Goal: Information Seeking & Learning: Learn about a topic

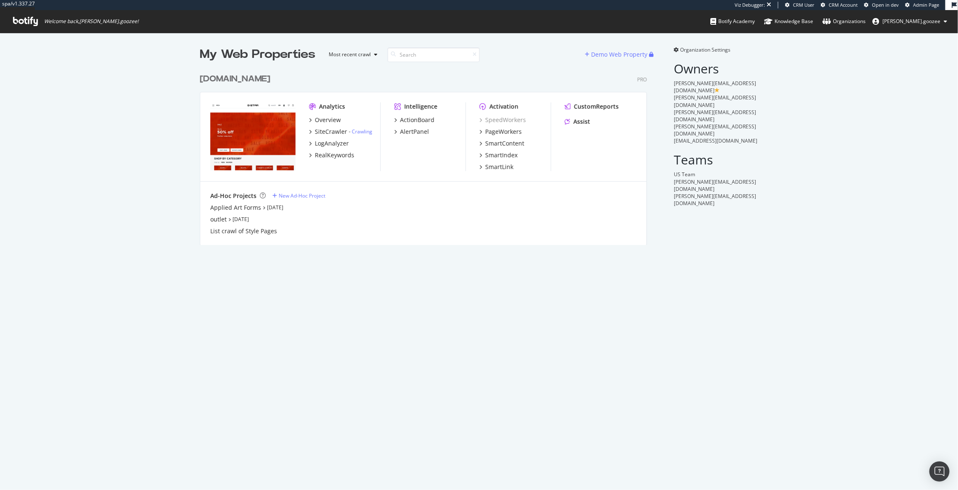
scroll to position [483, 942]
click at [325, 121] on div "Overview" at bounding box center [328, 120] width 26 height 8
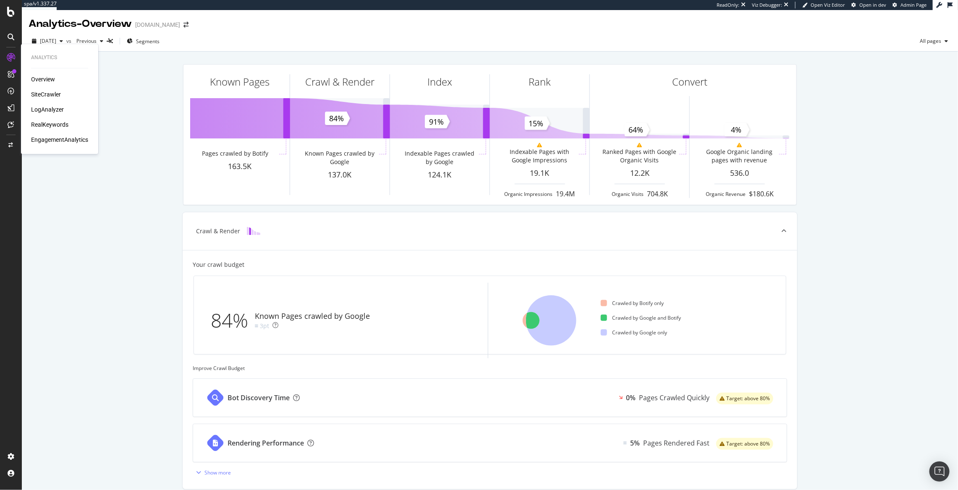
click at [56, 98] on div "SiteCrawler" at bounding box center [46, 94] width 30 height 8
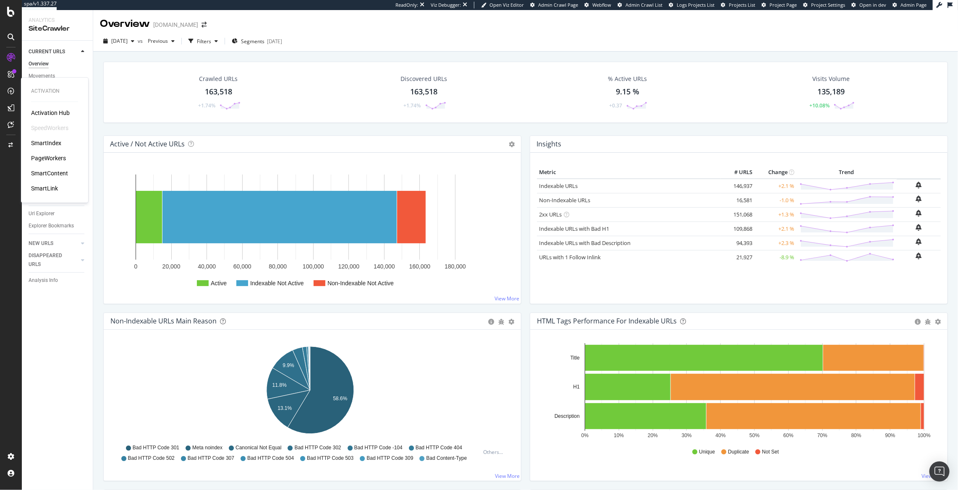
click at [56, 144] on div "SmartIndex" at bounding box center [46, 143] width 30 height 8
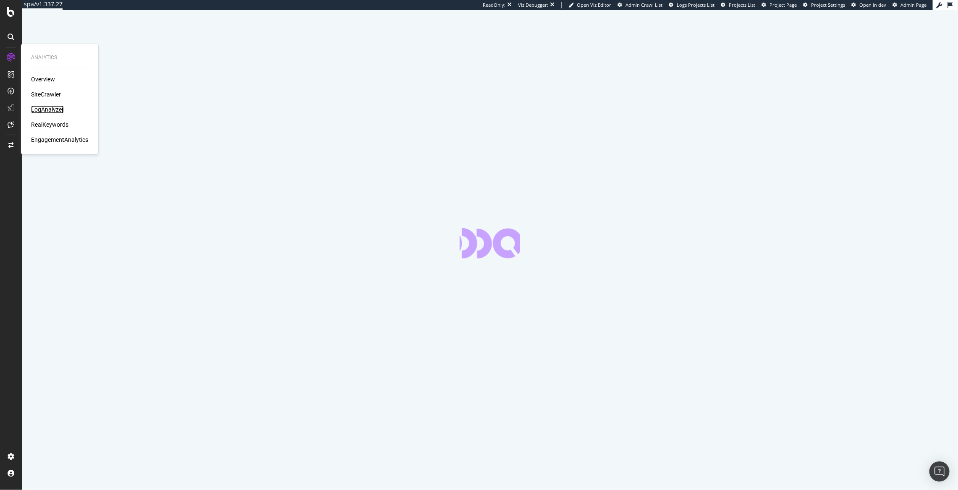
click at [44, 113] on div "LogAnalyzer" at bounding box center [47, 109] width 33 height 8
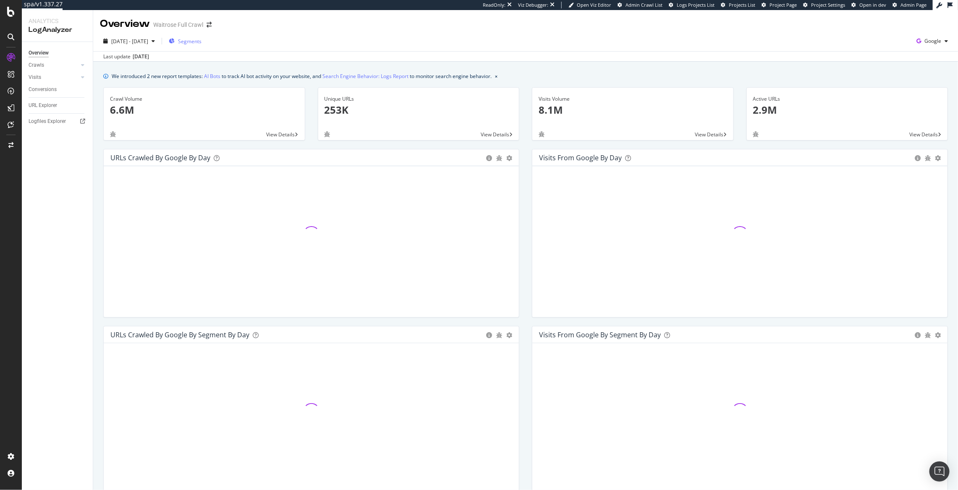
click at [201, 44] on span "Segments" at bounding box center [189, 41] width 23 height 7
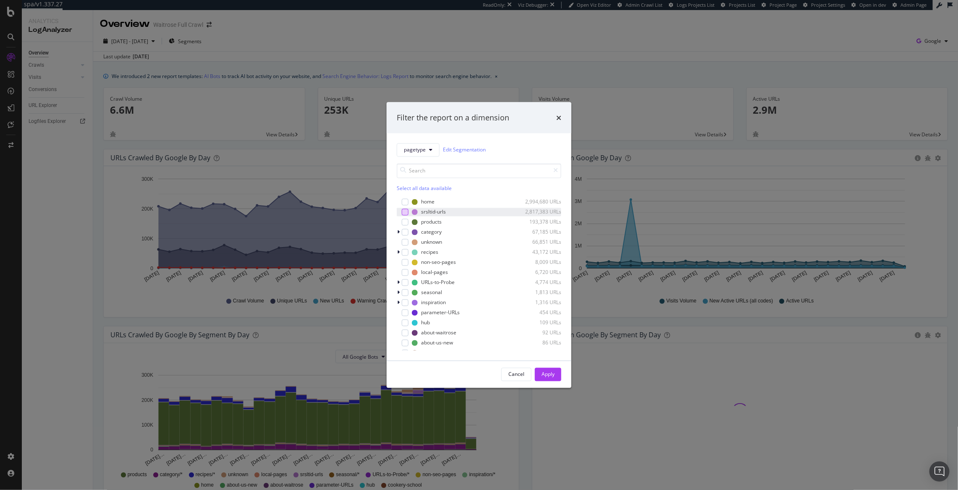
click at [402, 212] on div "modal" at bounding box center [405, 212] width 7 height 7
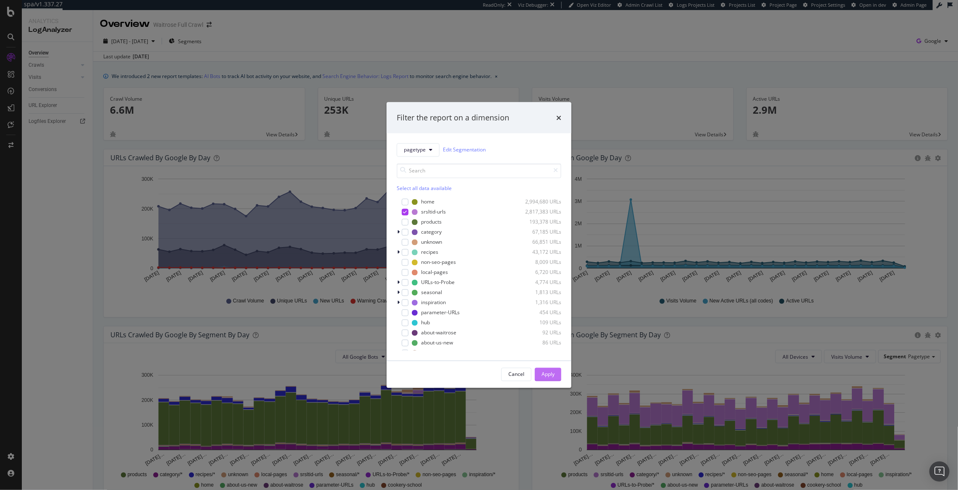
click at [543, 372] on div "Apply" at bounding box center [547, 374] width 13 height 7
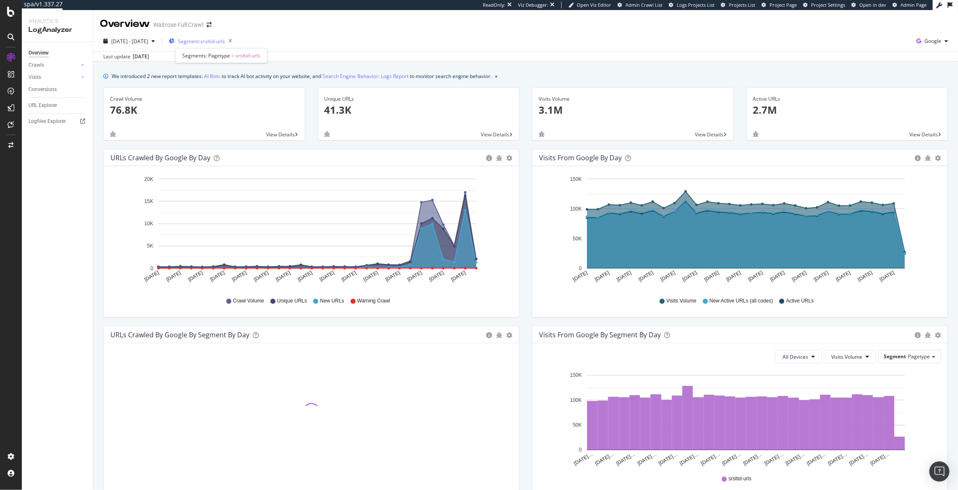
click at [225, 42] on span "Segment: srsltid-urls" at bounding box center [201, 41] width 47 height 7
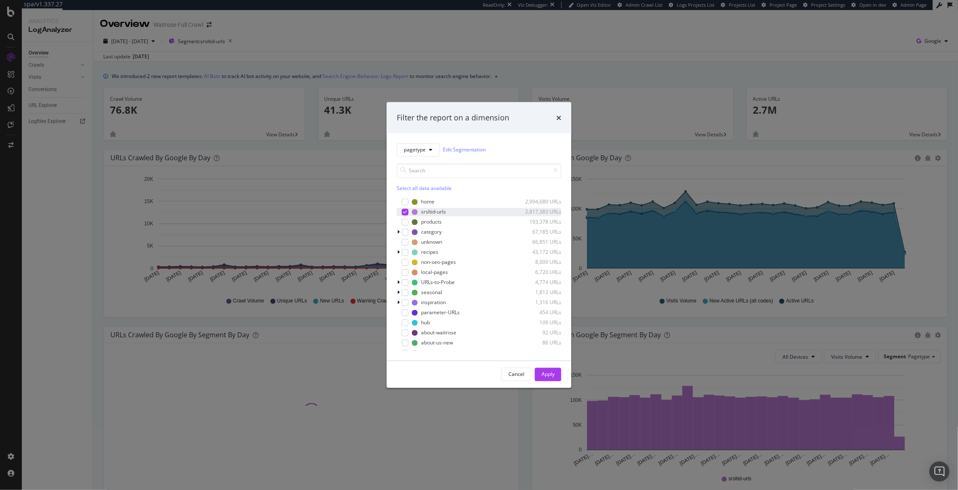
click at [405, 213] on icon "modal" at bounding box center [405, 212] width 4 height 4
click at [405, 214] on div "modal" at bounding box center [405, 212] width 7 height 7
click at [554, 373] on button "Apply" at bounding box center [548, 374] width 26 height 13
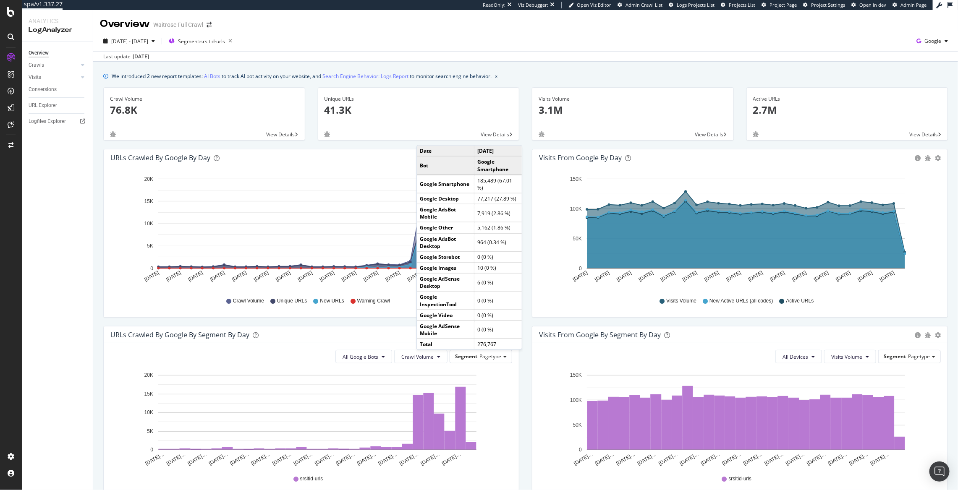
drag, startPoint x: 243, startPoint y: 21, endPoint x: 239, endPoint y: 31, distance: 10.2
click at [243, 24] on div "Overview Waitrose Full Crawl" at bounding box center [525, 20] width 864 height 21
click at [225, 41] on span "Segment: srsltid-urls" at bounding box center [201, 41] width 47 height 7
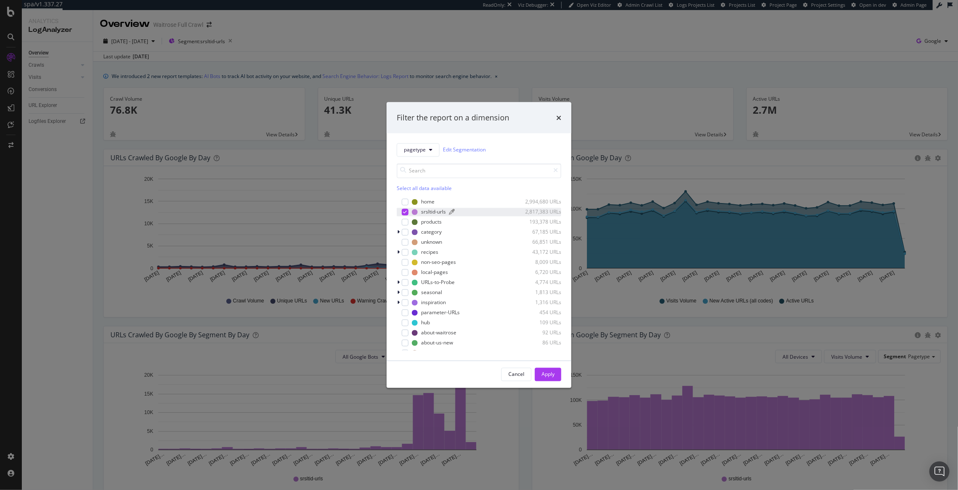
click at [431, 212] on div "srsltid-urls" at bounding box center [433, 212] width 25 height 7
click at [437, 214] on div "srsltid-urls" at bounding box center [433, 212] width 25 height 7
click at [559, 123] on div "times" at bounding box center [558, 117] width 5 height 11
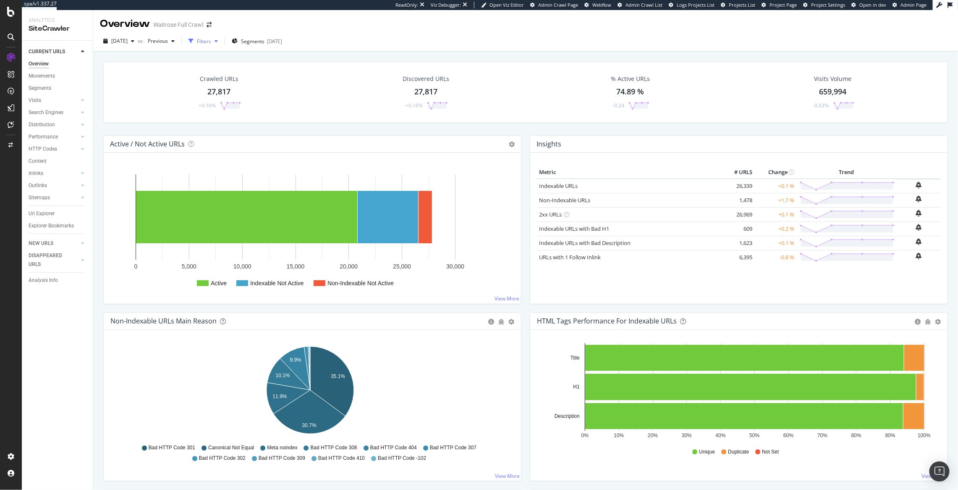
click at [218, 42] on icon "button" at bounding box center [215, 41] width 3 height 5
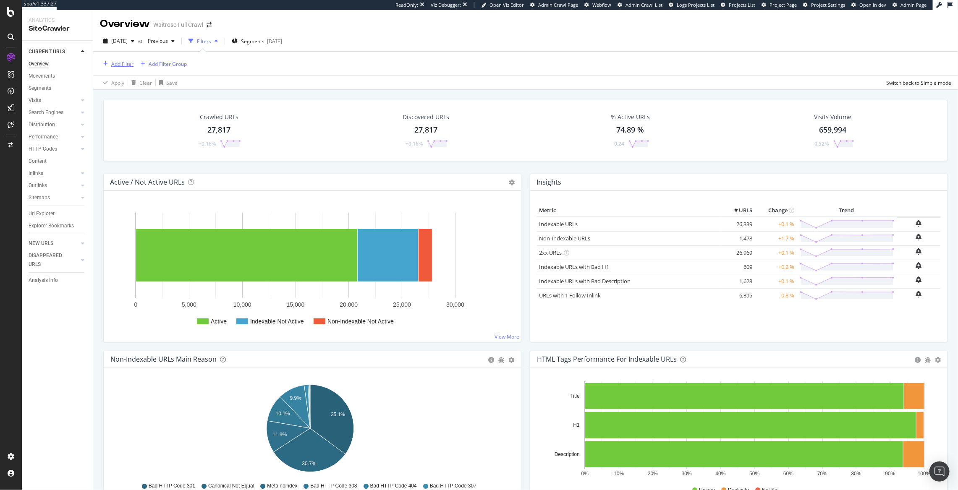
click at [120, 63] on div "Add Filter" at bounding box center [122, 63] width 22 height 7
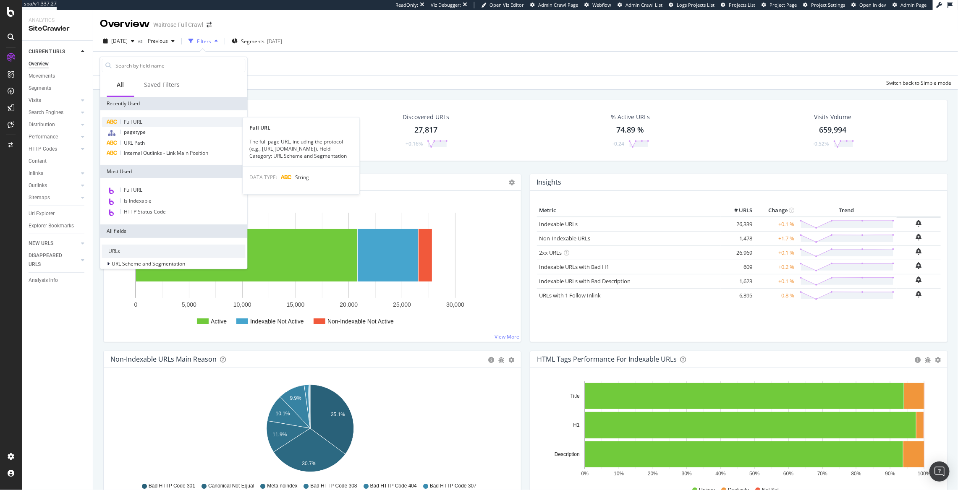
click at [149, 122] on div "Full URL" at bounding box center [174, 122] width 144 height 10
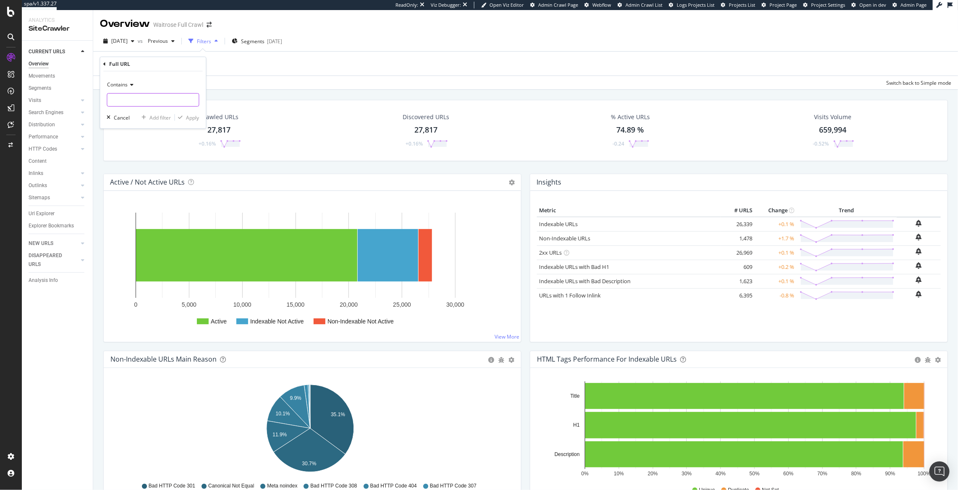
click at [136, 102] on input "text" at bounding box center [152, 99] width 91 height 13
type input "c"
type input "srsltid"
click at [186, 119] on div "Apply" at bounding box center [192, 117] width 13 height 7
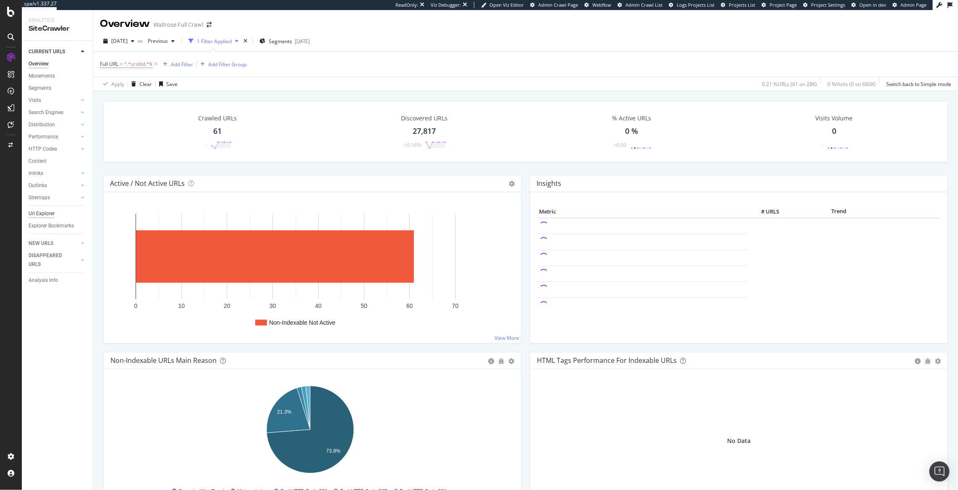
click at [32, 215] on div "Url Explorer" at bounding box center [42, 213] width 26 height 9
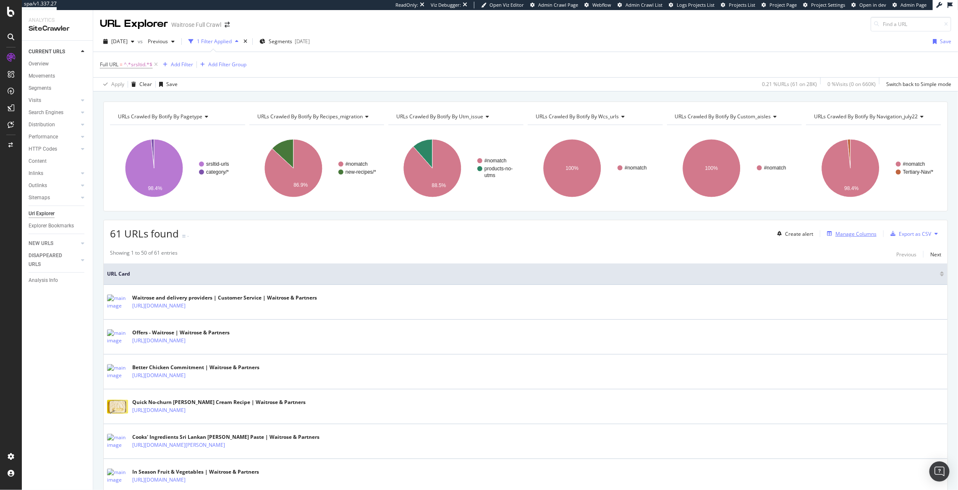
click at [856, 231] on div "Manage Columns" at bounding box center [855, 233] width 41 height 7
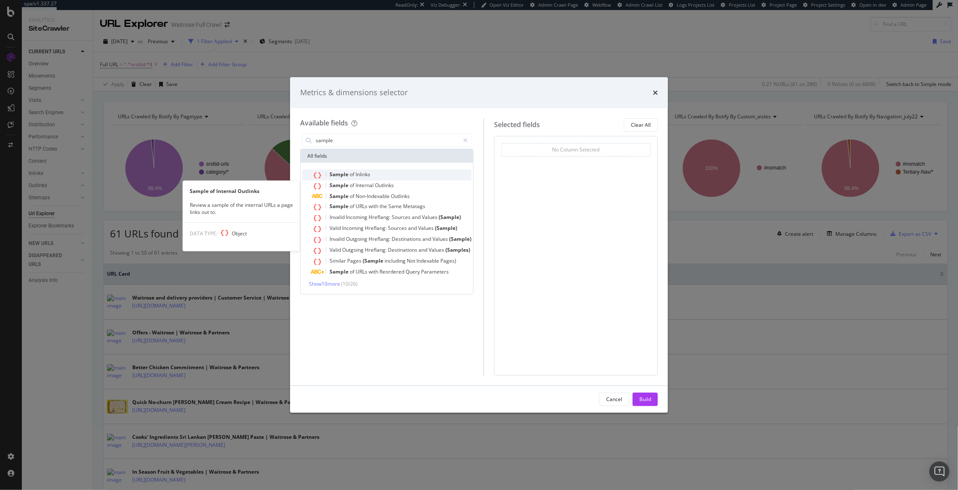
type input "sample"
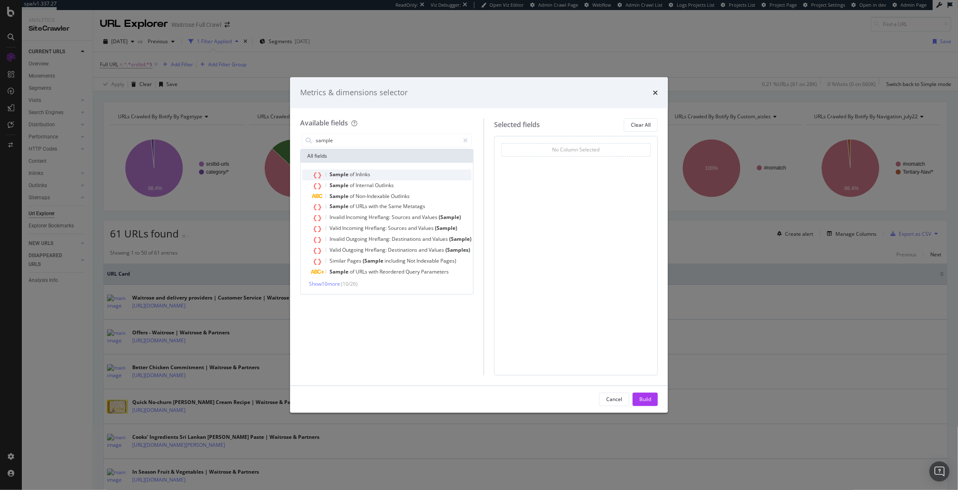
click at [409, 175] on div "Sample of Inlinks" at bounding box center [391, 175] width 159 height 11
click at [635, 394] on button "Build" at bounding box center [644, 399] width 25 height 13
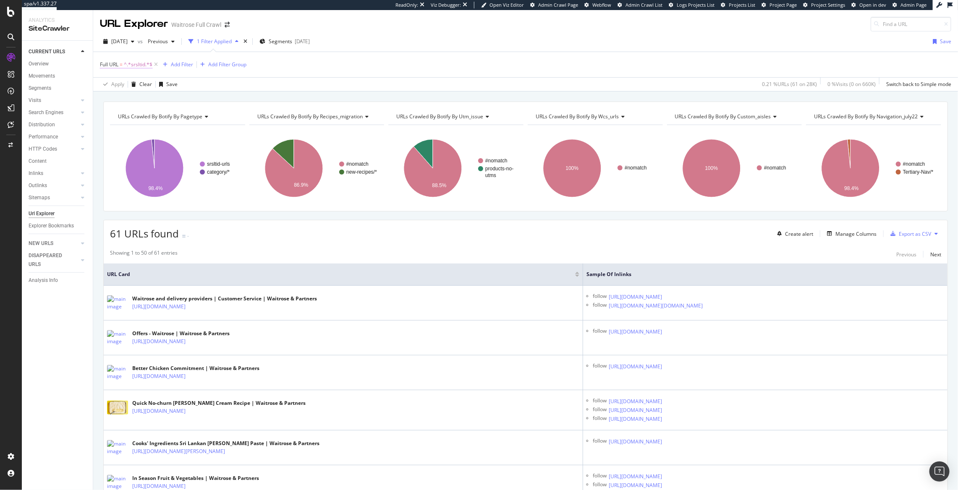
click at [124, 65] on span "^.*srsltid.*$" at bounding box center [138, 65] width 29 height 12
click at [127, 96] on input "srsltid" at bounding box center [146, 99] width 79 height 13
click at [409, 67] on div "Full URL = ^.*srsltid.*$ Add Filter Add Filter Group" at bounding box center [525, 64] width 851 height 25
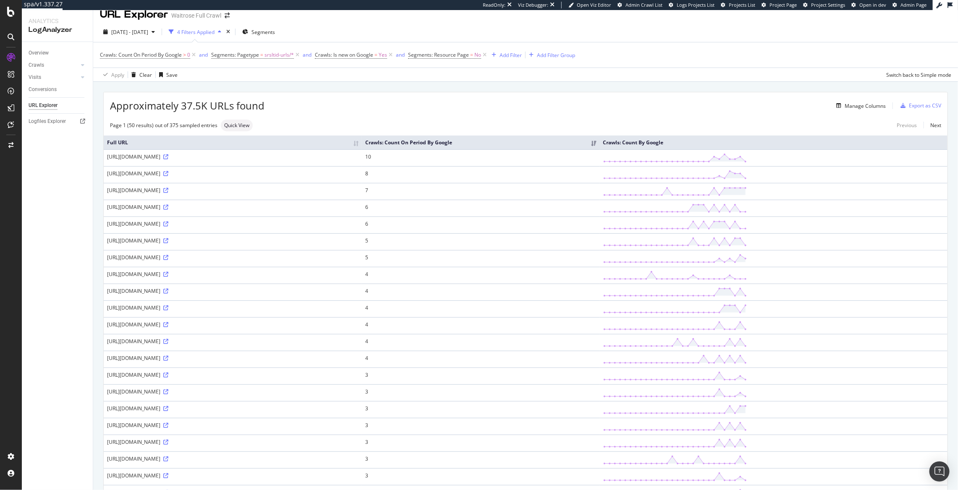
scroll to position [10, 0]
click at [34, 55] on div "Overview" at bounding box center [39, 53] width 20 height 9
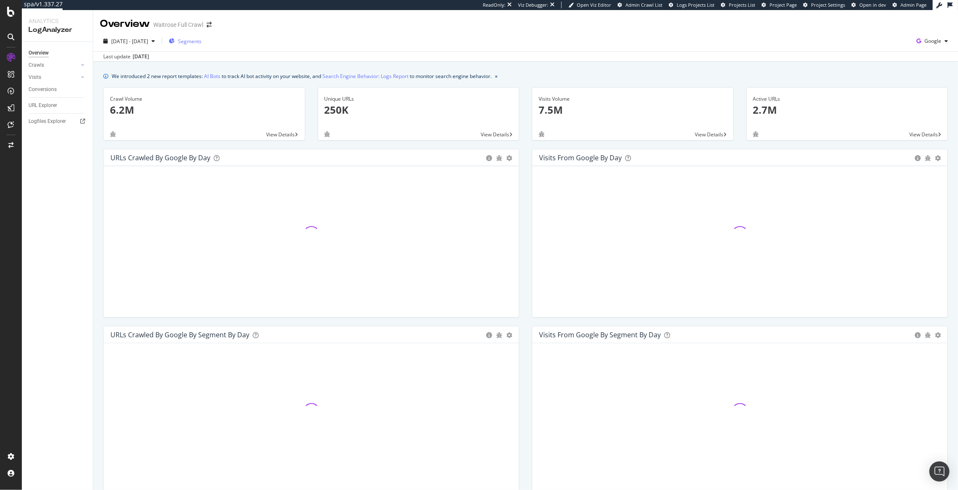
click at [201, 43] on span "Segments" at bounding box center [189, 41] width 23 height 7
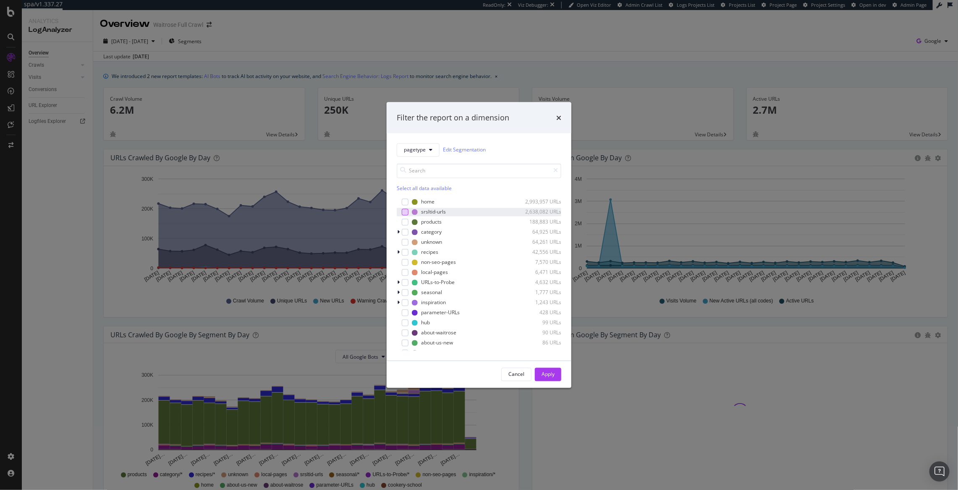
click at [402, 215] on div "modal" at bounding box center [405, 212] width 7 height 7
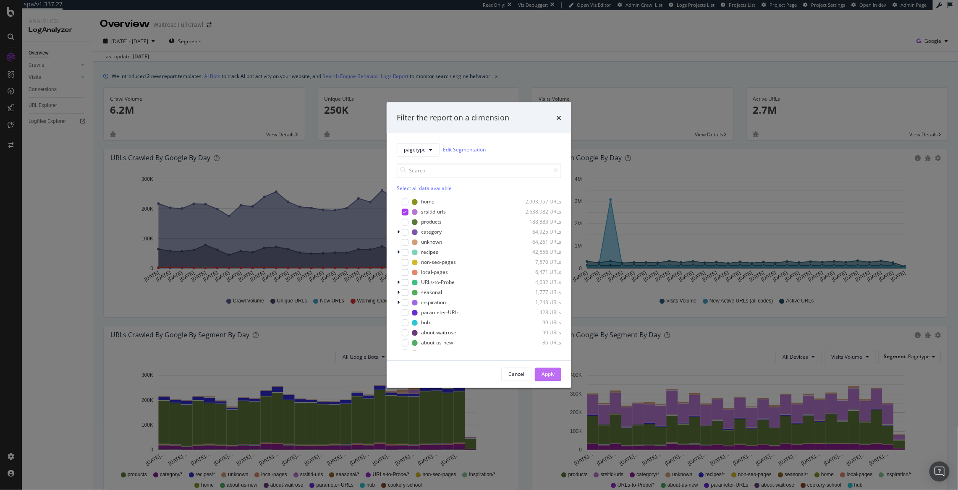
click at [551, 373] on div "Apply" at bounding box center [547, 374] width 13 height 7
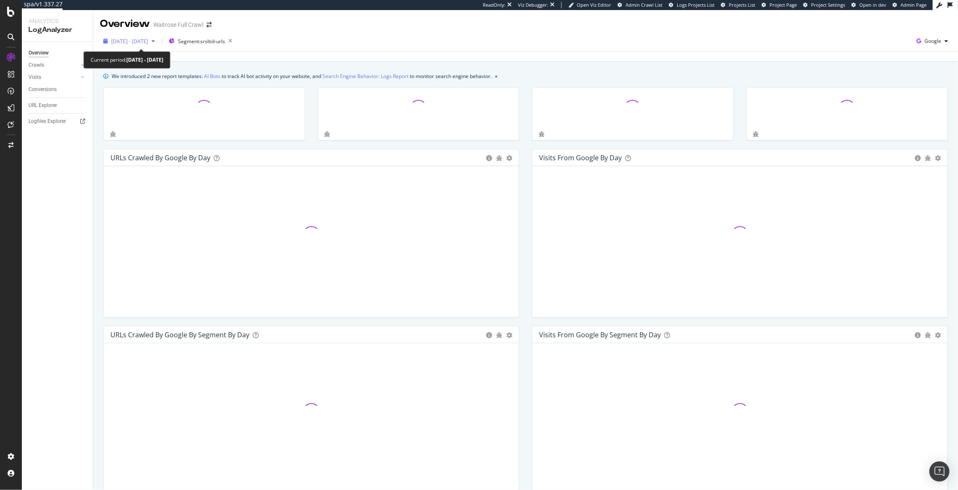
click at [137, 47] on div "[DATE] - [DATE]" at bounding box center [129, 41] width 58 height 13
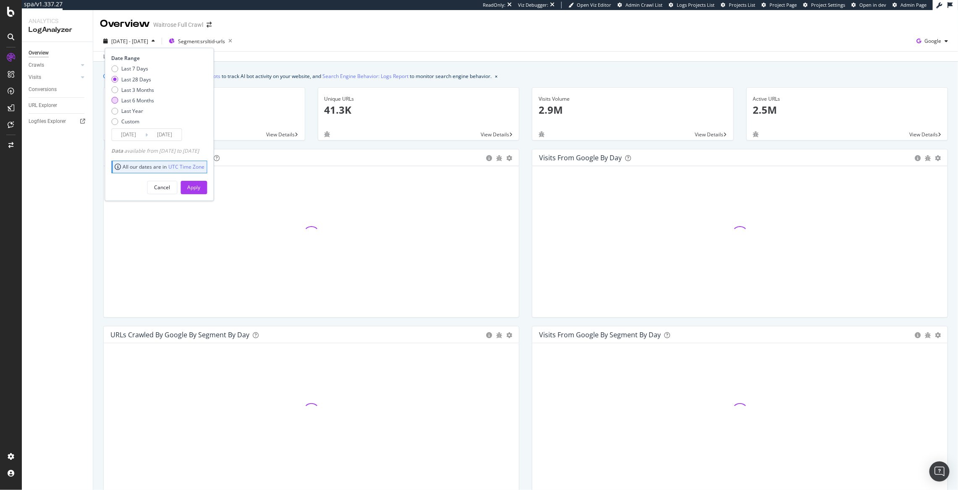
click at [147, 99] on div "Last 6 Months" at bounding box center [138, 100] width 33 height 7
type input "[DATE]"
click at [199, 185] on button "Apply" at bounding box center [194, 187] width 26 height 13
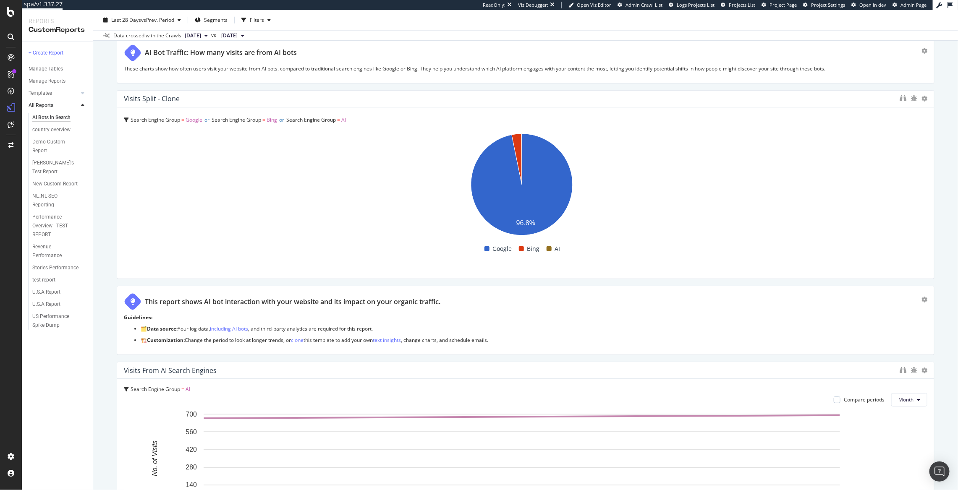
scroll to position [2323, 0]
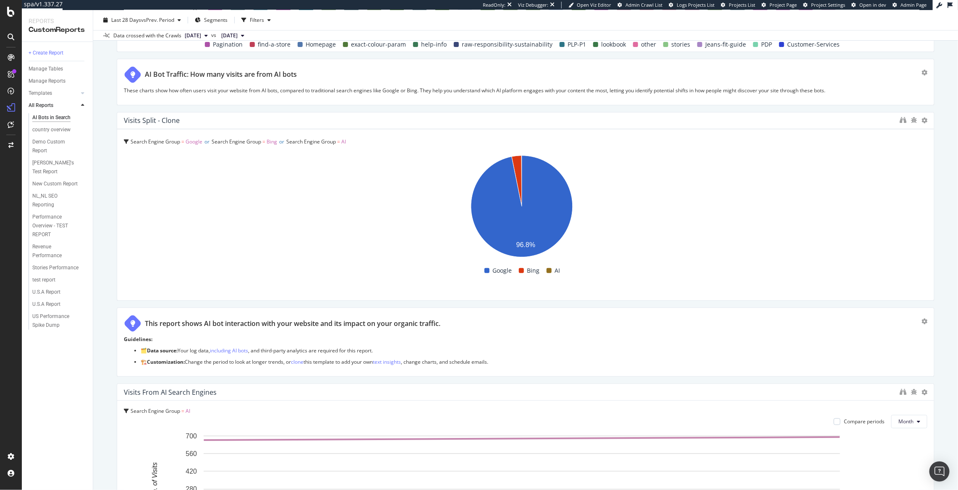
click at [899, 122] on div at bounding box center [913, 120] width 28 height 8
click at [899, 122] on icon "binoculars" at bounding box center [902, 120] width 7 height 7
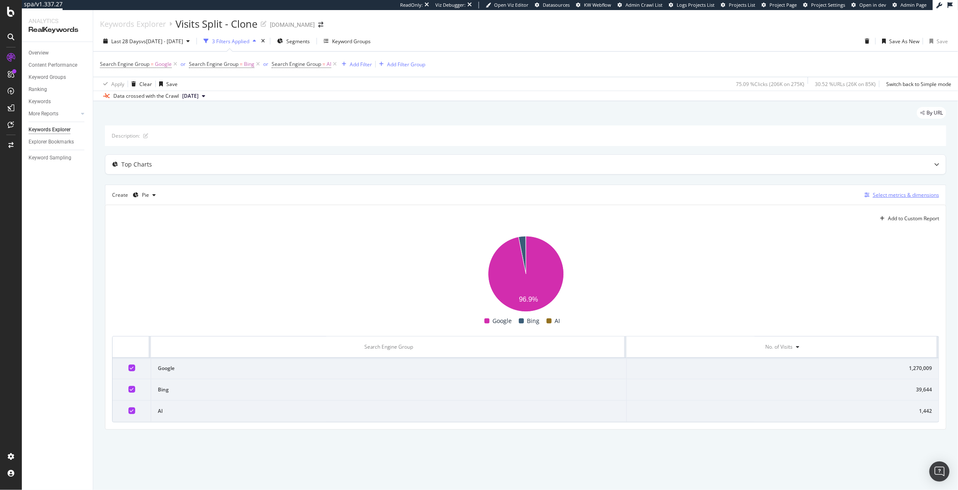
click at [884, 195] on div "Select metrics & dimensions" at bounding box center [905, 194] width 66 height 7
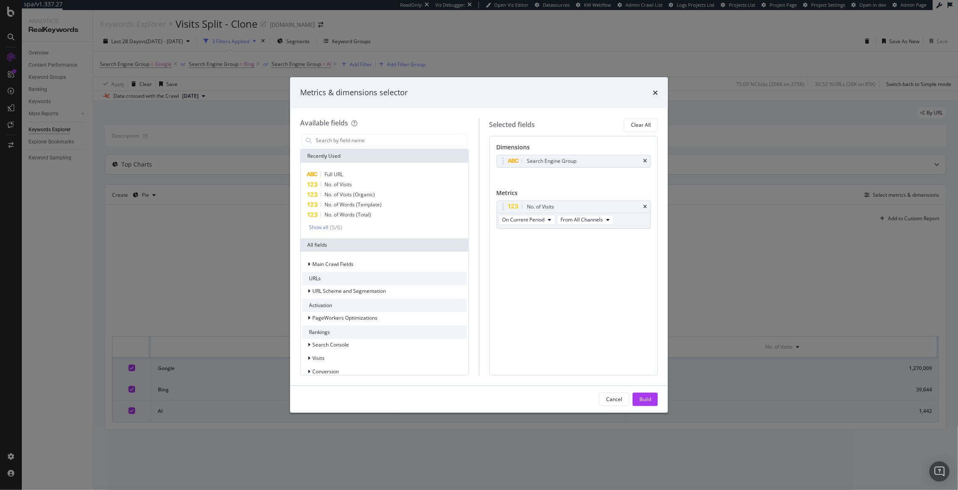
click at [744, 237] on div "Metrics & dimensions selector Available fields Recently Used Full URL No. of Vi…" at bounding box center [479, 245] width 958 height 490
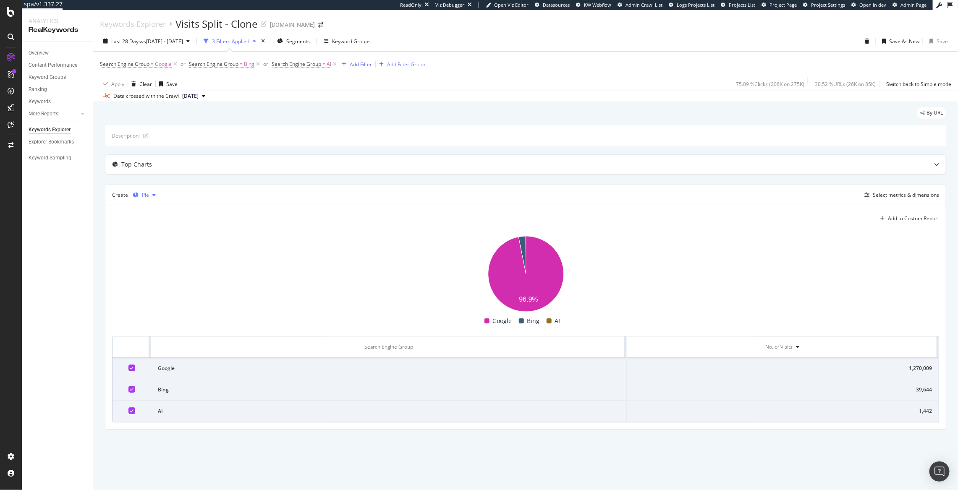
click at [145, 193] on div "Pie" at bounding box center [145, 195] width 7 height 5
click at [158, 214] on div "Table" at bounding box center [152, 210] width 38 height 10
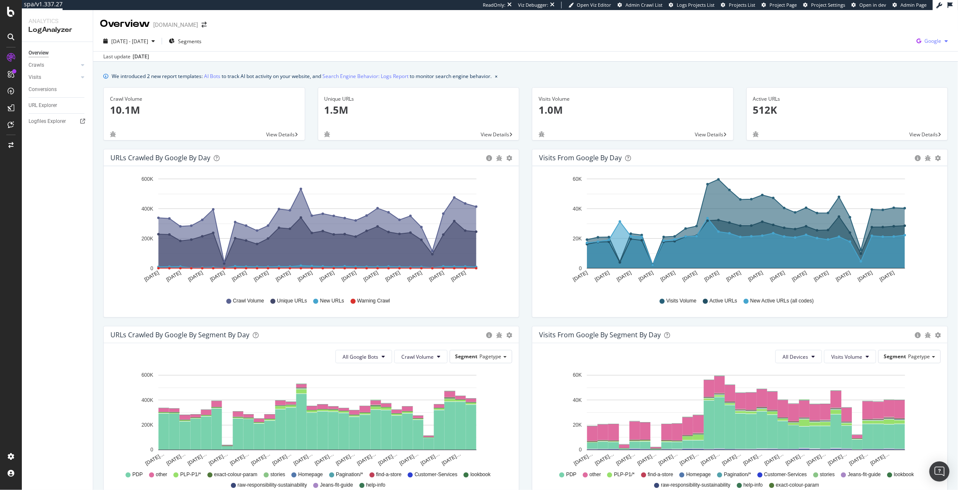
click at [925, 44] on div "Google" at bounding box center [932, 41] width 38 height 13
click at [879, 33] on span "Bing" at bounding box center [882, 33] width 31 height 8
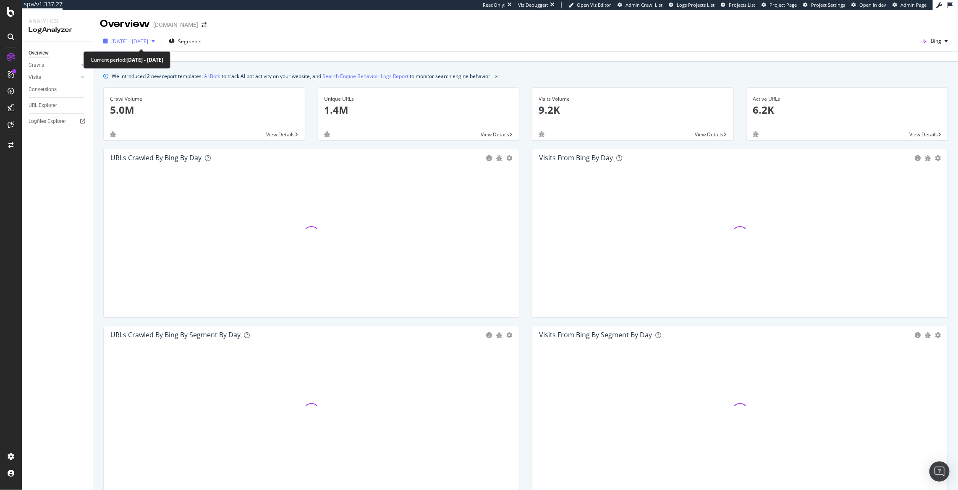
click at [148, 41] on span "2025 Aug. 16th - Sep. 14th" at bounding box center [129, 41] width 37 height 7
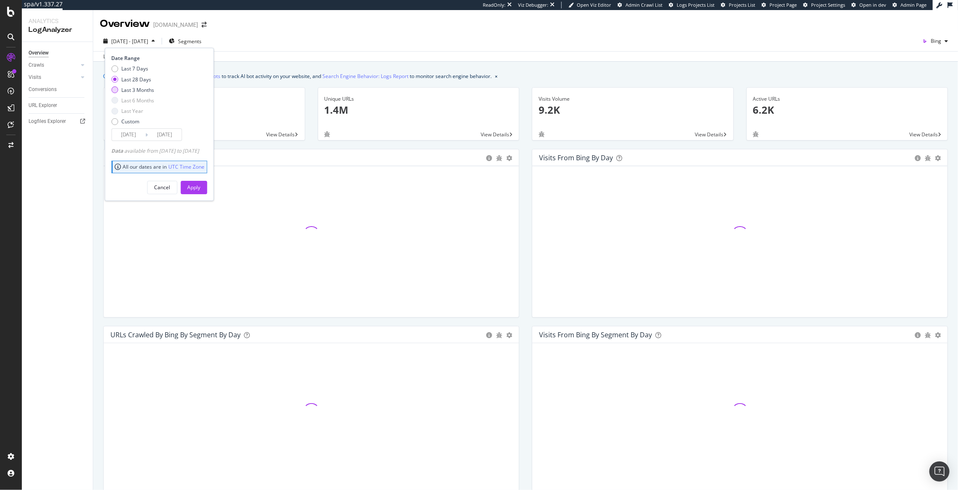
click at [141, 92] on div "Last 3 Months" at bounding box center [138, 89] width 33 height 7
type input "2025/06/15"
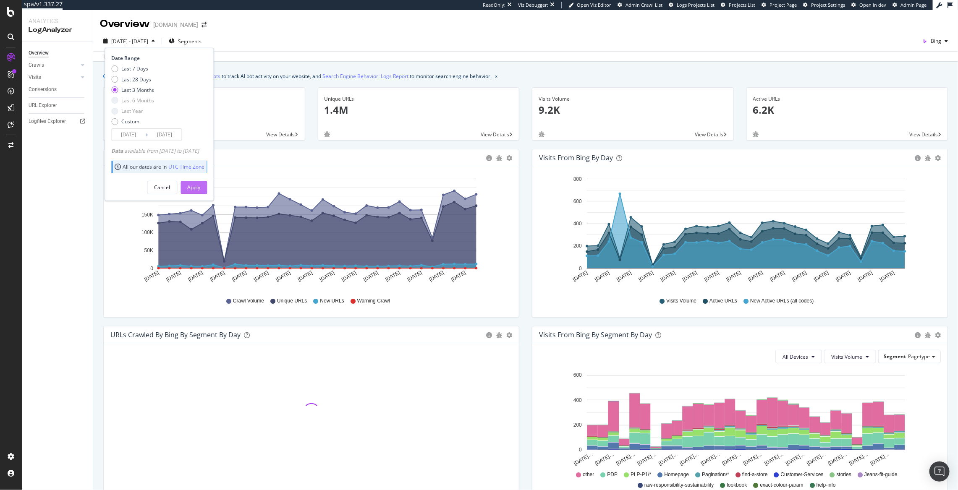
click at [201, 184] on div "Apply" at bounding box center [194, 187] width 13 height 13
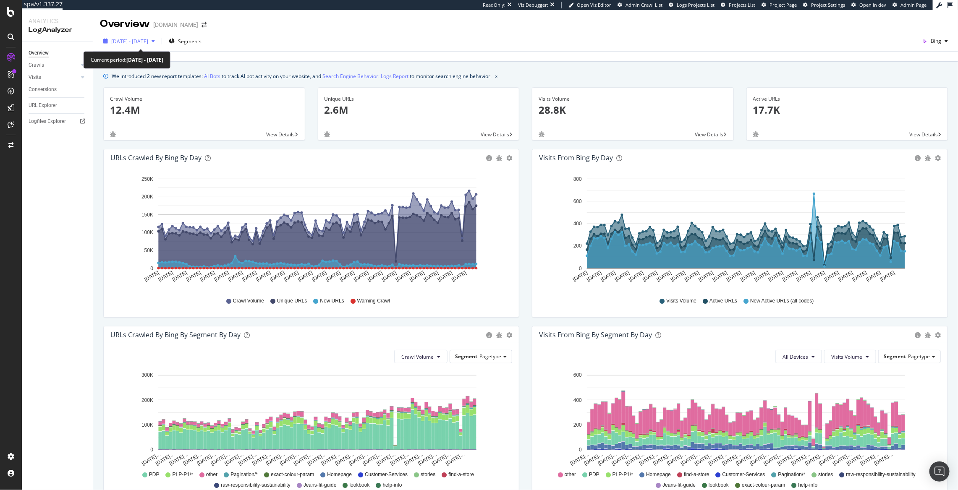
click at [139, 44] on span "2025 Jun. 15th - Sep. 14th" at bounding box center [129, 41] width 37 height 7
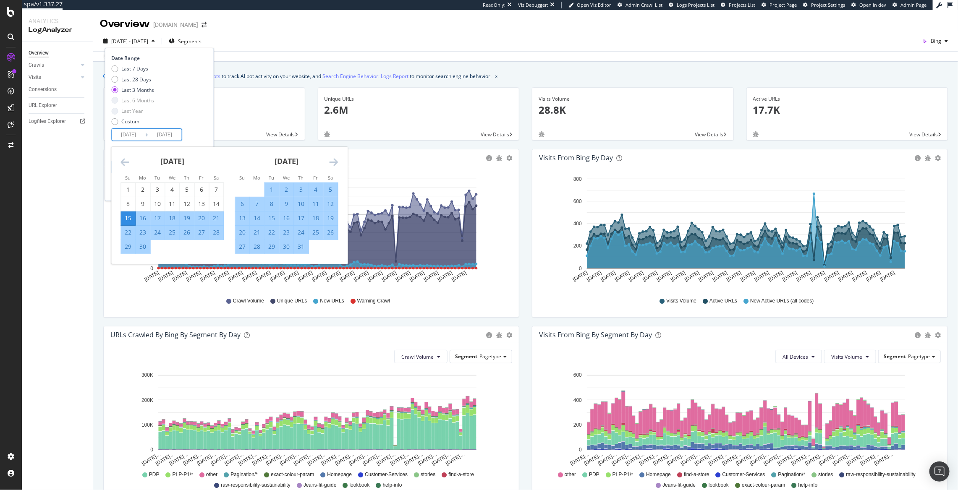
click at [141, 138] on input "2025/06/15" at bounding box center [129, 135] width 34 height 12
click at [122, 161] on icon "Move backward to switch to the previous month." at bounding box center [125, 162] width 9 height 10
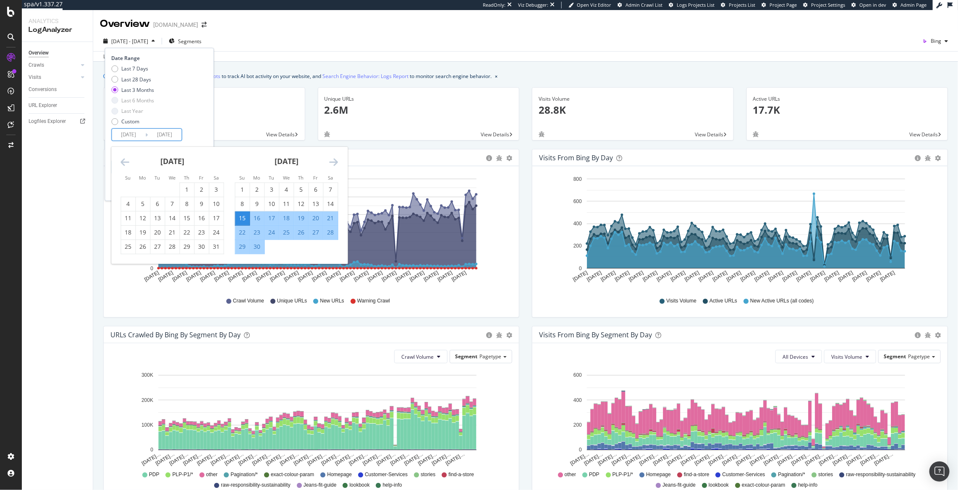
click at [122, 161] on icon "Move backward to switch to the previous month." at bounding box center [125, 162] width 9 height 10
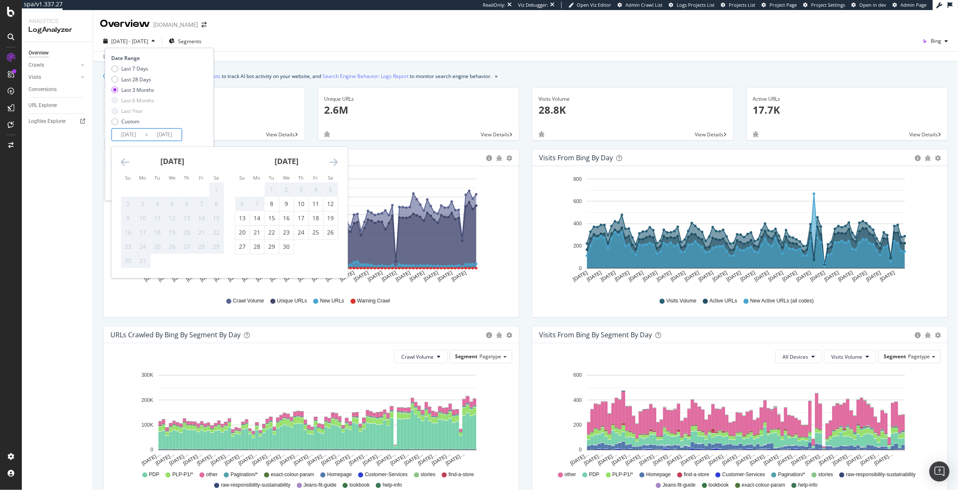
click at [122, 161] on icon "Move backward to switch to the previous month." at bounding box center [125, 162] width 9 height 10
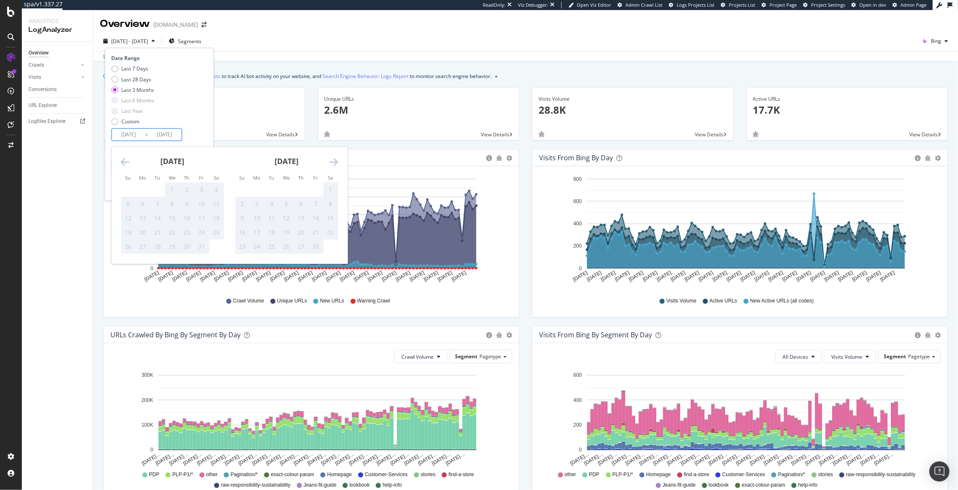
click at [342, 158] on div "February 2025 1 2 3 4 5 6 7 8 9 10 11 12 13 14 15 16 17 18 19 20 21 22 23 24 25…" at bounding box center [287, 200] width 114 height 107
click at [337, 161] on icon "Move forward to switch to the next month." at bounding box center [333, 162] width 9 height 10
click at [336, 161] on icon "Move forward to switch to the next month." at bounding box center [333, 162] width 9 height 10
click at [276, 209] on div "8" at bounding box center [272, 204] width 14 height 14
type input "2025/04/08"
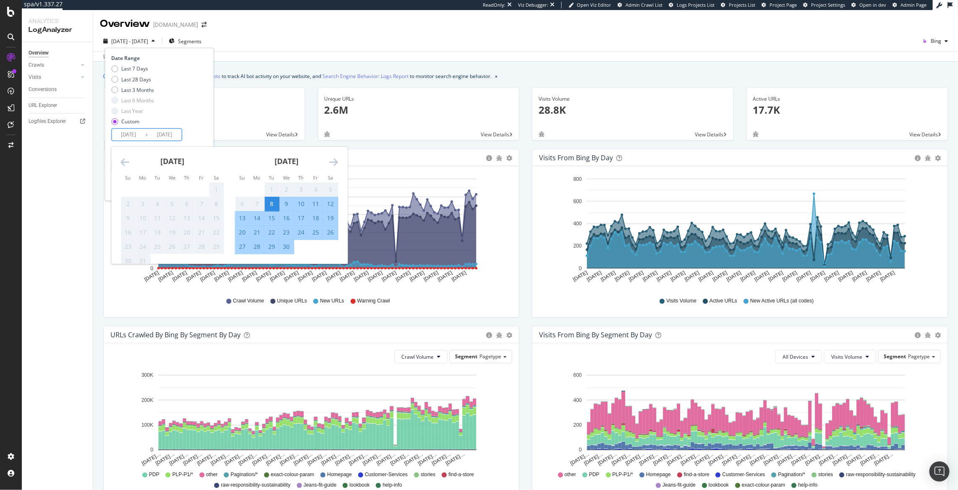
click at [330, 164] on icon "Move forward to switch to the next month." at bounding box center [333, 162] width 9 height 10
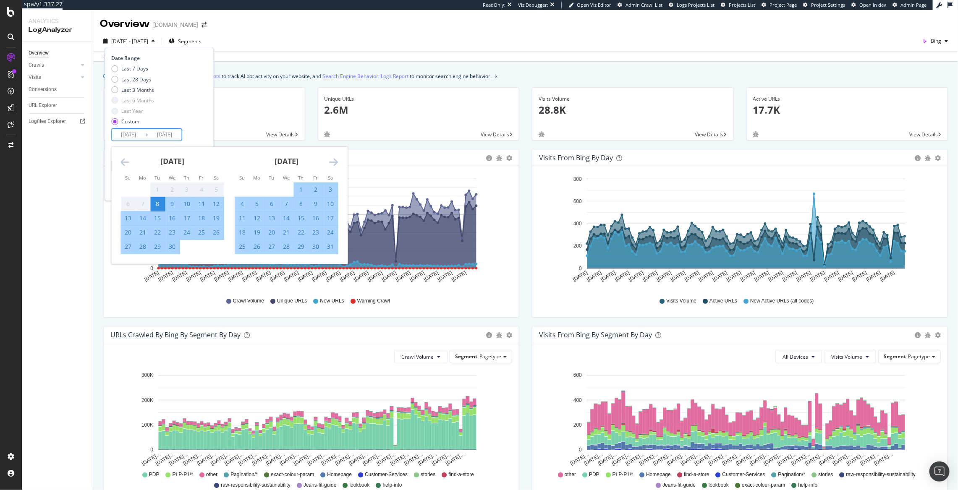
click at [330, 164] on icon "Move forward to switch to the next month." at bounding box center [333, 162] width 9 height 10
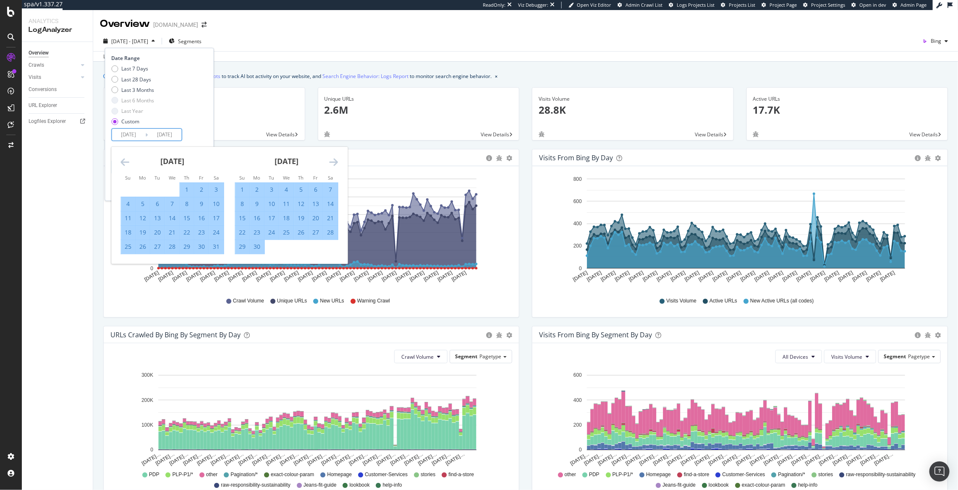
click at [330, 164] on icon "Move forward to switch to the next month." at bounding box center [333, 162] width 9 height 10
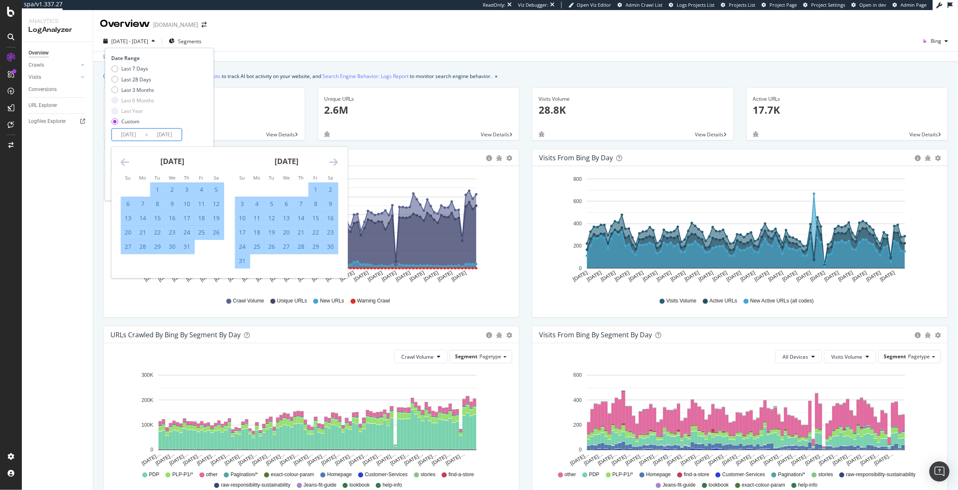
click at [330, 164] on icon "Move forward to switch to the next month." at bounding box center [333, 162] width 9 height 10
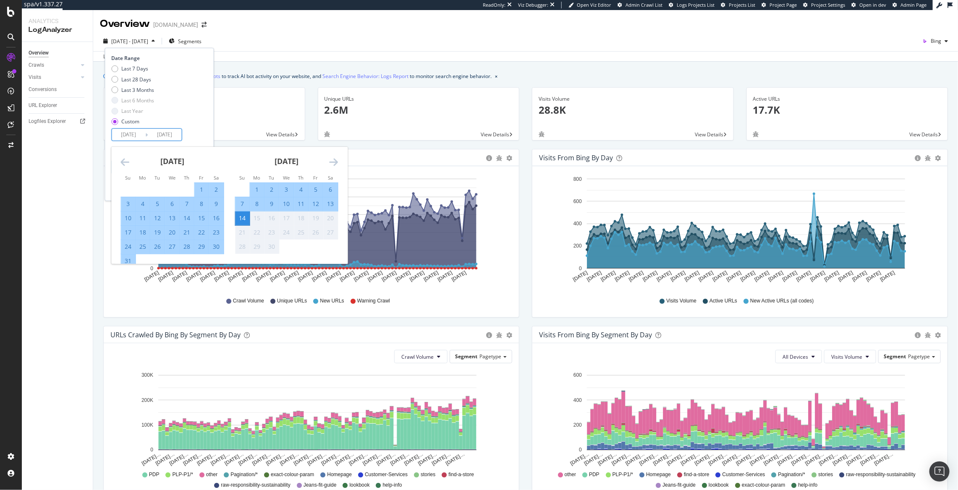
click at [330, 164] on icon "Move forward to switch to the next month." at bounding box center [333, 162] width 9 height 10
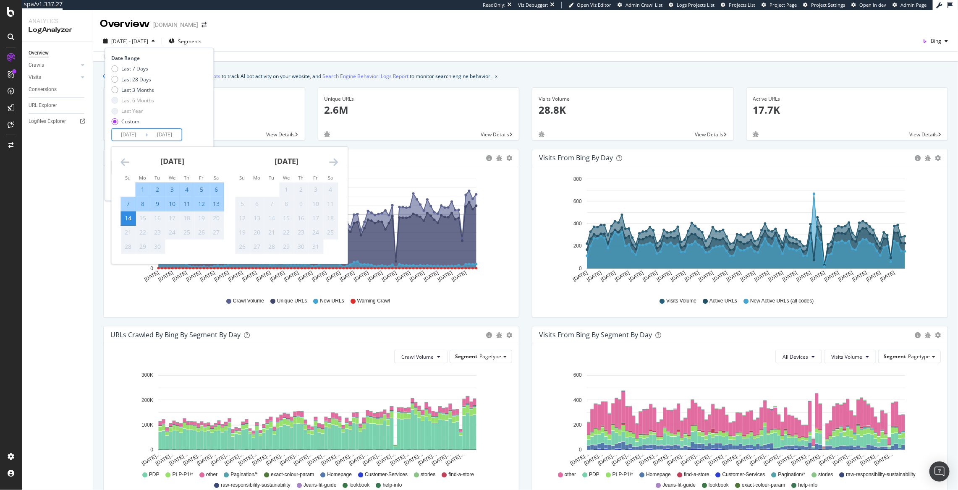
click at [197, 114] on div "Last 7 Days Last 28 Days Last 3 Months Last 6 Months Last Year Custom" at bounding box center [159, 96] width 94 height 63
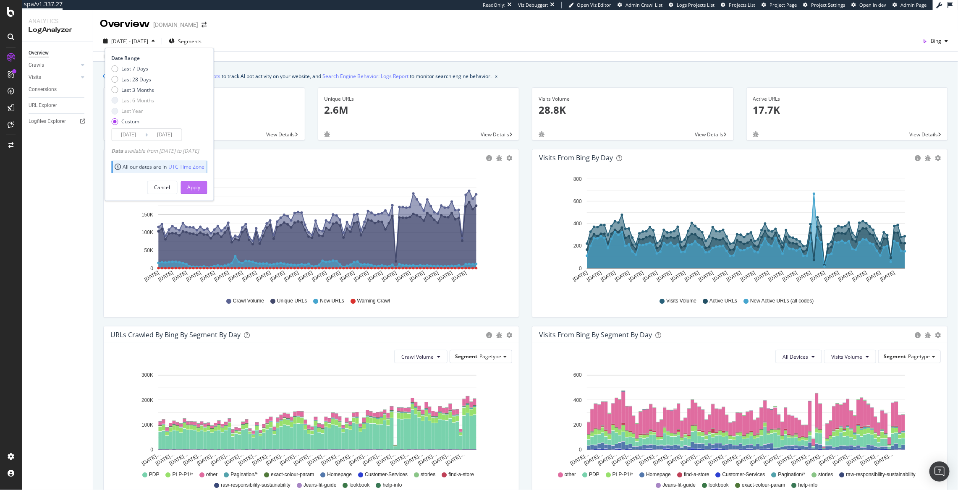
click at [201, 188] on div "Apply" at bounding box center [194, 187] width 13 height 7
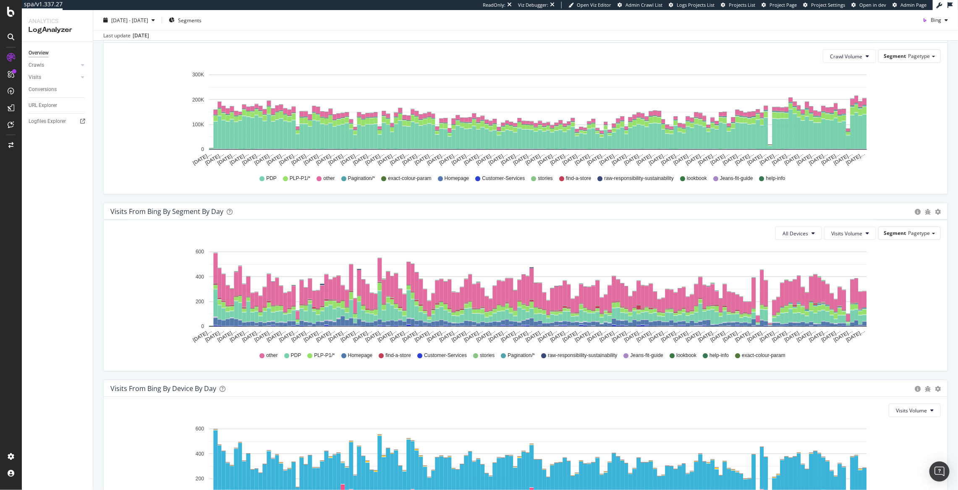
scroll to position [478, 0]
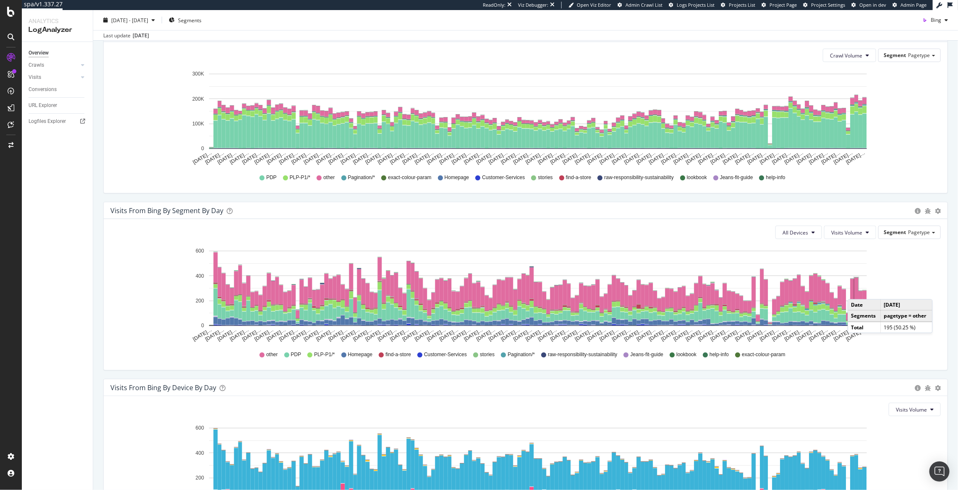
click at [856, 292] on rect "A chart." at bounding box center [856, 290] width 4 height 24
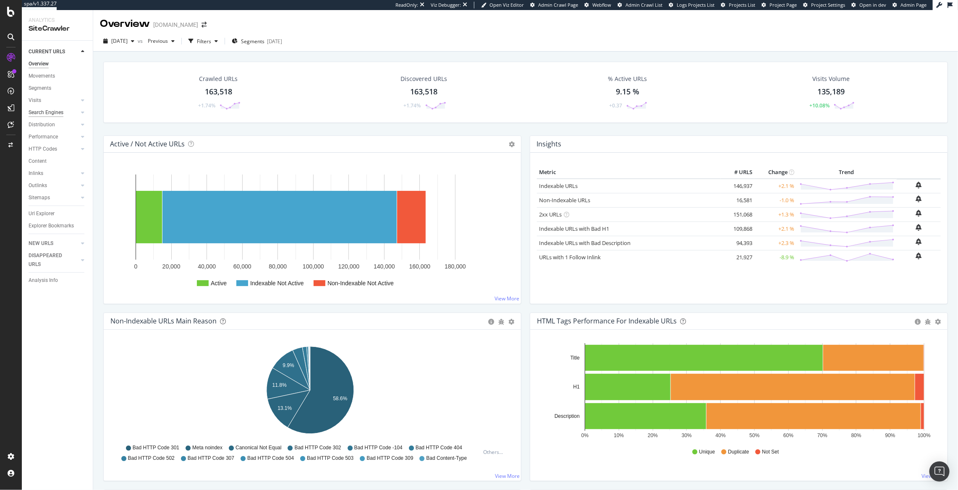
click at [43, 114] on div "Search Engines" at bounding box center [46, 112] width 35 height 9
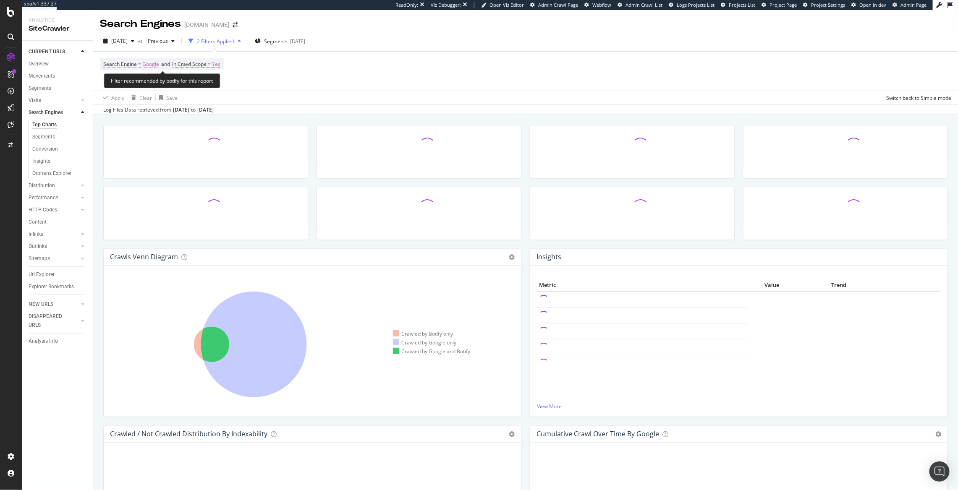
click at [132, 66] on span "Search Engine" at bounding box center [120, 63] width 34 height 7
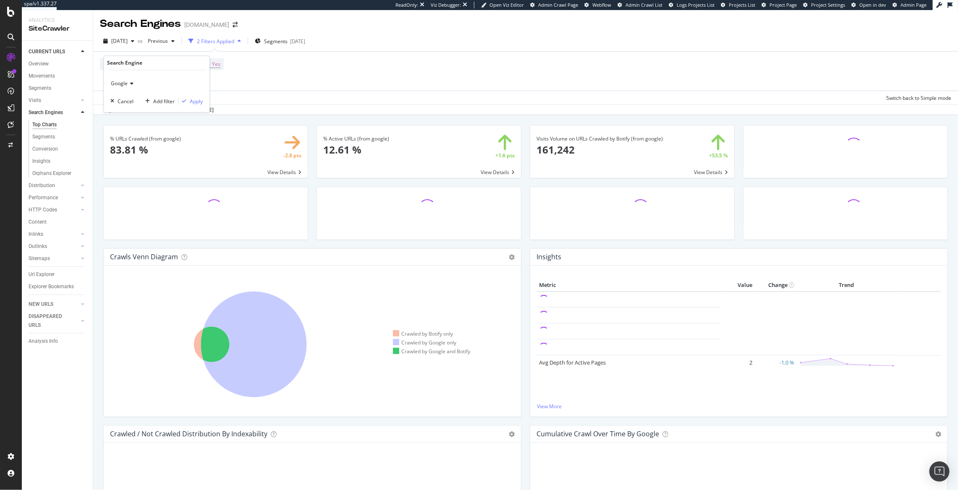
click at [124, 89] on div "Google" at bounding box center [156, 83] width 92 height 13
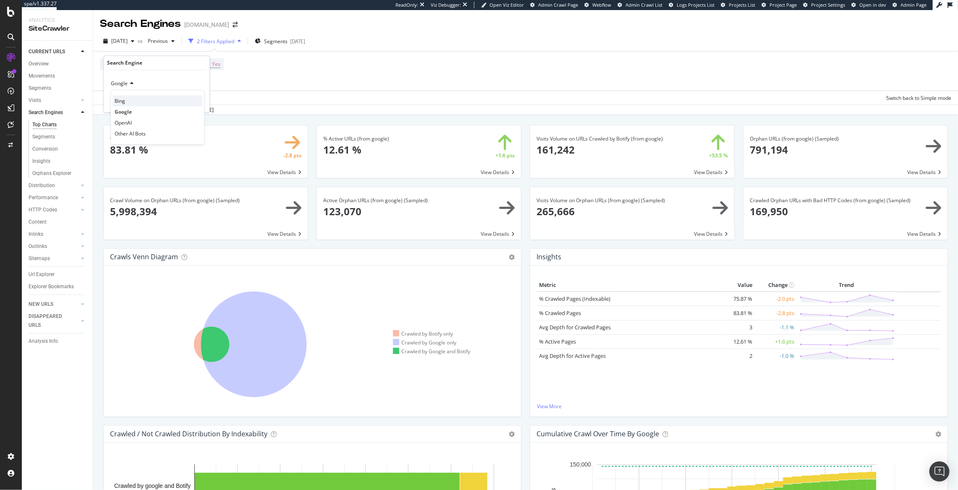
click at [133, 102] on div "Bing" at bounding box center [157, 101] width 90 height 11
click at [193, 102] on div "Apply" at bounding box center [196, 101] width 13 height 7
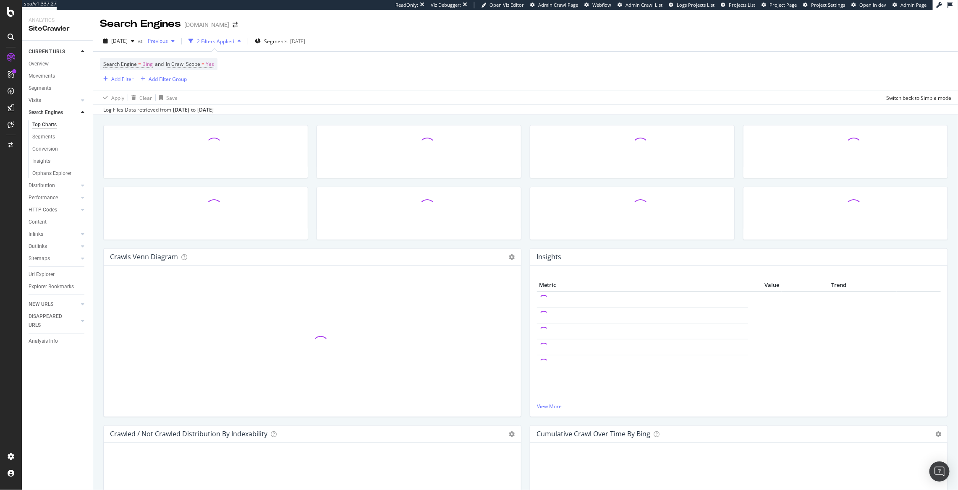
click at [167, 41] on span "Previous" at bounding box center [155, 40] width 23 height 7
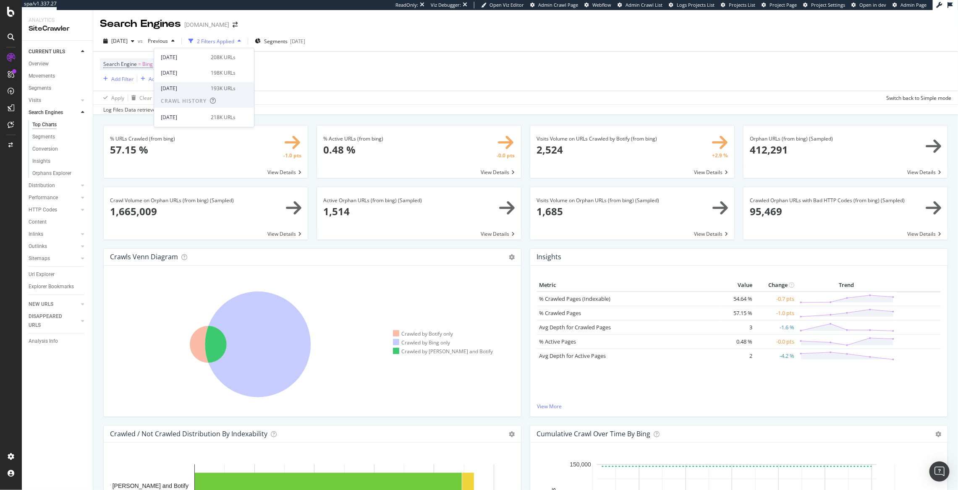
scroll to position [122, 0]
click at [193, 88] on div "2025 Jul. 7th" at bounding box center [183, 89] width 45 height 8
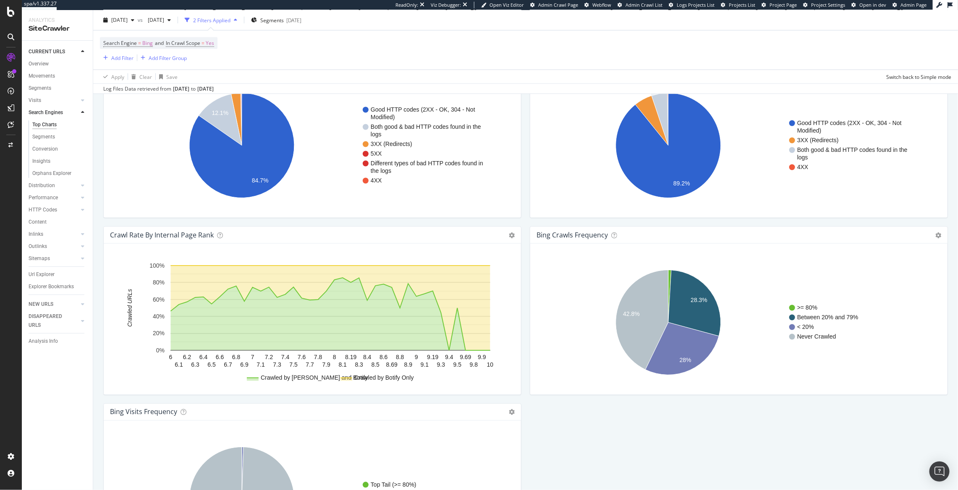
scroll to position [731, 0]
click at [120, 59] on div "Add Filter" at bounding box center [122, 57] width 22 height 7
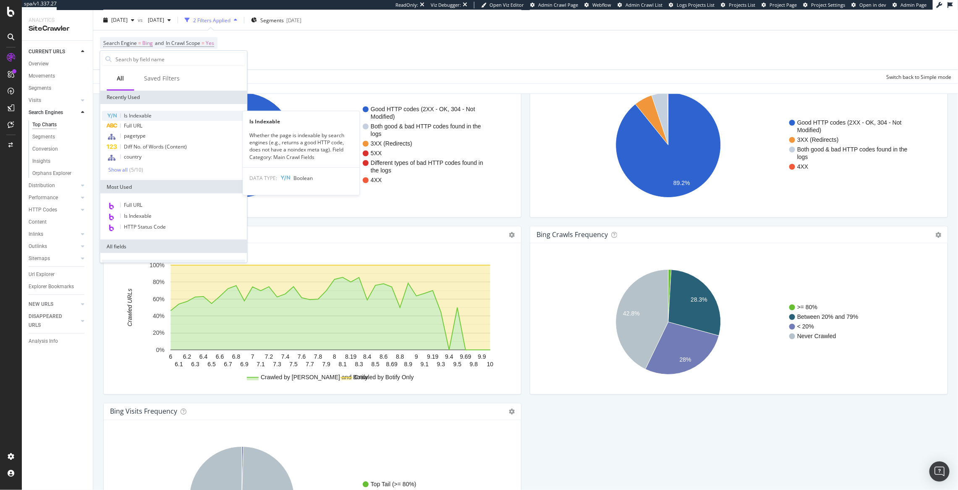
click at [144, 116] on span "Is Indexable" at bounding box center [138, 115] width 28 height 7
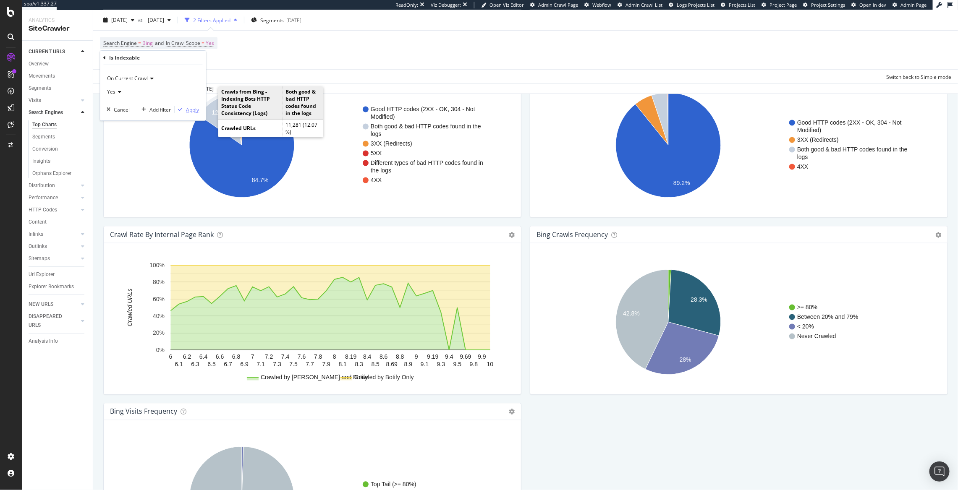
click at [185, 107] on div "button" at bounding box center [180, 109] width 11 height 5
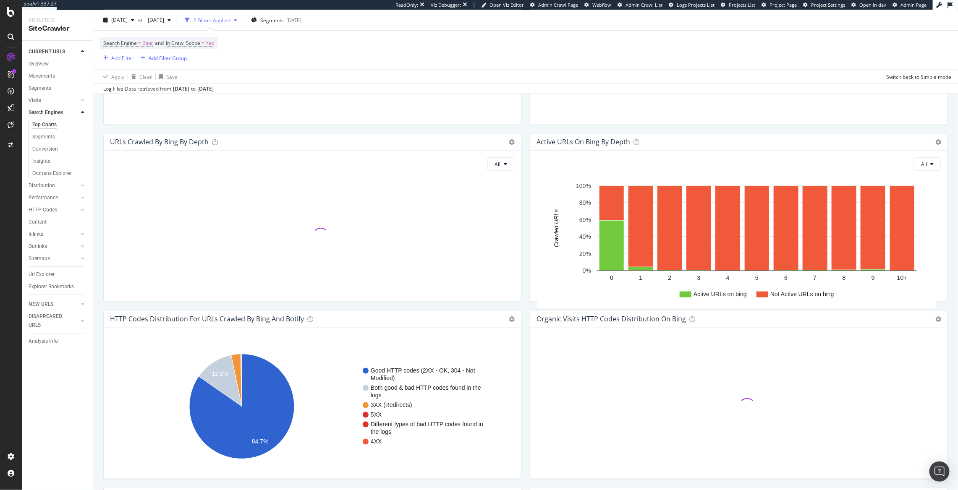
scroll to position [851, 0]
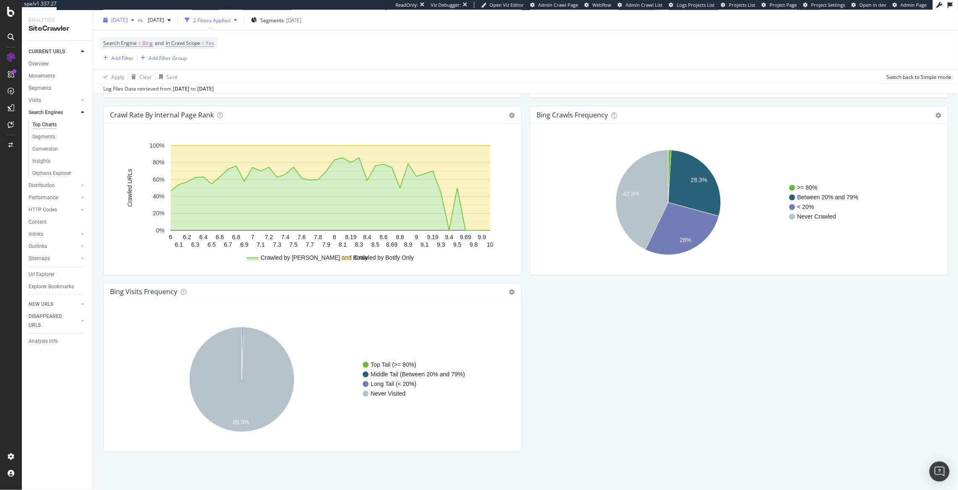
click at [128, 22] on span "[DATE]" at bounding box center [119, 19] width 16 height 7
click at [144, 79] on div "[DATE]" at bounding box center [134, 77] width 45 height 8
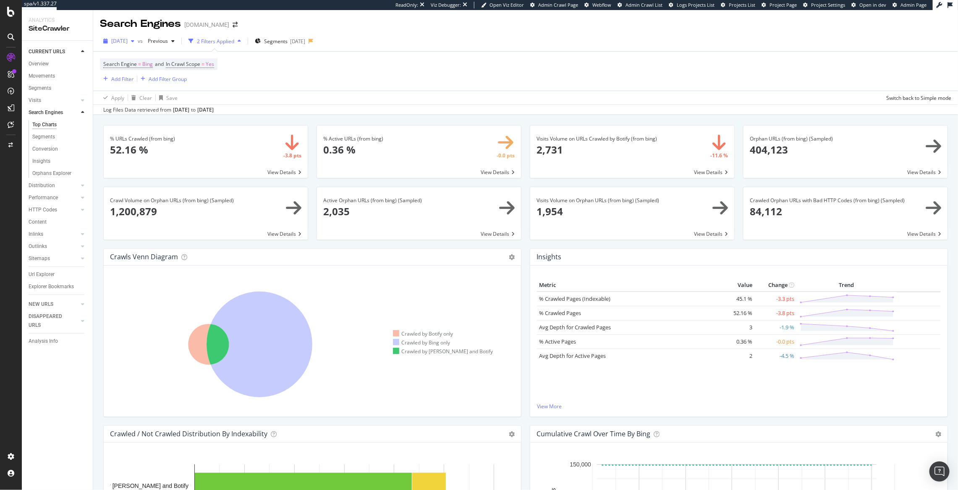
click at [128, 41] on span "2025 Jul. 7th" at bounding box center [119, 40] width 16 height 7
click at [363, 65] on div "Search Engine = Bing and In Crawl Scope = Yes Add Filter Add Filter Group" at bounding box center [525, 71] width 851 height 39
click at [121, 74] on div "Add Filter Add Filter Group" at bounding box center [143, 79] width 87 height 10
click at [117, 77] on div "Add Filter" at bounding box center [122, 79] width 22 height 7
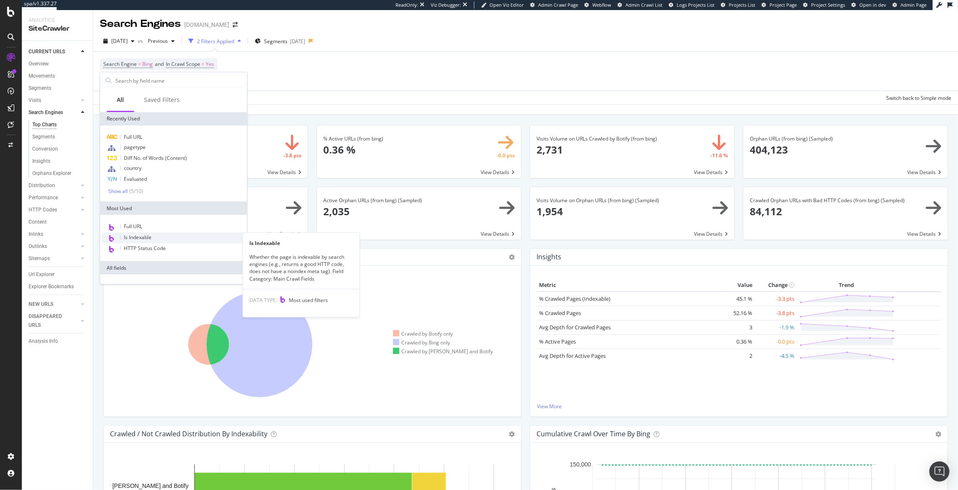
click at [175, 238] on div "Is Indexable" at bounding box center [174, 237] width 144 height 11
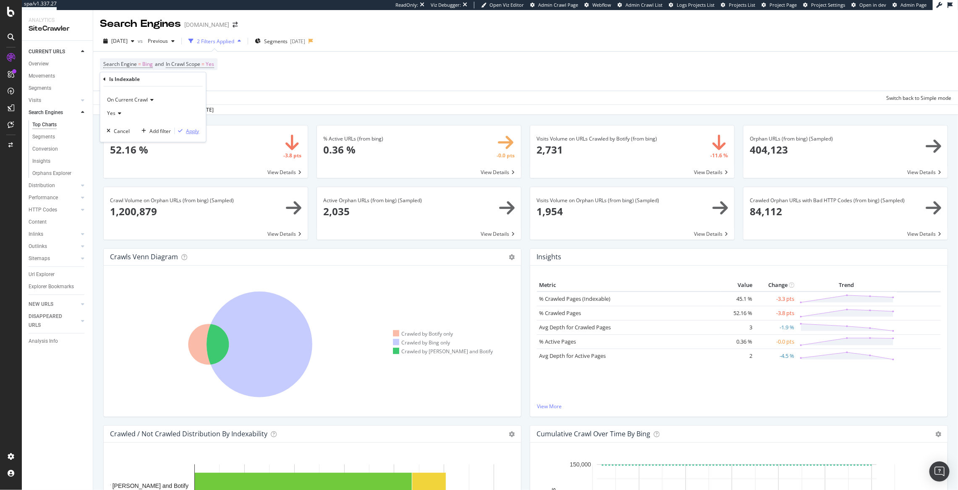
click at [192, 132] on div "Apply" at bounding box center [192, 131] width 13 height 7
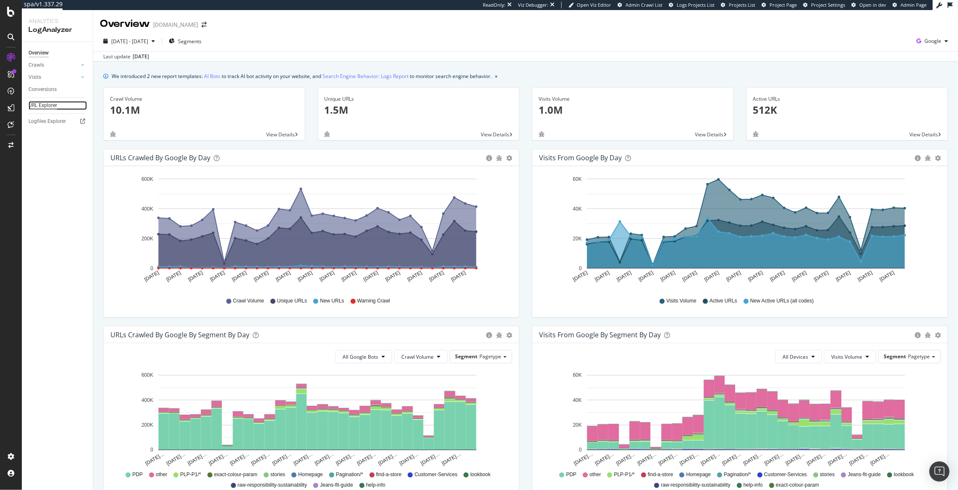
click at [44, 107] on div "URL Explorer" at bounding box center [43, 105] width 29 height 9
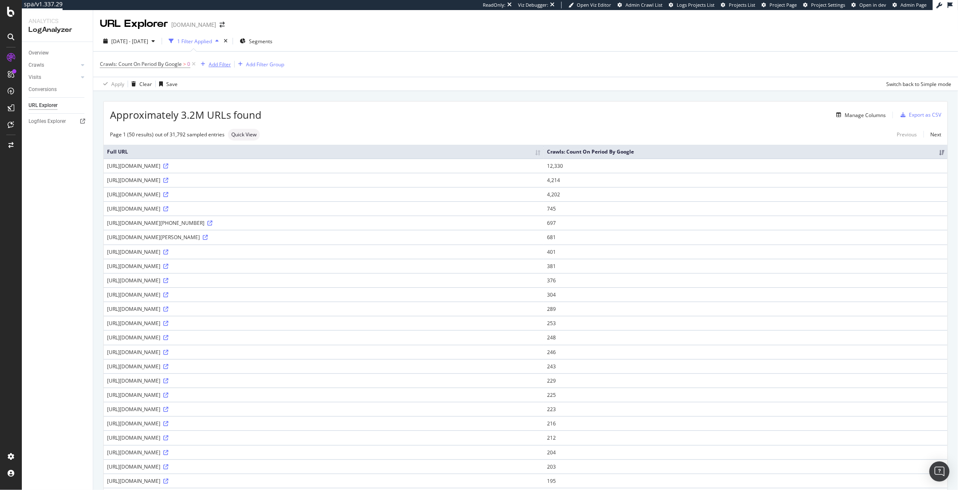
click at [216, 61] on div "Add Filter" at bounding box center [220, 64] width 22 height 7
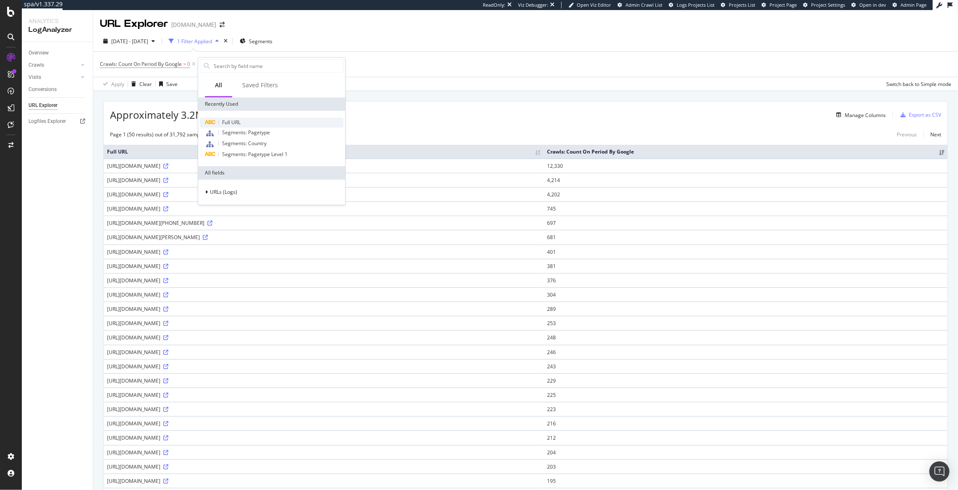
click at [227, 117] on div "Full URL" at bounding box center [272, 122] width 144 height 10
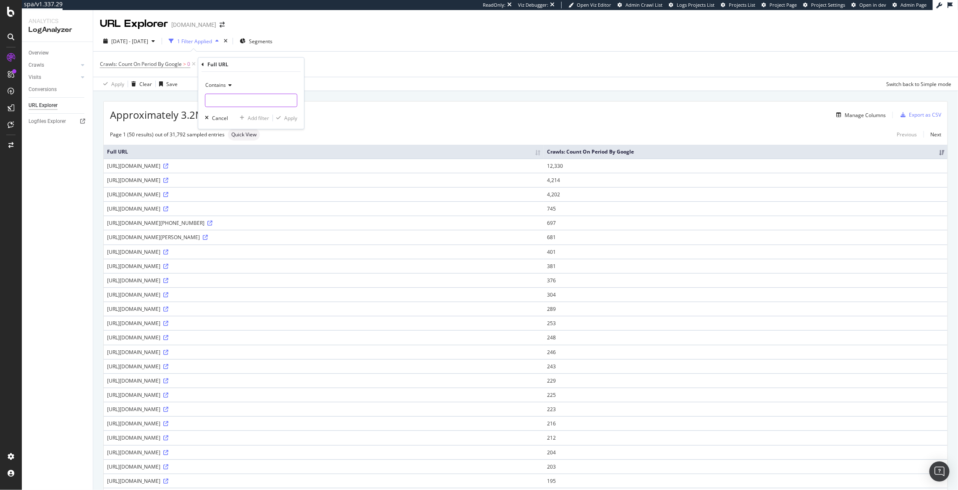
click at [227, 105] on input "text" at bounding box center [250, 100] width 91 height 13
type input "?fits="
click at [289, 118] on div "Apply" at bounding box center [290, 118] width 13 height 7
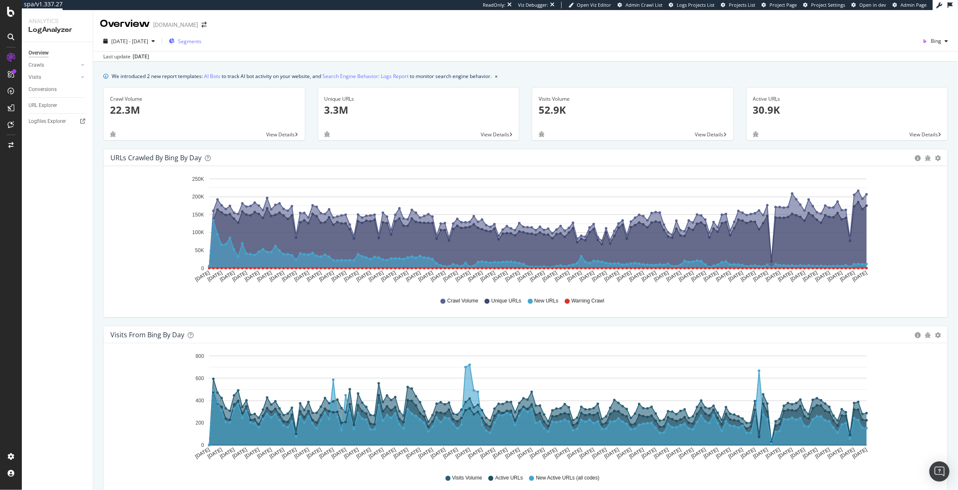
click at [201, 45] on div "Segments" at bounding box center [185, 41] width 33 height 13
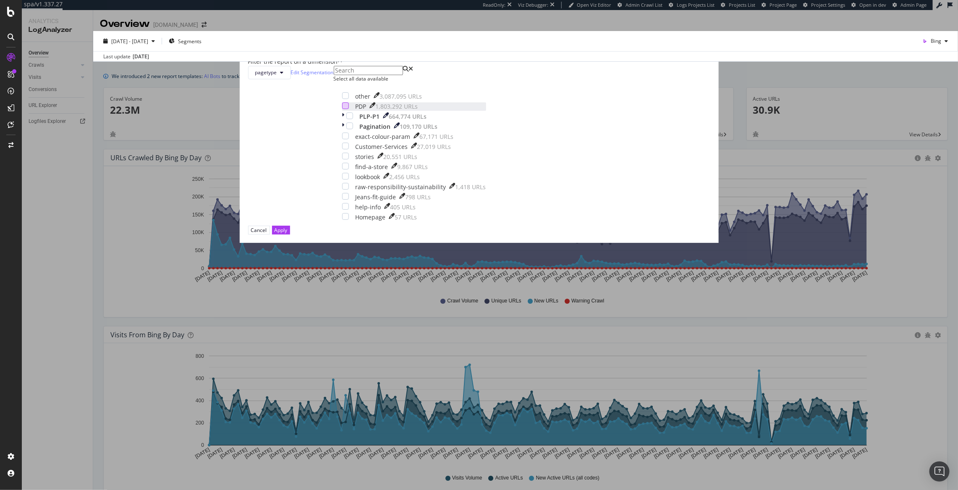
click at [349, 109] on div "modal" at bounding box center [345, 105] width 7 height 7
click at [287, 234] on div "Apply" at bounding box center [280, 230] width 13 height 7
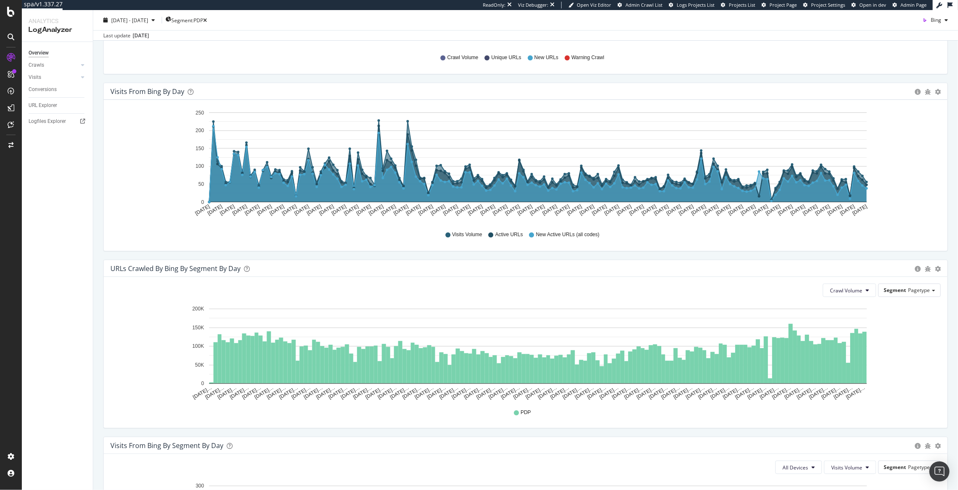
scroll to position [271, 0]
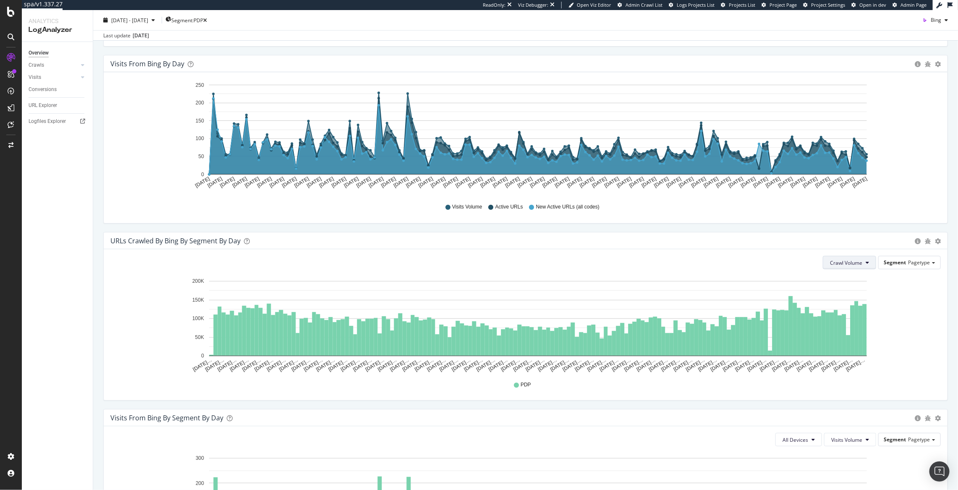
click at [846, 260] on span "Crawl Volume" at bounding box center [846, 262] width 32 height 7
click at [840, 290] on div "Unique URLs" at bounding box center [839, 296] width 47 height 12
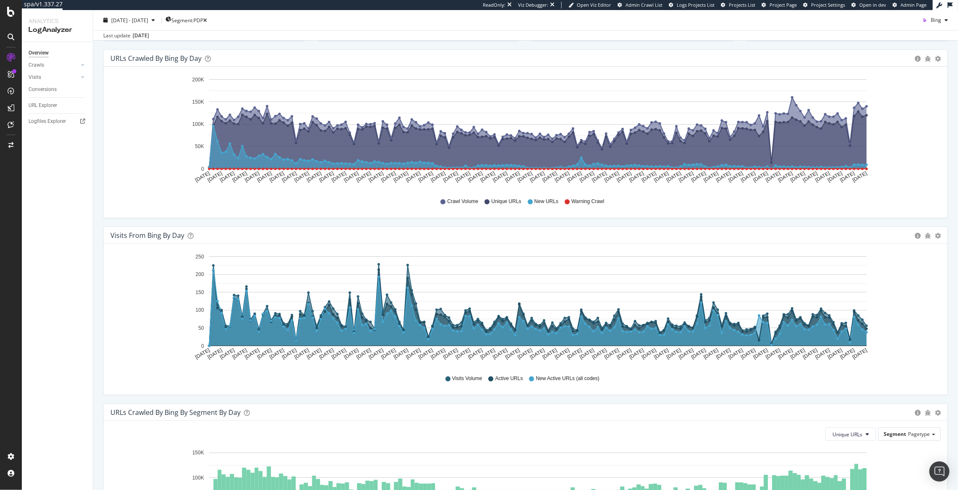
scroll to position [0, 0]
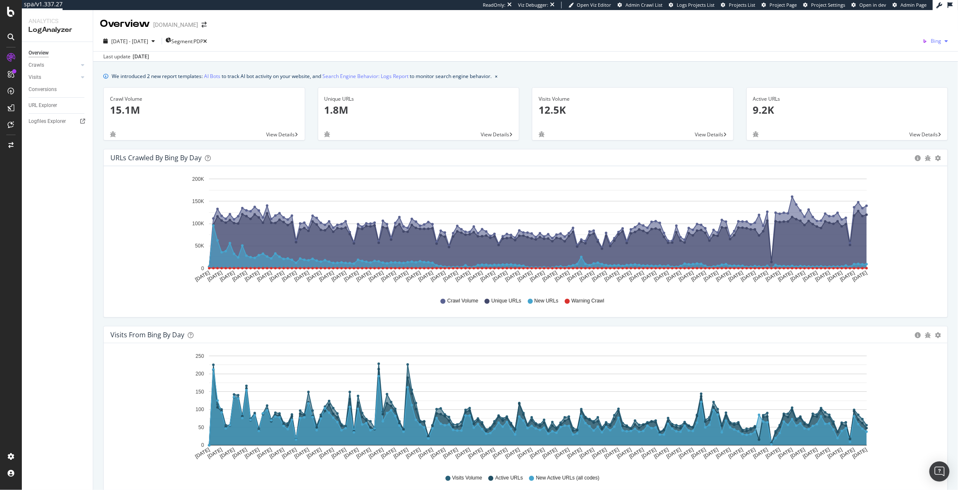
click at [933, 47] on button "Bing" at bounding box center [935, 40] width 32 height 13
click at [867, 13] on span at bounding box center [865, 18] width 10 height 10
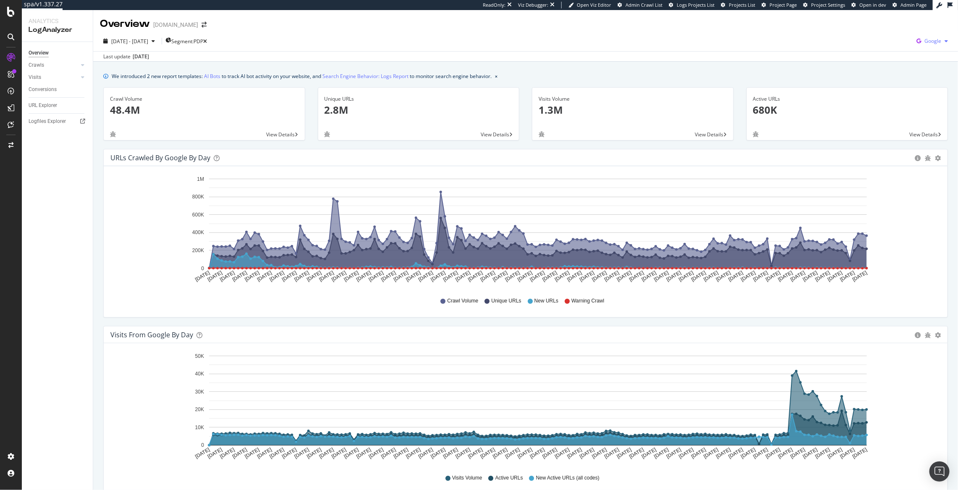
click at [913, 45] on icon "button" at bounding box center [918, 41] width 11 height 12
click at [893, 29] on div "Bing" at bounding box center [876, 33] width 58 height 12
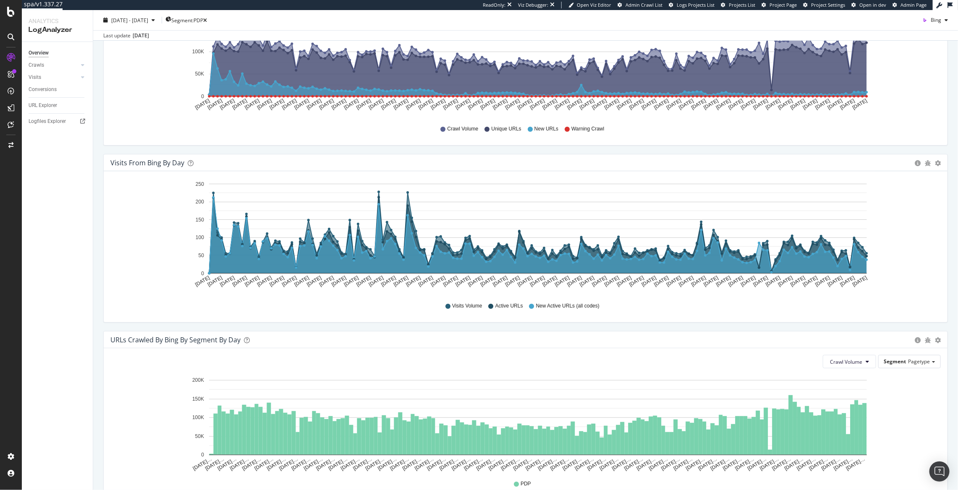
scroll to position [185, 0]
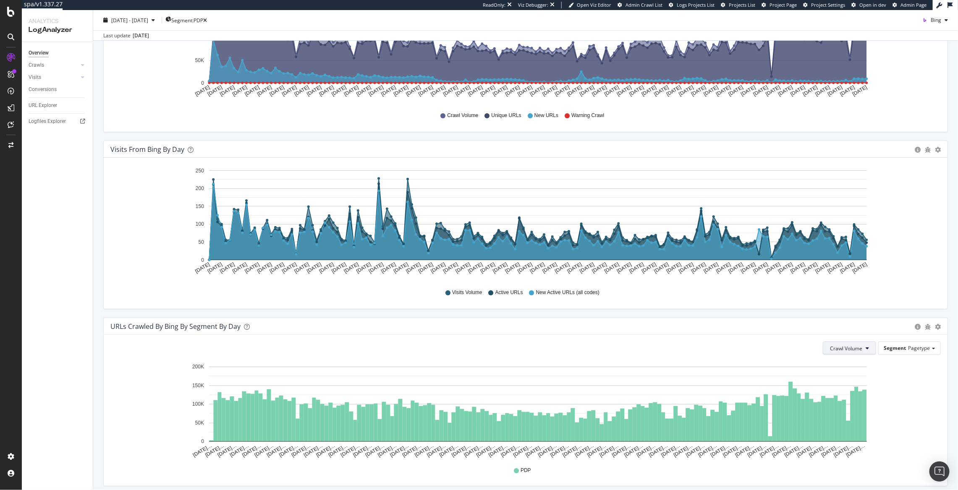
click at [853, 347] on span "Crawl Volume" at bounding box center [846, 348] width 32 height 7
click at [836, 377] on span "Unique URLs" at bounding box center [838, 381] width 33 height 8
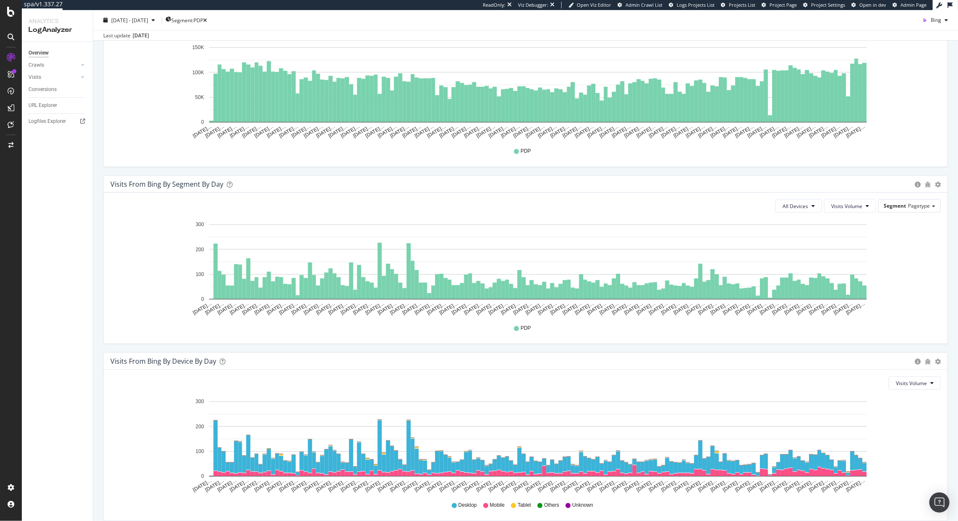
scroll to position [501, 0]
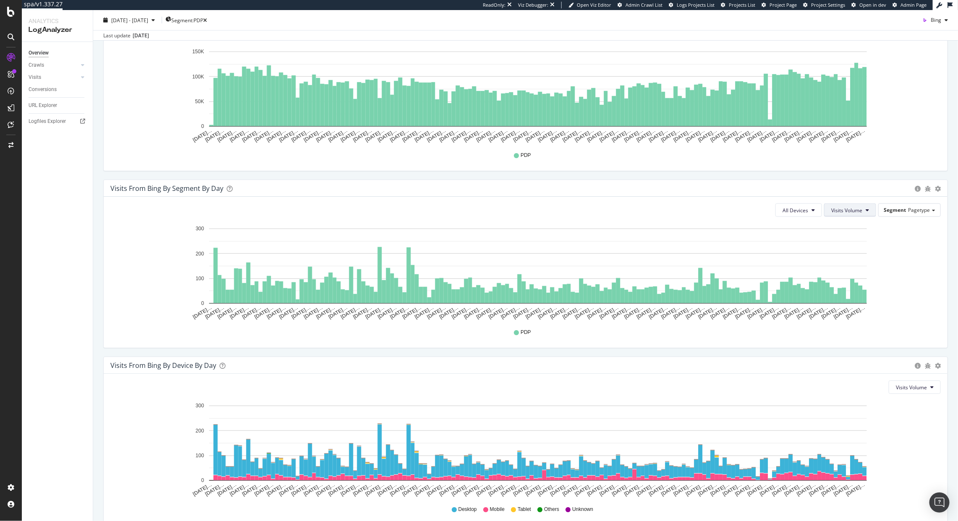
click at [831, 211] on span "Visits Volume" at bounding box center [846, 210] width 31 height 7
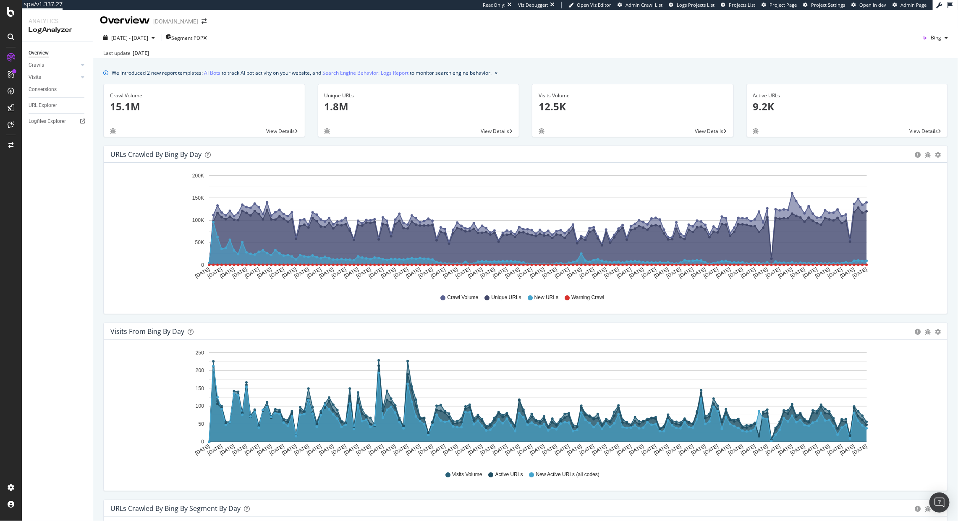
scroll to position [0, 0]
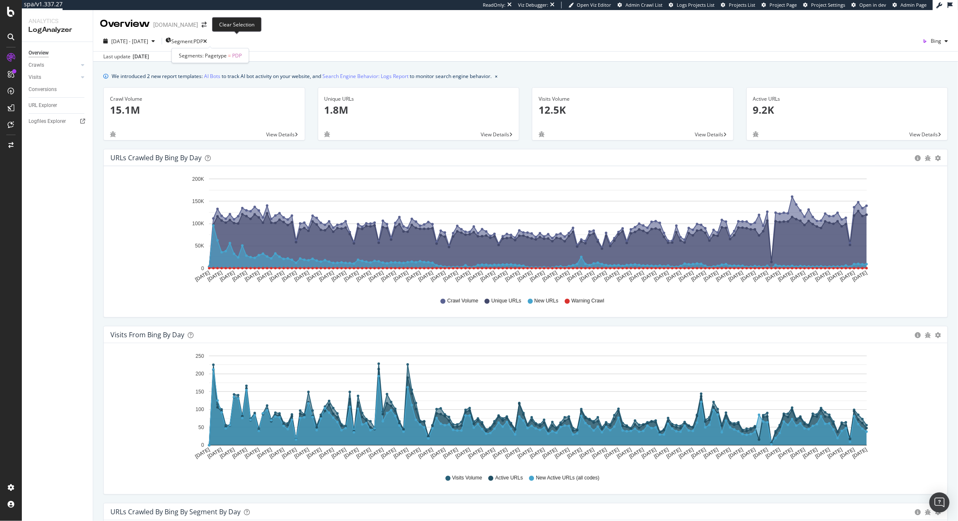
click at [242, 44] on div "2025 Apr. 8th - Sep. 14th Segment: PDP Bing" at bounding box center [525, 42] width 864 height 17
click at [207, 40] on icon "button" at bounding box center [205, 41] width 4 height 5
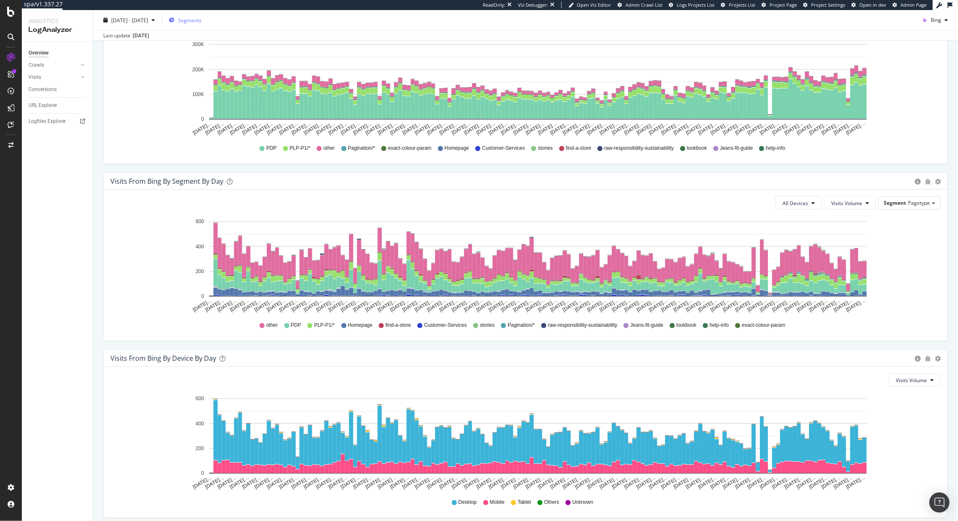
scroll to position [543, 0]
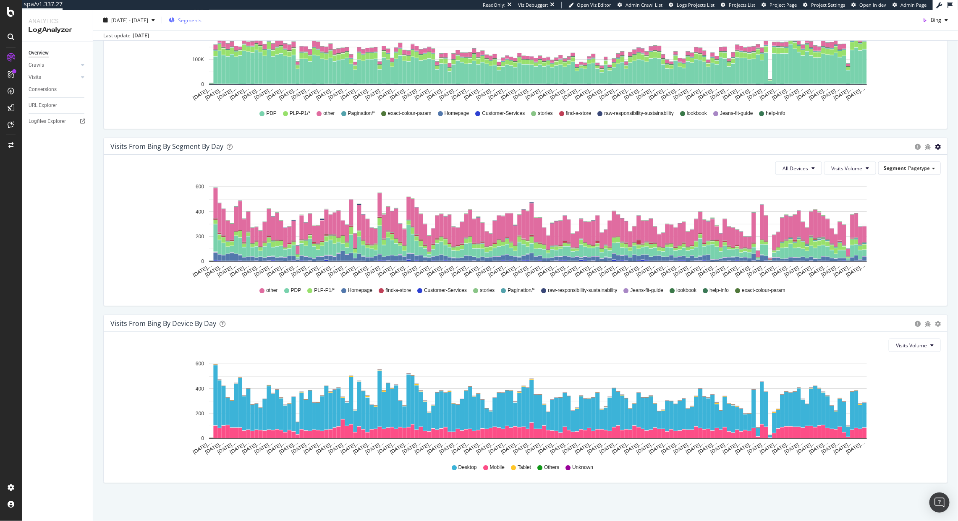
click at [934, 148] on icon "gear" at bounding box center [937, 147] width 6 height 6
click at [904, 176] on span "Table" at bounding box center [909, 181] width 74 height 13
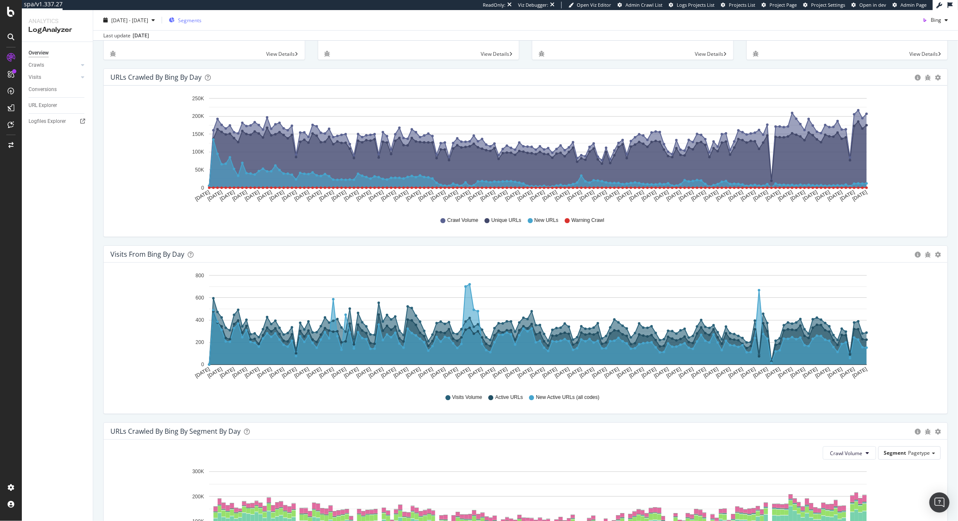
scroll to position [77, 0]
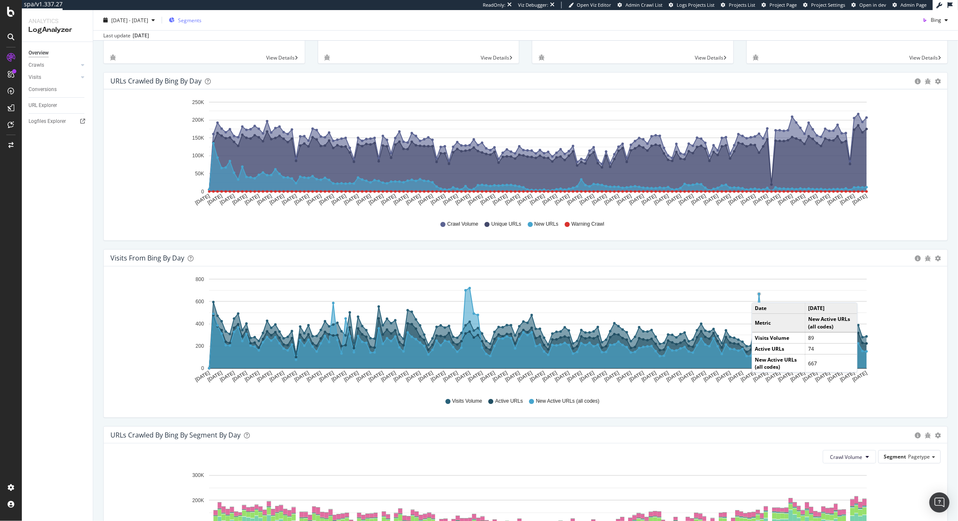
click at [760, 295] on circle "A chart." at bounding box center [758, 294] width 3 height 3
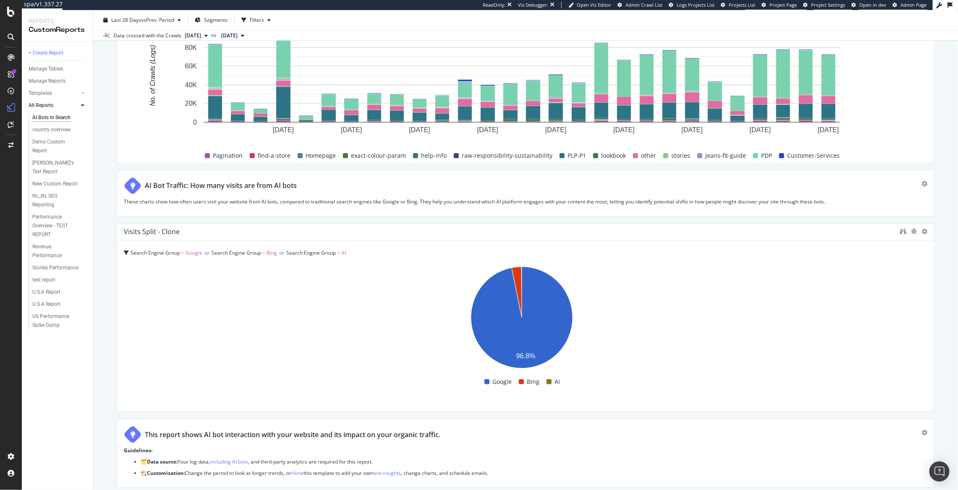
scroll to position [2216, 0]
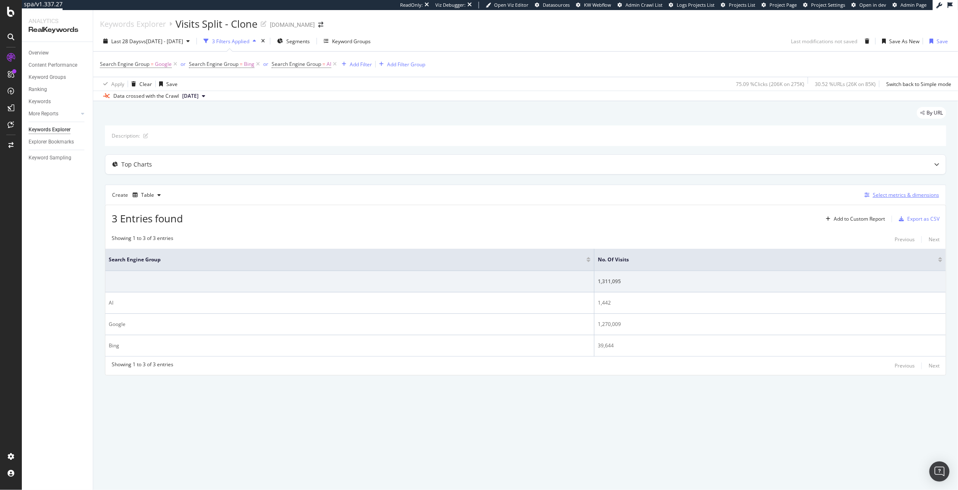
click at [887, 194] on div "Select metrics & dimensions" at bounding box center [905, 194] width 66 height 7
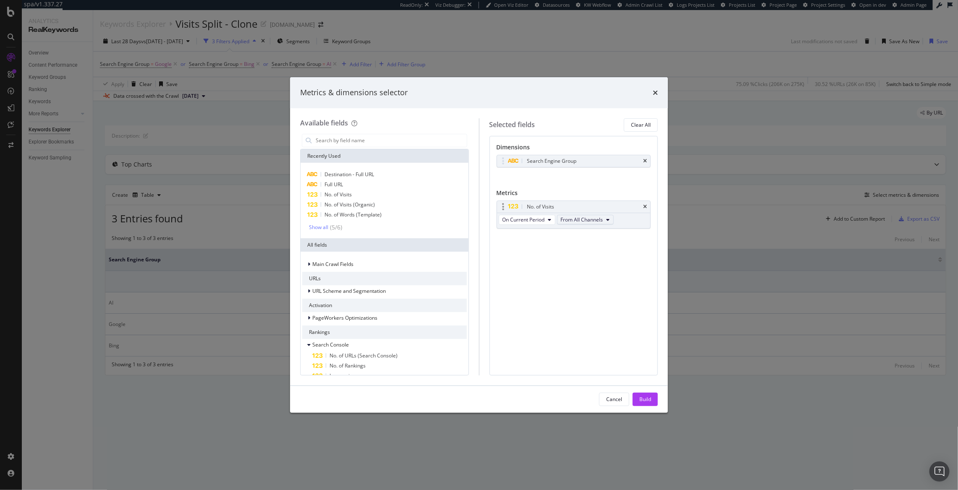
click at [590, 220] on span "From All Channels" at bounding box center [582, 219] width 42 height 7
click at [574, 289] on div "Dimensions Search Engine Group You can use this field as a dimension Metrics No…" at bounding box center [573, 256] width 169 height 240
click at [653, 90] on icon "times" at bounding box center [654, 92] width 5 height 7
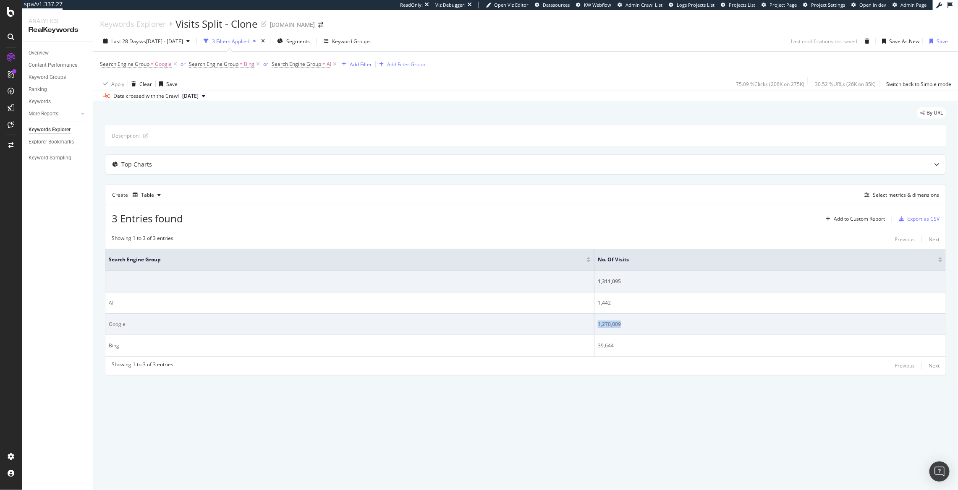
drag, startPoint x: 632, startPoint y: 331, endPoint x: 595, endPoint y: 324, distance: 37.0
click at [595, 324] on td "1,270,009" at bounding box center [769, 324] width 351 height 21
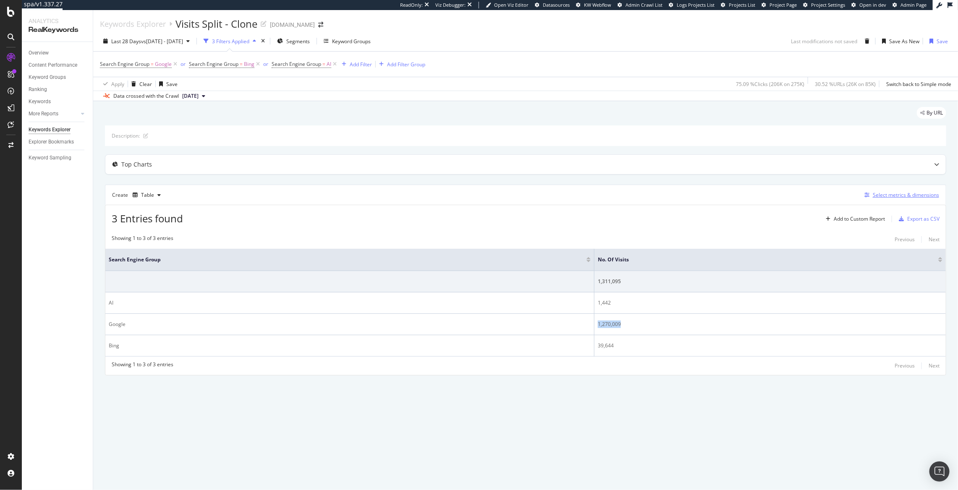
click at [909, 198] on div "Select metrics & dimensions" at bounding box center [905, 194] width 66 height 7
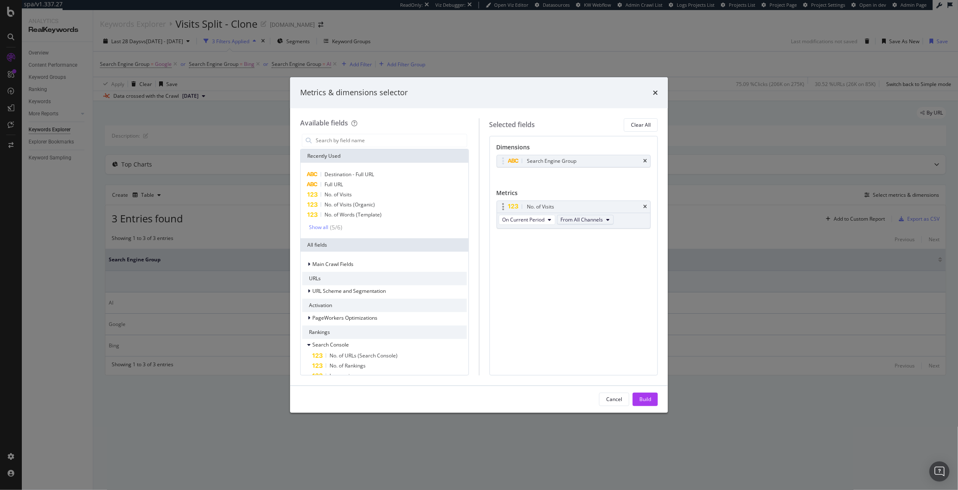
click at [579, 221] on span "From All Channels" at bounding box center [582, 219] width 42 height 7
click at [567, 249] on span "Organic" at bounding box center [587, 251] width 44 height 8
click at [656, 92] on icon "times" at bounding box center [654, 92] width 5 height 7
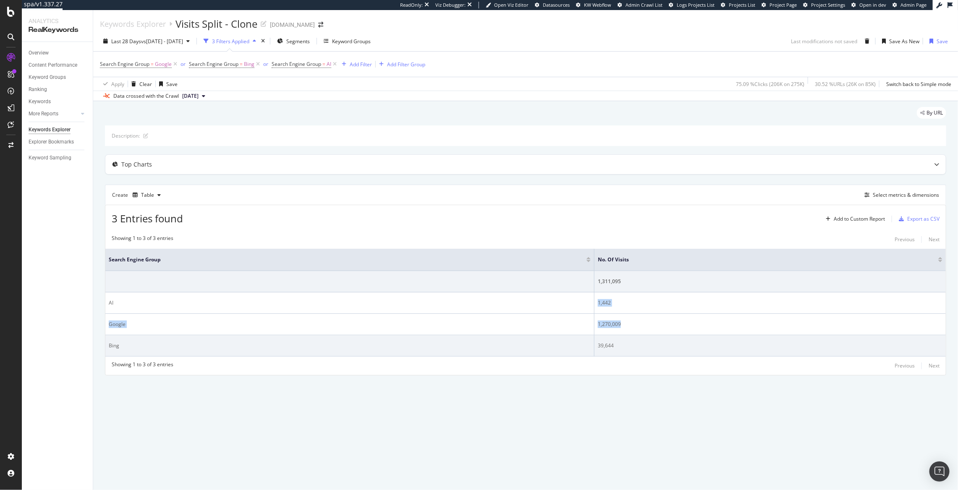
drag, startPoint x: 597, startPoint y: 299, endPoint x: 643, endPoint y: 340, distance: 62.1
click at [643, 325] on tbody "1,311,095 AI 1,442 Google 1,270,009 Bing 39,644" at bounding box center [525, 314] width 840 height 86
click at [643, 340] on td "39,644" at bounding box center [769, 345] width 351 height 21
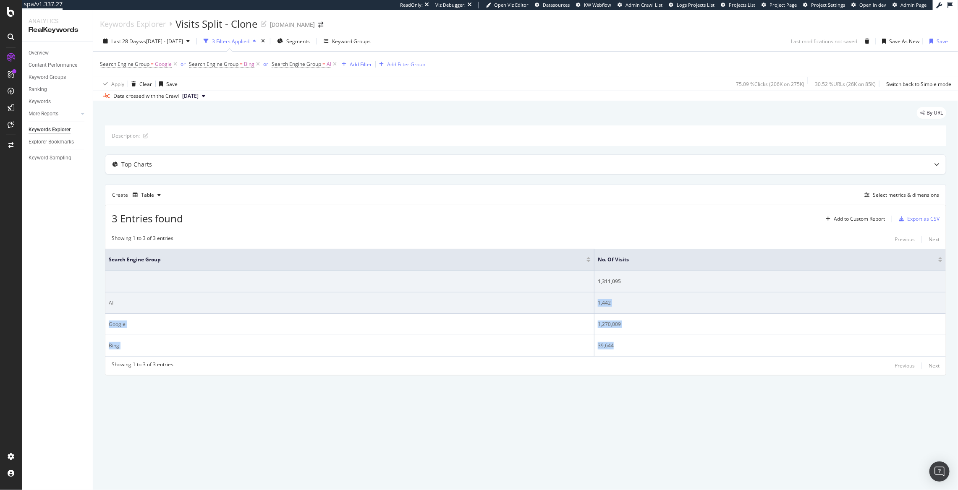
drag, startPoint x: 642, startPoint y: 351, endPoint x: 597, endPoint y: 306, distance: 63.8
click at [597, 305] on tbody "1,311,095 AI 1,442 Google 1,270,009 Bing 39,644" at bounding box center [525, 314] width 840 height 86
click at [597, 303] on td "1,442" at bounding box center [769, 302] width 351 height 21
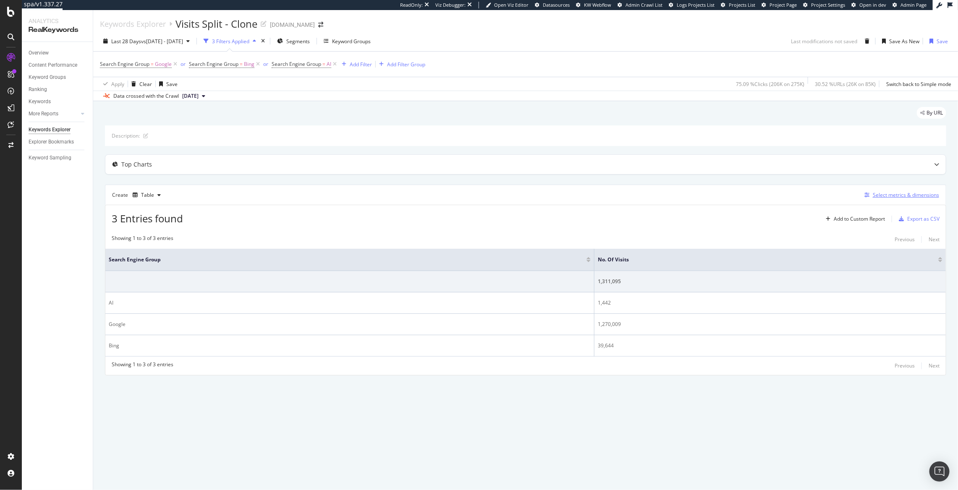
click at [906, 196] on div "Select metrics & dimensions" at bounding box center [905, 194] width 66 height 7
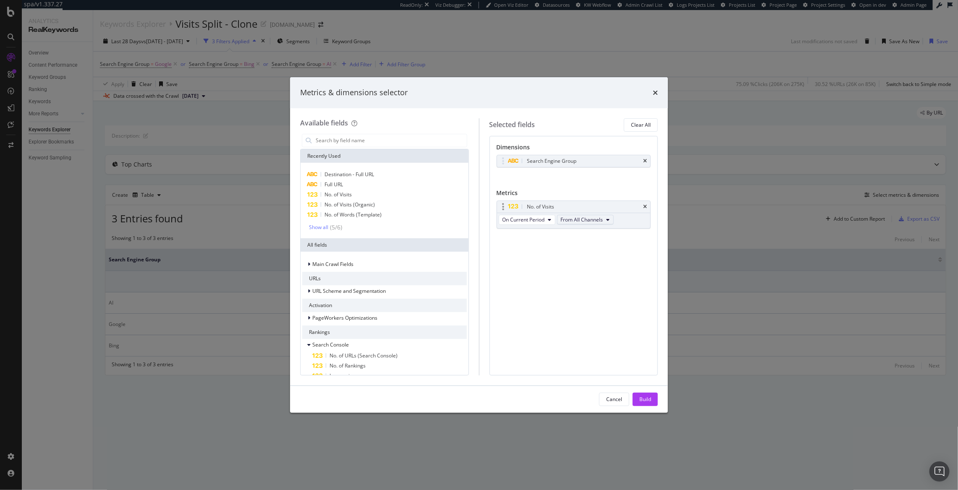
click at [588, 216] on button "From All Channels" at bounding box center [585, 220] width 57 height 10
click at [579, 248] on span "Organic" at bounding box center [587, 251] width 44 height 8
click at [645, 394] on div "Build" at bounding box center [645, 399] width 12 height 13
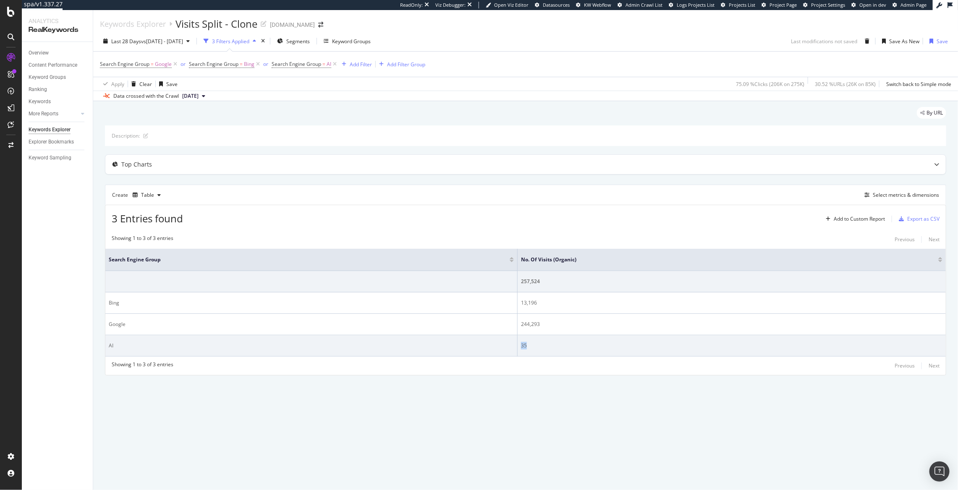
drag, startPoint x: 523, startPoint y: 343, endPoint x: 536, endPoint y: 344, distance: 13.1
click at [536, 344] on div "35" at bounding box center [731, 346] width 421 height 8
click at [531, 342] on td "35" at bounding box center [731, 345] width 428 height 21
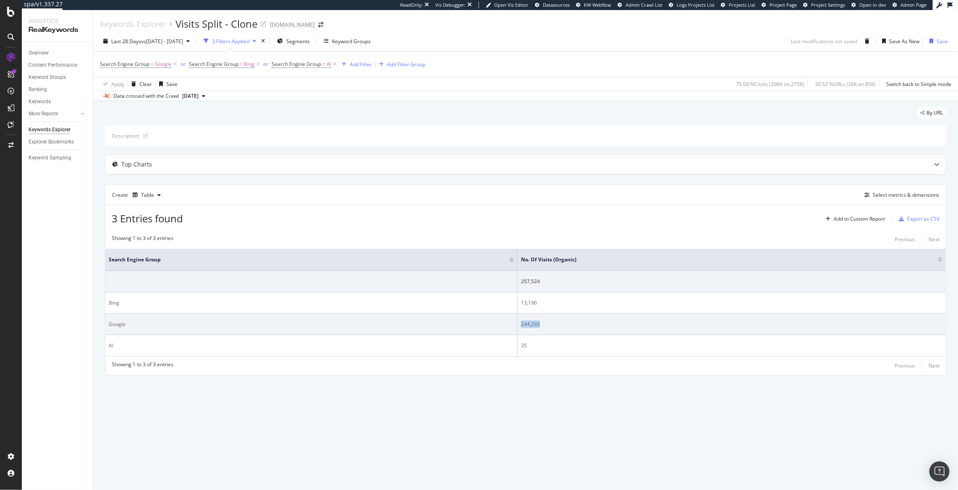
drag, startPoint x: 522, startPoint y: 326, endPoint x: 554, endPoint y: 328, distance: 32.8
click at [554, 328] on div "244,293" at bounding box center [731, 325] width 421 height 8
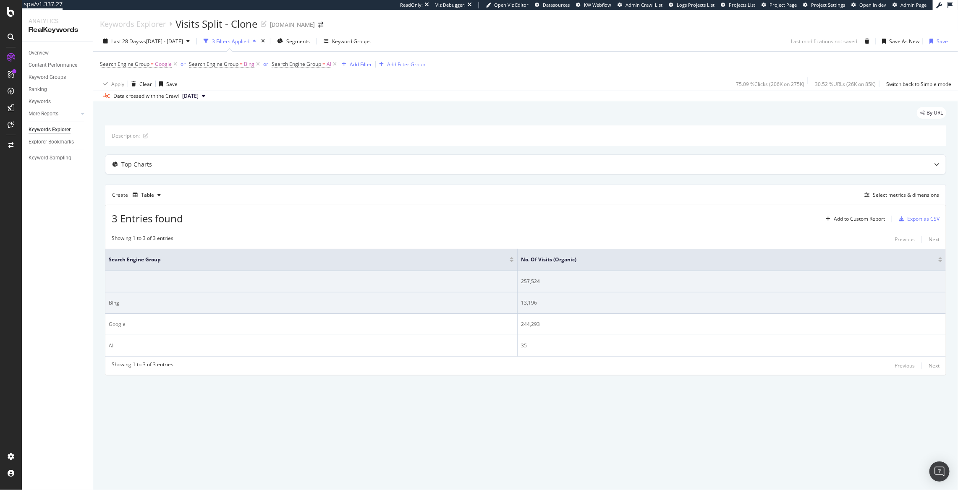
drag, startPoint x: 523, startPoint y: 304, endPoint x: 572, endPoint y: 305, distance: 48.7
click at [572, 305] on div "13,196" at bounding box center [731, 303] width 421 height 8
drag, startPoint x: 517, startPoint y: 300, endPoint x: 546, endPoint y: 305, distance: 29.4
click at [546, 305] on tr "Bing 13,196" at bounding box center [525, 302] width 840 height 21
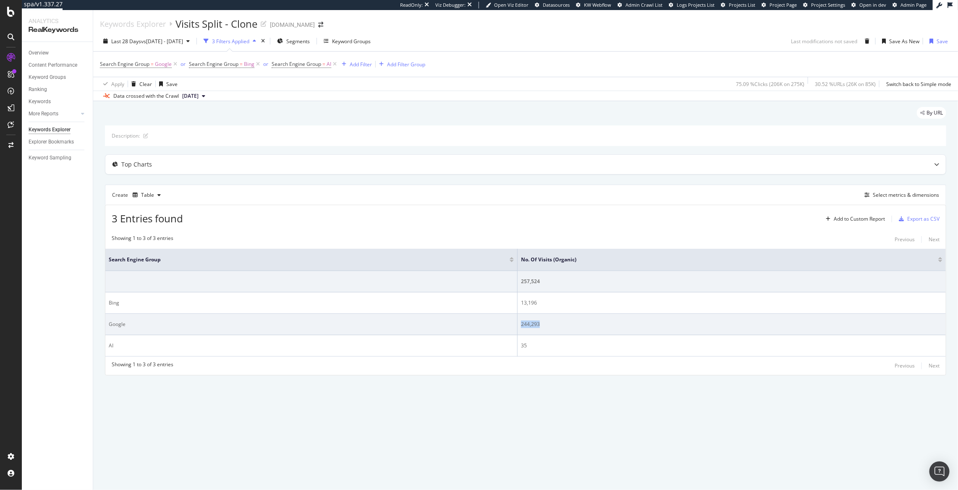
drag, startPoint x: 518, startPoint y: 325, endPoint x: 546, endPoint y: 325, distance: 27.7
click at [546, 325] on td "244,293" at bounding box center [731, 324] width 428 height 21
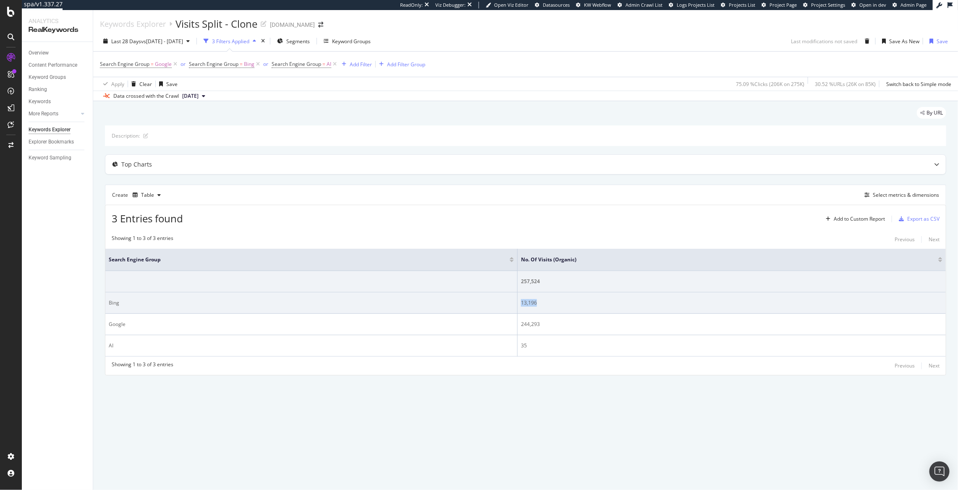
drag, startPoint x: 519, startPoint y: 305, endPoint x: 545, endPoint y: 305, distance: 26.0
click at [545, 305] on td "13,196" at bounding box center [731, 302] width 428 height 21
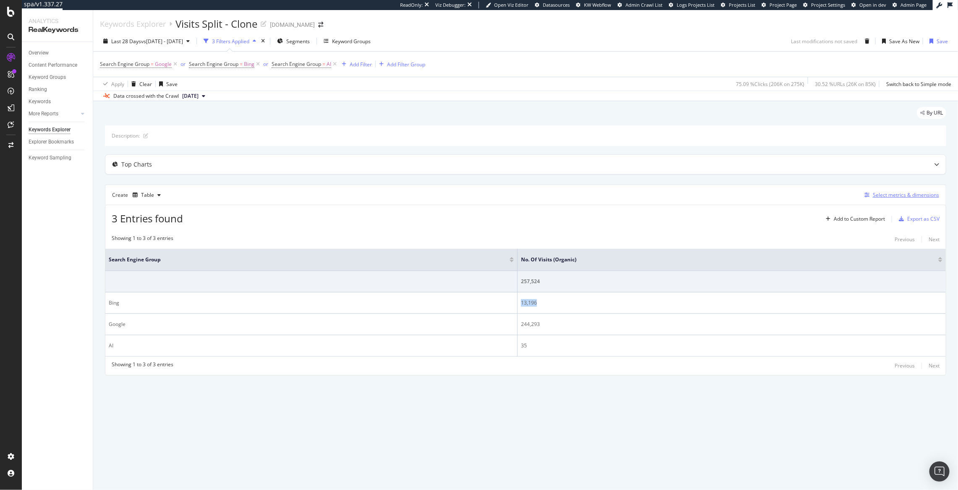
click at [902, 199] on div "Select metrics & dimensions" at bounding box center [900, 195] width 78 height 9
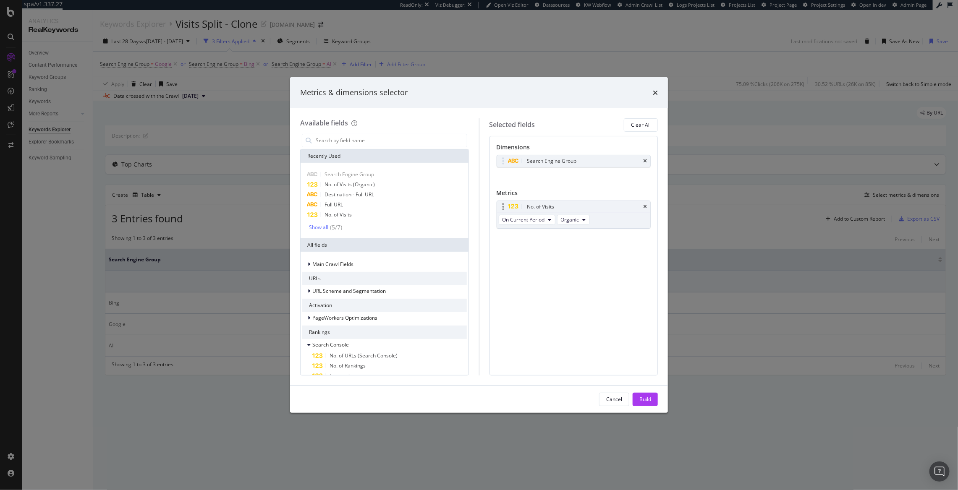
click at [568, 209] on div "No. of Visits" at bounding box center [583, 207] width 116 height 8
click at [568, 219] on span "Organic" at bounding box center [570, 219] width 18 height 7
click at [569, 232] on span "From All Channels" at bounding box center [586, 236] width 42 height 8
click at [652, 403] on button "Build" at bounding box center [644, 399] width 25 height 13
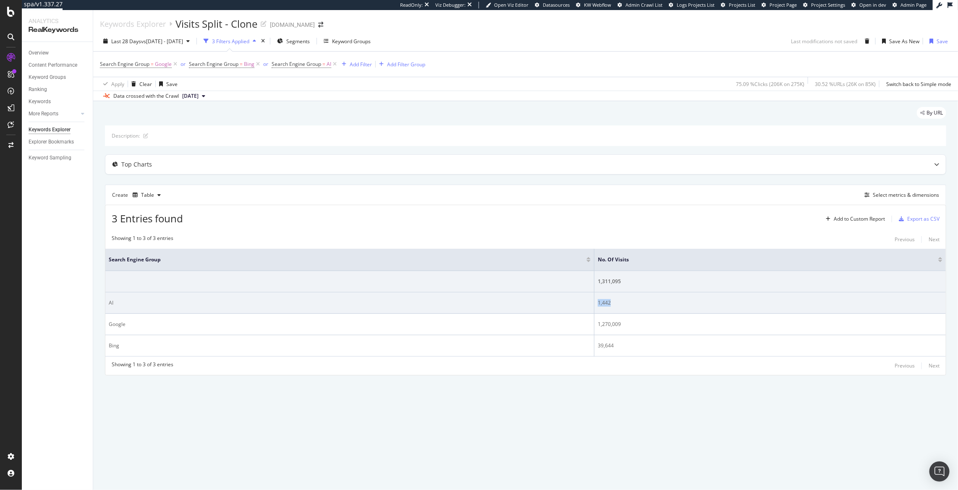
drag, startPoint x: 598, startPoint y: 303, endPoint x: 629, endPoint y: 308, distance: 31.7
click at [629, 308] on td "1,442" at bounding box center [769, 302] width 351 height 21
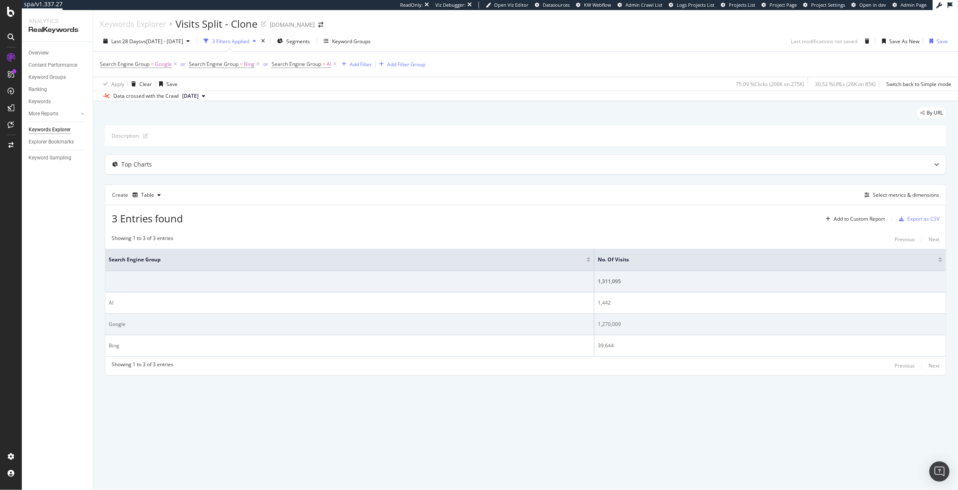
click at [761, 334] on td "1,270,009" at bounding box center [769, 324] width 351 height 21
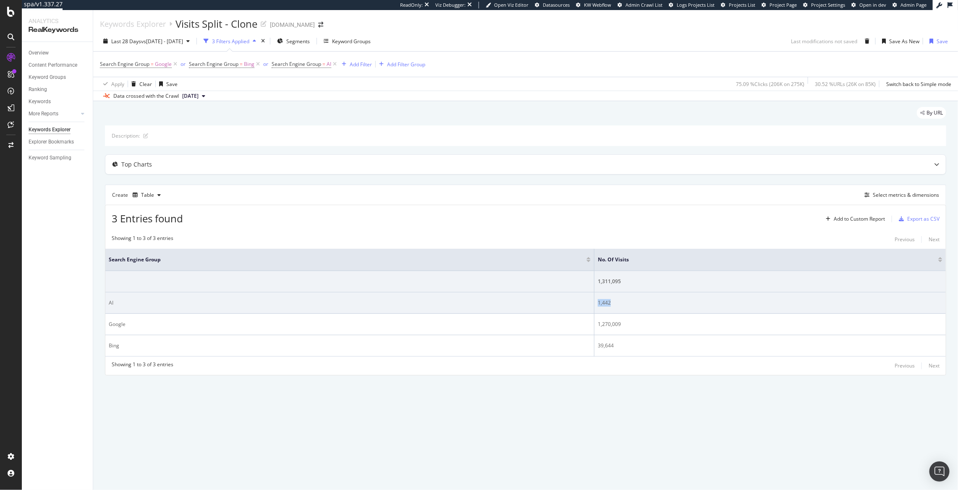
drag, startPoint x: 628, startPoint y: 304, endPoint x: 593, endPoint y: 304, distance: 34.8
click at [593, 304] on tr "AI 1,442" at bounding box center [525, 302] width 840 height 21
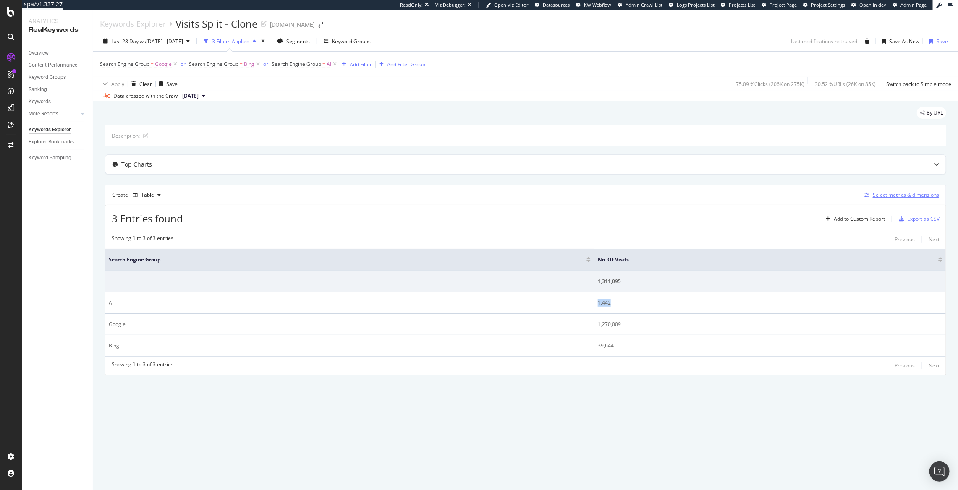
click at [903, 193] on div "Select metrics & dimensions" at bounding box center [905, 194] width 66 height 7
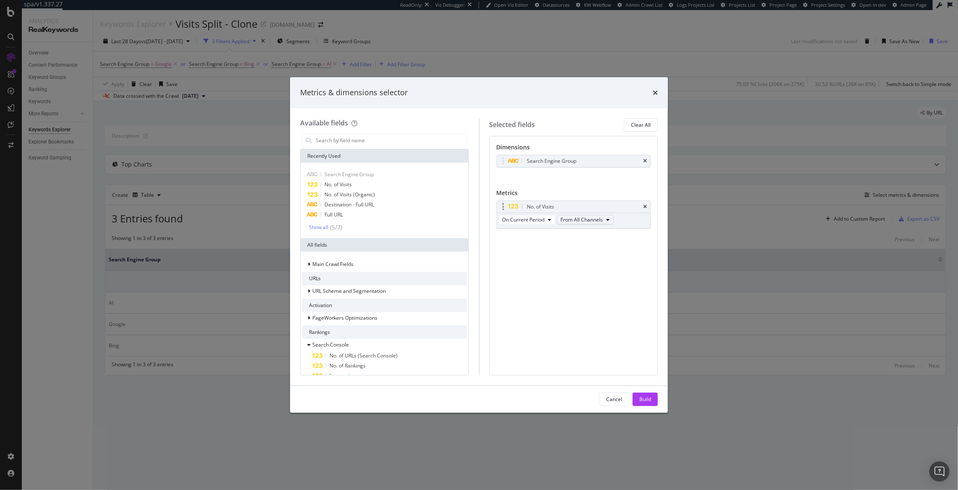
click at [603, 218] on span "From All Channels" at bounding box center [582, 219] width 42 height 7
click at [594, 250] on span "Organic" at bounding box center [587, 251] width 44 height 8
click at [655, 404] on button "Build" at bounding box center [644, 399] width 25 height 13
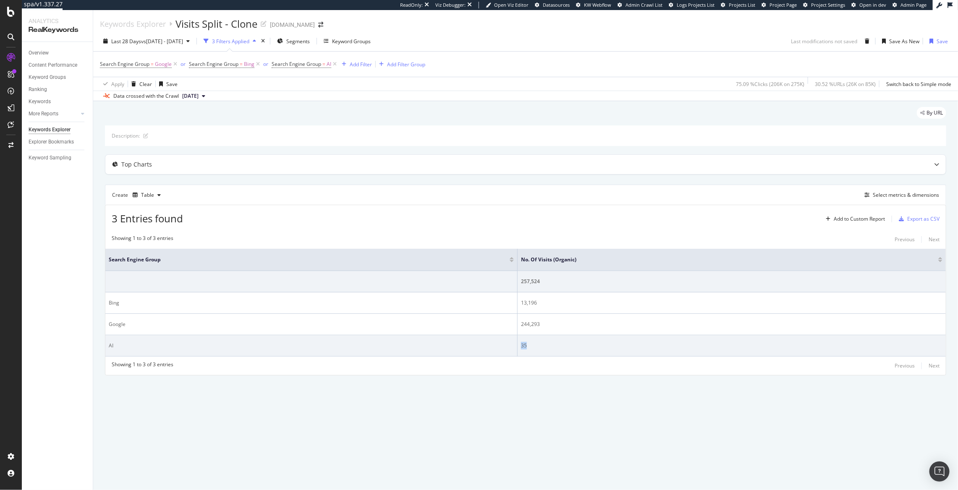
drag, startPoint x: 541, startPoint y: 350, endPoint x: 513, endPoint y: 348, distance: 28.2
click at [512, 347] on tr "AI 35" at bounding box center [525, 345] width 840 height 21
drag, startPoint x: 105, startPoint y: 306, endPoint x: 547, endPoint y: 348, distance: 443.4
click at [547, 348] on tbody "257,524 Bing 13,196 Google 244,293 AI 35" at bounding box center [525, 314] width 840 height 86
copy tbody "Bing 13,196 Google 244,293 AI 35"
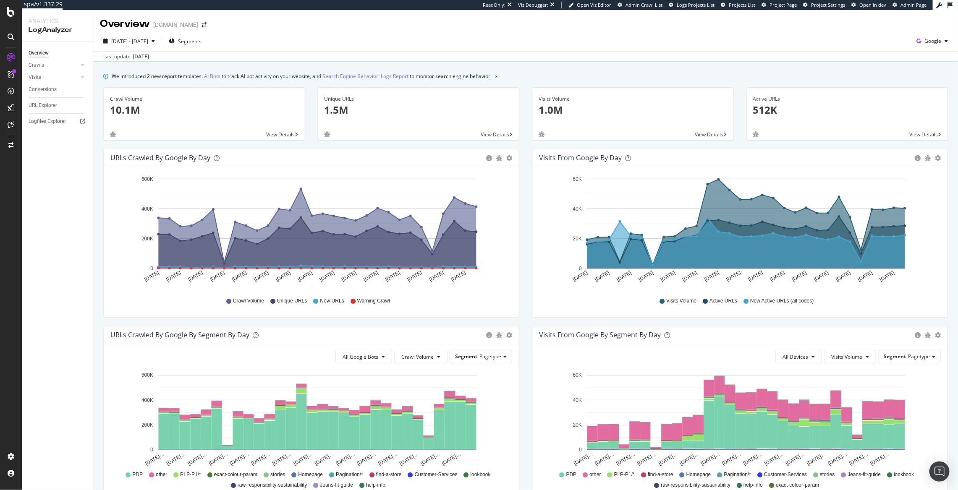
click at [918, 49] on div "[DATE] - [DATE] Segments Google" at bounding box center [525, 42] width 864 height 17
click at [924, 42] on span "Google" at bounding box center [932, 40] width 17 height 7
click at [888, 51] on span "OpenAI" at bounding box center [882, 49] width 31 height 8
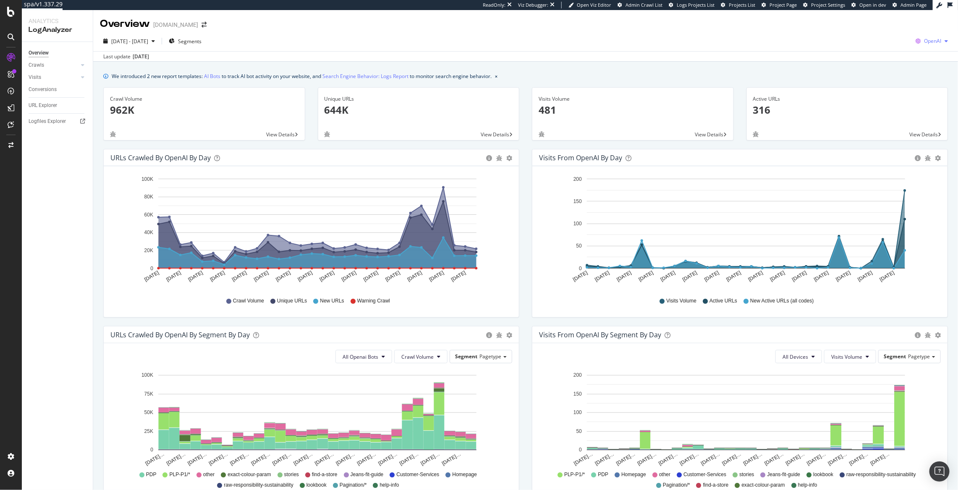
click at [924, 39] on span "OpenAI" at bounding box center [932, 40] width 17 height 7
click at [875, 69] on div "Other AI Bots" at bounding box center [875, 64] width 58 height 12
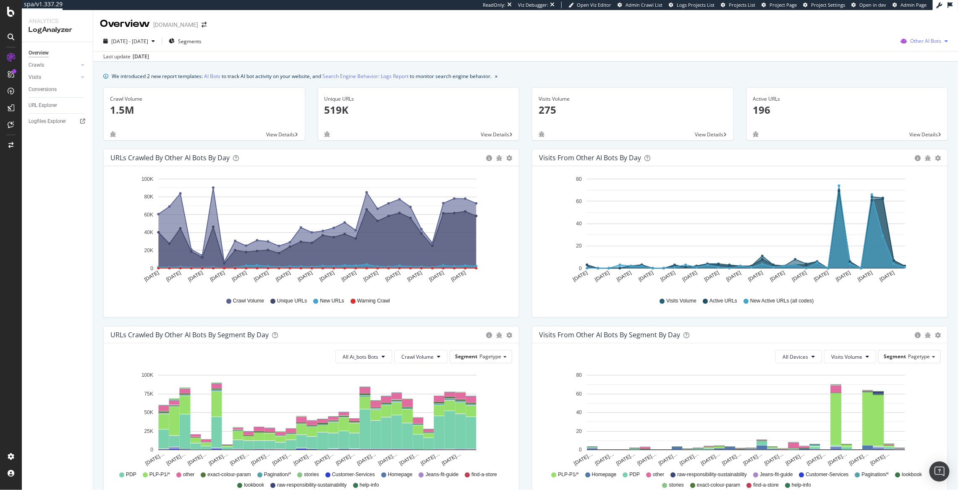
click at [918, 39] on span "Other AI Bots" at bounding box center [925, 40] width 31 height 7
click at [920, 90] on span "OpenAI" at bounding box center [926, 89] width 33 height 8
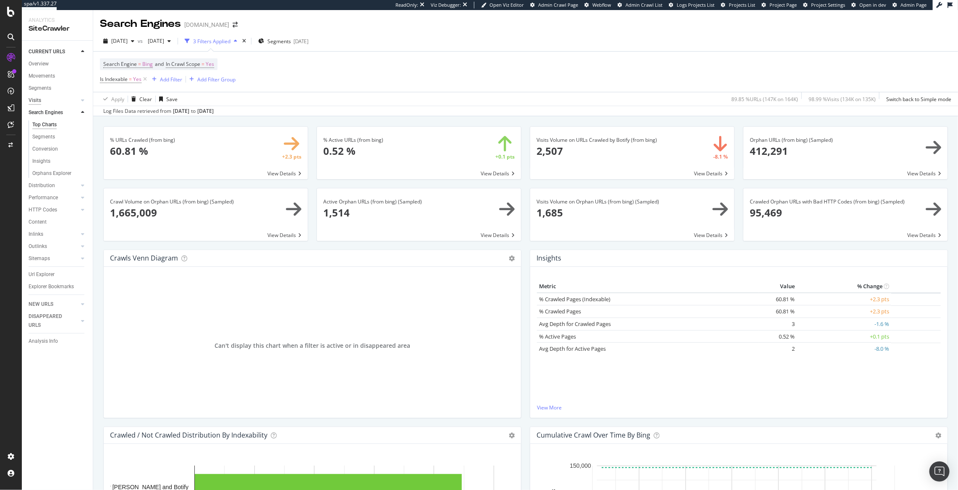
click at [41, 99] on div "Visits" at bounding box center [35, 100] width 13 height 9
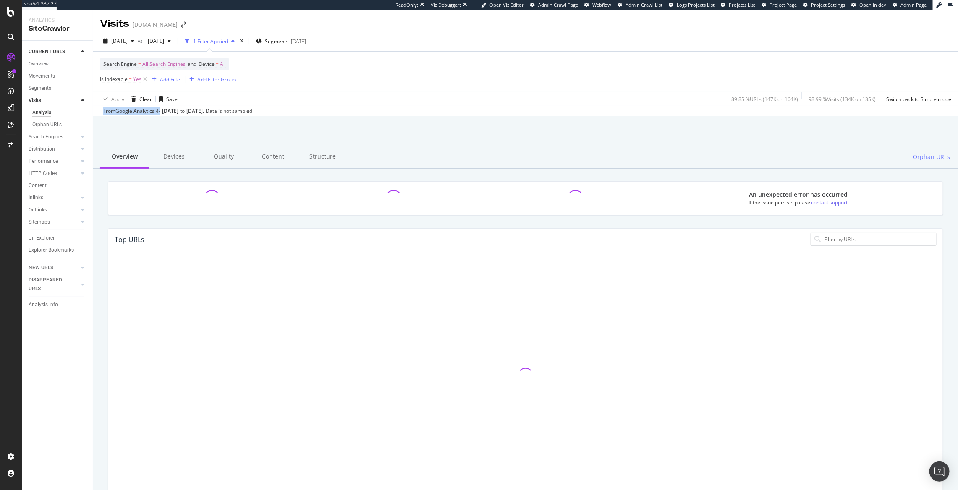
drag, startPoint x: 97, startPoint y: 109, endPoint x: 162, endPoint y: 110, distance: 65.1
click at [162, 110] on div "From Google Analytics 4 - Aug. 10, 2025 to Sep. 06, 2025 . Data is not sampled" at bounding box center [525, 111] width 864 height 10
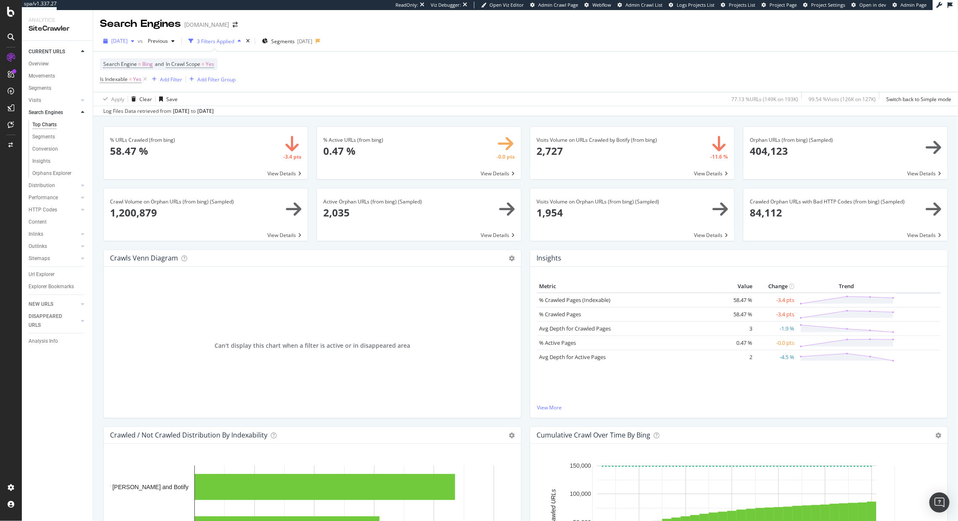
click at [119, 42] on span "[DATE]" at bounding box center [119, 40] width 16 height 7
click at [158, 73] on div "[DATE] 164K URLs" at bounding box center [149, 71] width 75 height 8
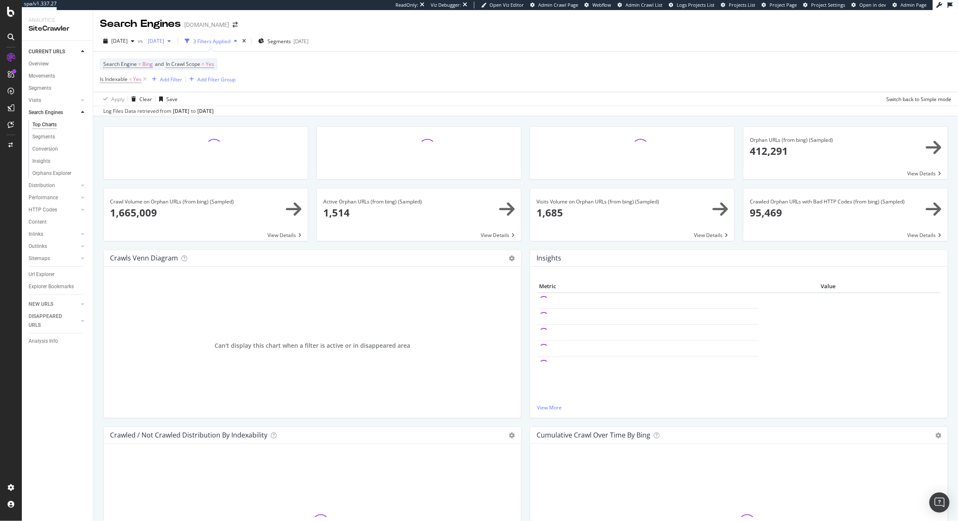
click at [164, 39] on span "[DATE]" at bounding box center [154, 40] width 20 height 7
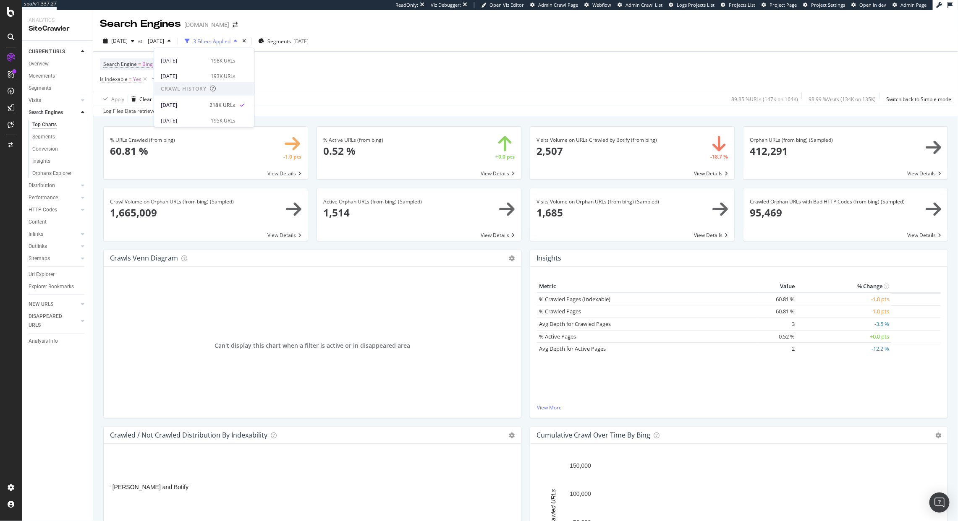
scroll to position [133, 0]
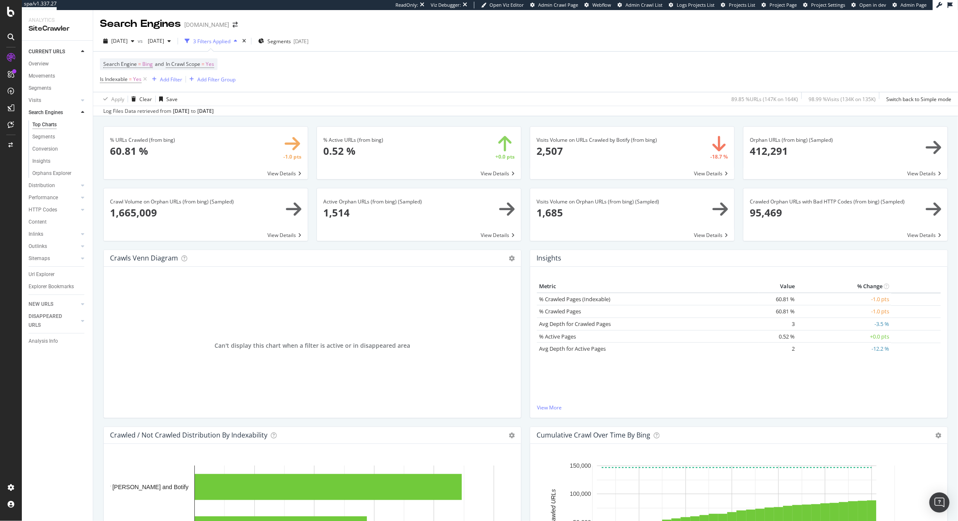
click at [364, 91] on div "Search Engine = Bing and In Crawl Scope = Yes Is Indexable = Yes Add Filter Add…" at bounding box center [525, 72] width 851 height 40
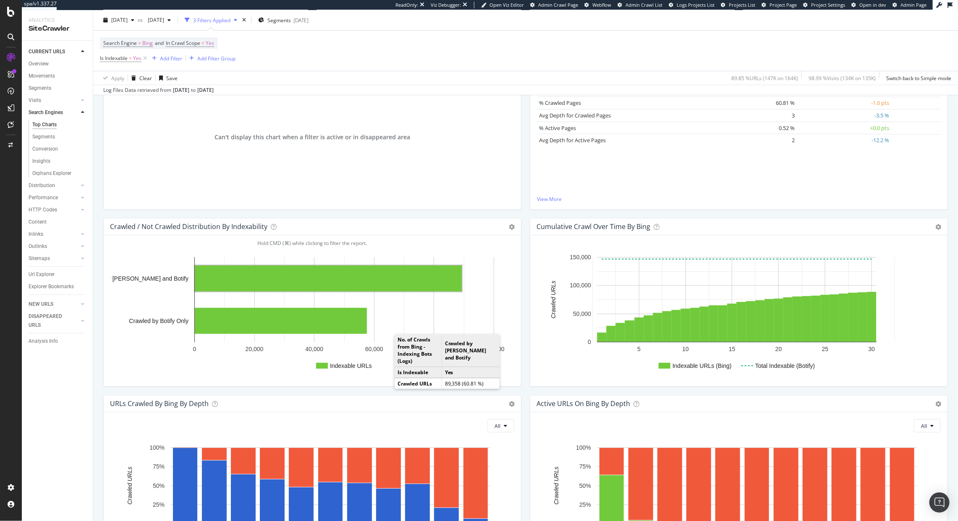
scroll to position [222, 0]
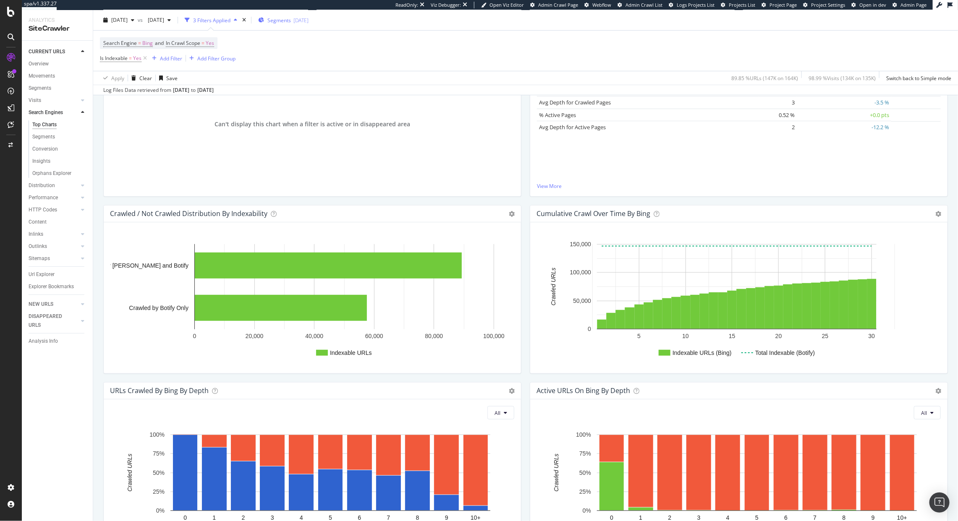
click at [308, 20] on div "Segments [DATE]" at bounding box center [283, 19] width 50 height 7
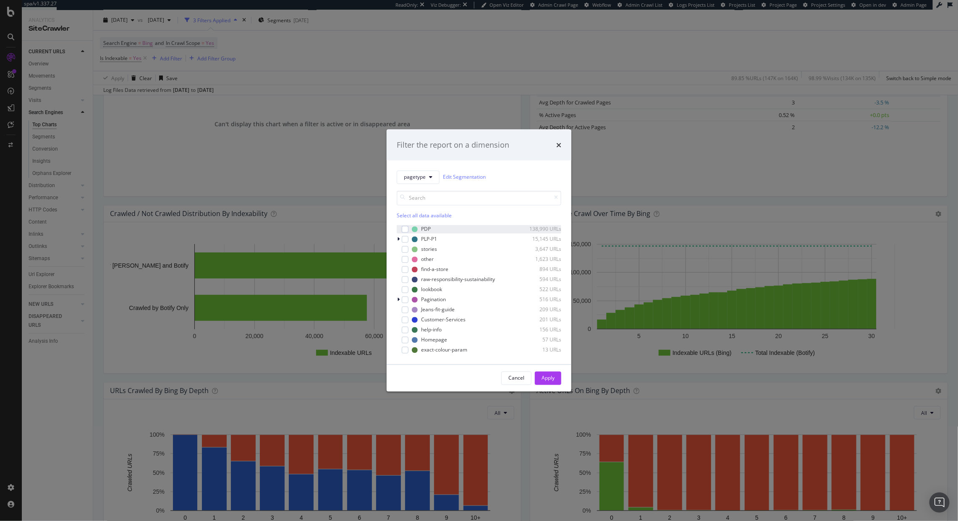
click at [409, 229] on div "PDP 138,990 URLs" at bounding box center [479, 229] width 164 height 8
click at [548, 378] on div "Apply" at bounding box center [547, 378] width 13 height 7
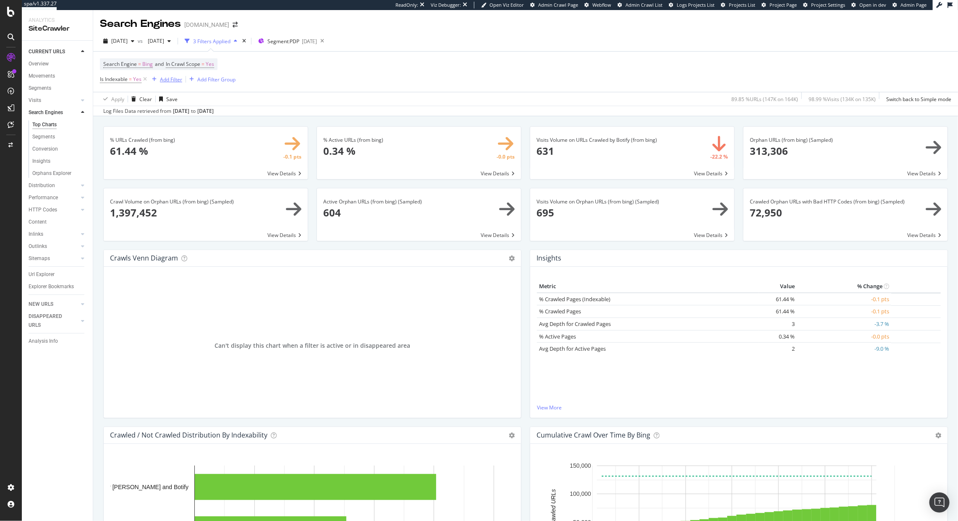
click at [175, 78] on div "Add Filter" at bounding box center [171, 79] width 22 height 7
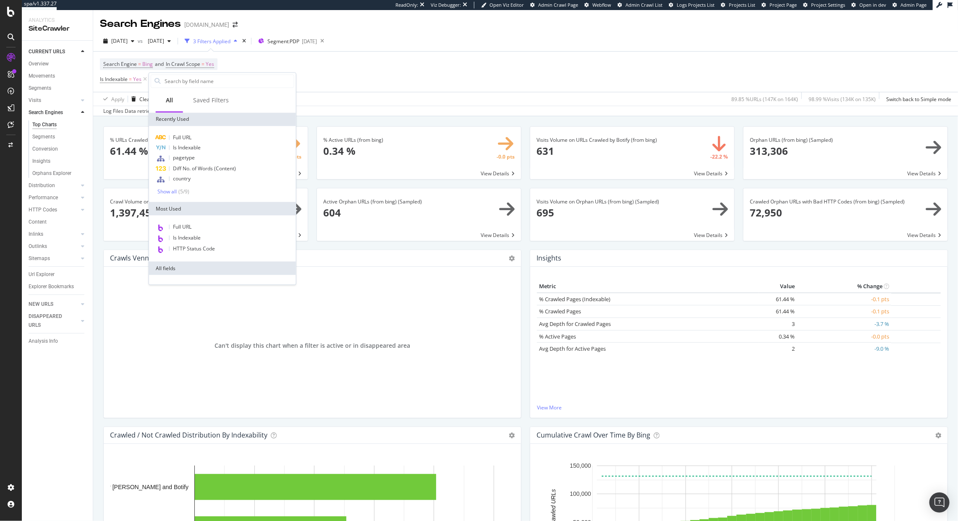
type input "c"
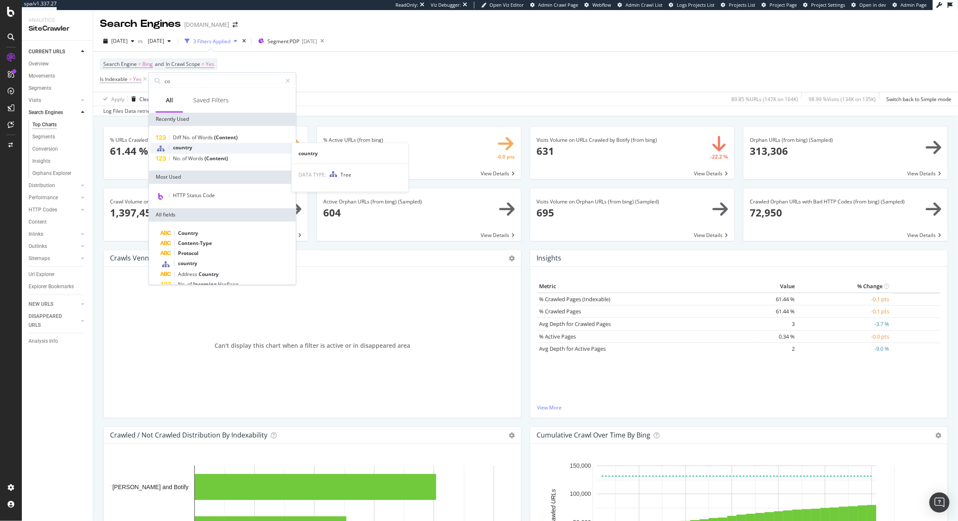
type input "co"
click at [192, 149] on span "country" at bounding box center [182, 147] width 19 height 7
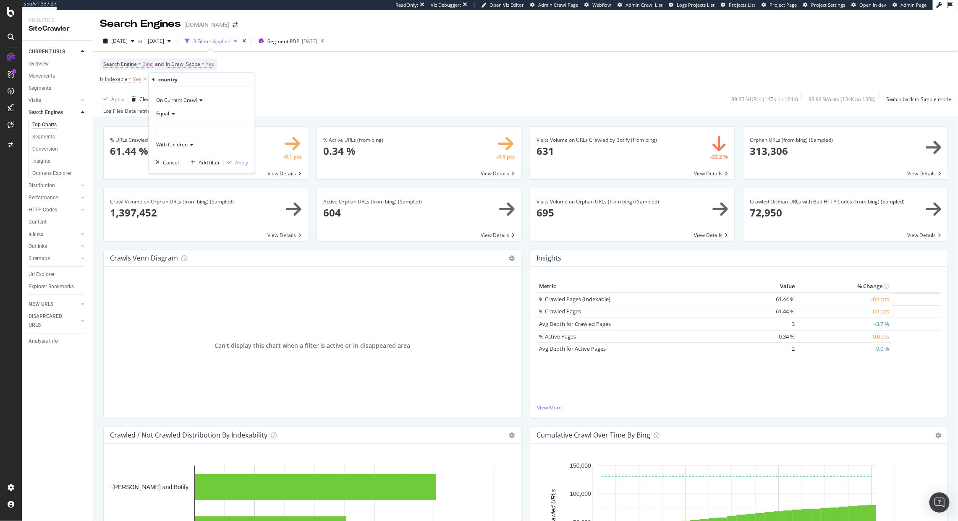
click at [170, 133] on div at bounding box center [201, 129] width 91 height 13
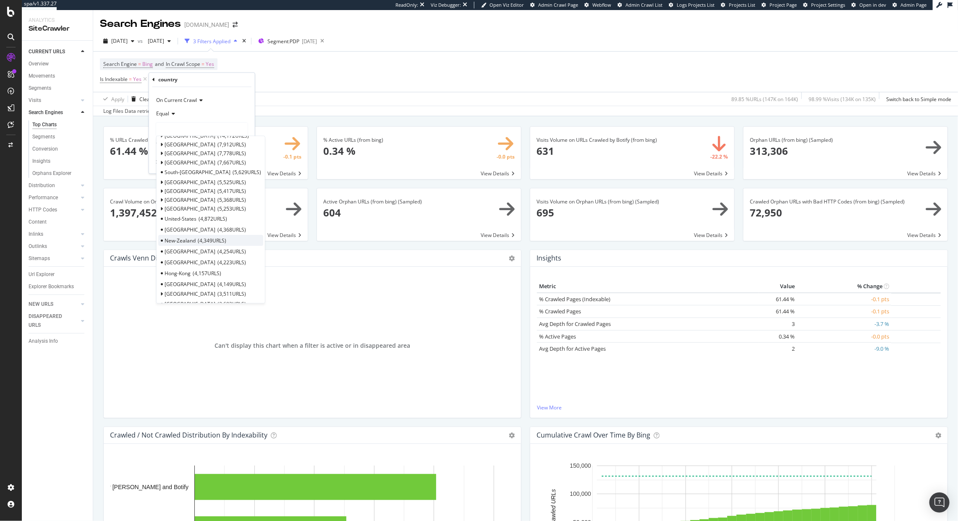
scroll to position [11, 0]
click at [163, 189] on icon at bounding box center [161, 189] width 3 height 5
click at [250, 189] on span "Select" at bounding box center [257, 189] width 15 height 7
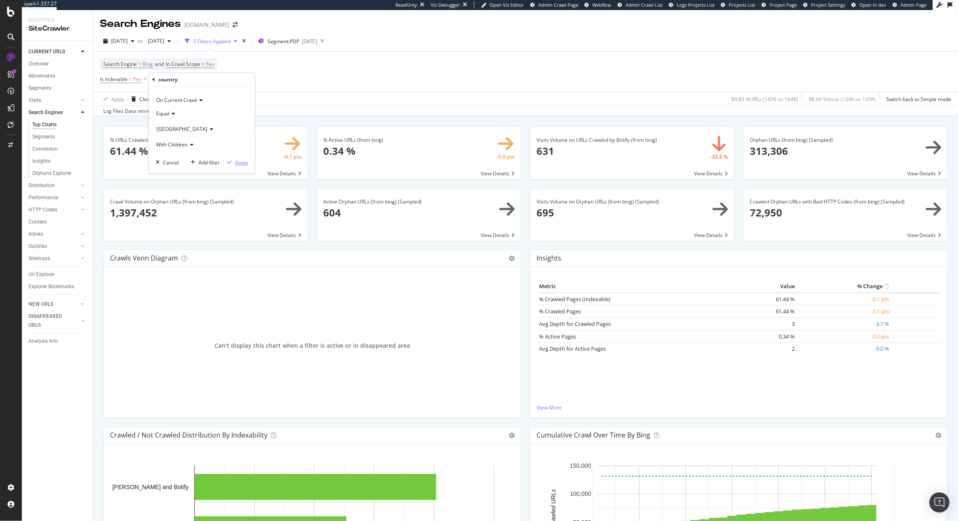
click at [241, 160] on div "Apply" at bounding box center [241, 162] width 13 height 7
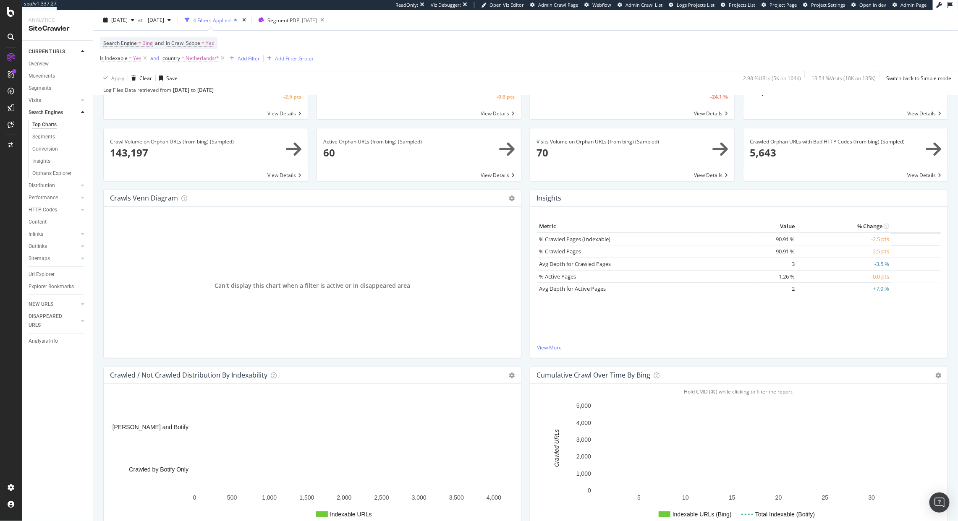
scroll to position [66, 0]
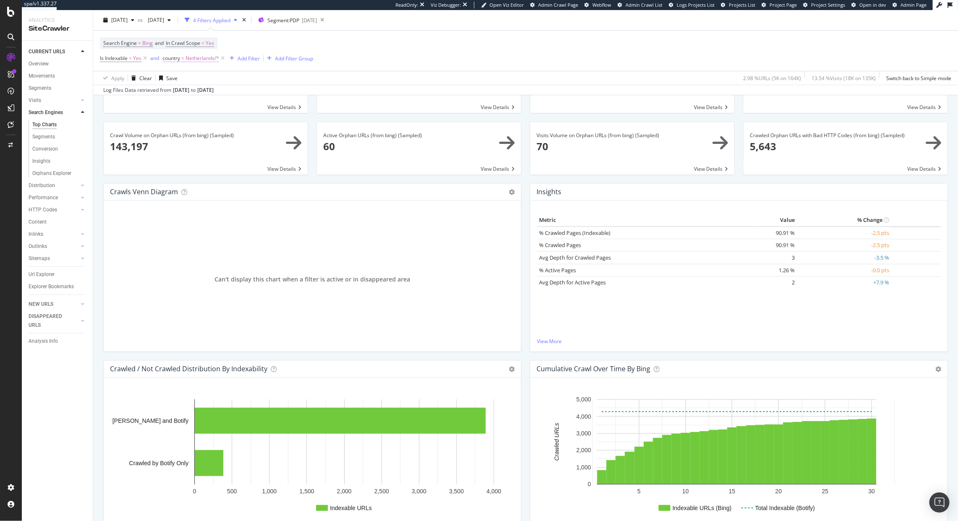
click at [206, 64] on span "Netherlands/*" at bounding box center [202, 58] width 34 height 12
click at [168, 57] on icon at bounding box center [168, 57] width 3 height 5
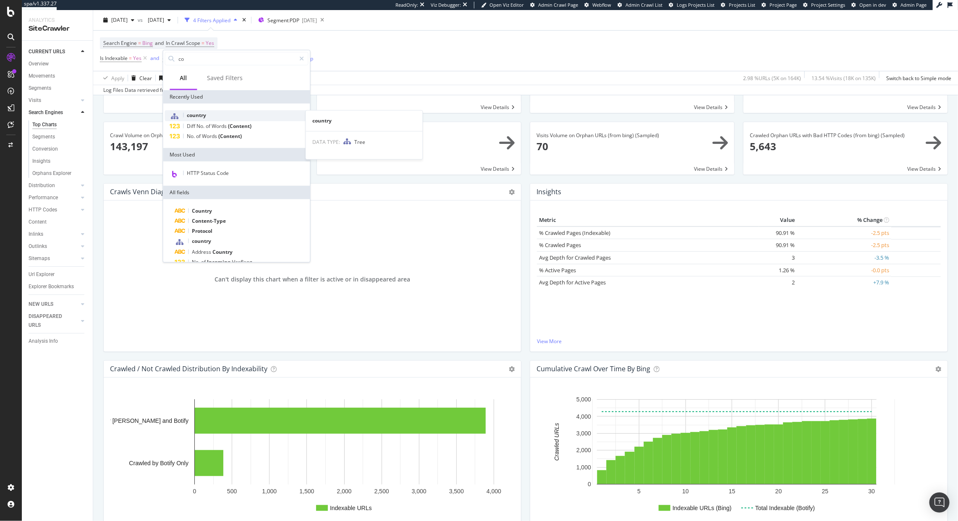
click at [217, 110] on div "country" at bounding box center [237, 115] width 144 height 11
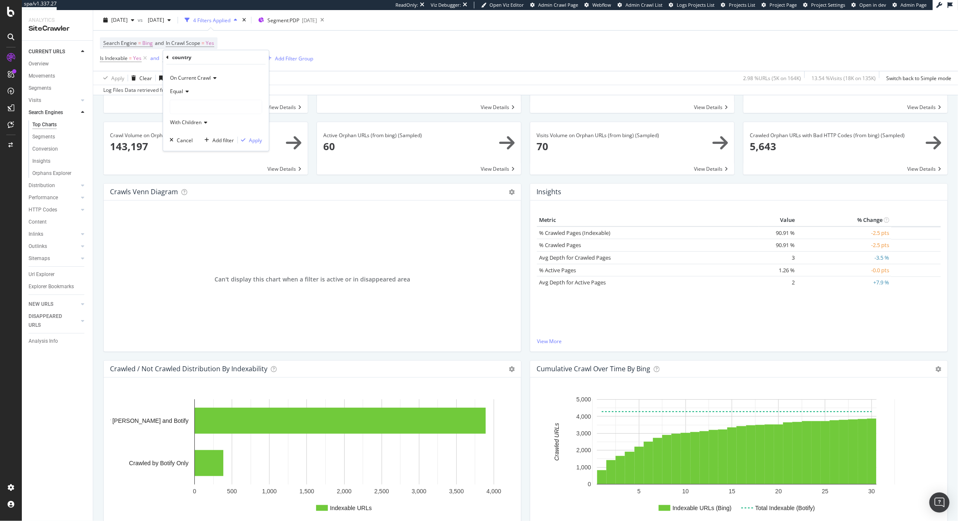
click at [198, 111] on div at bounding box center [215, 106] width 91 height 13
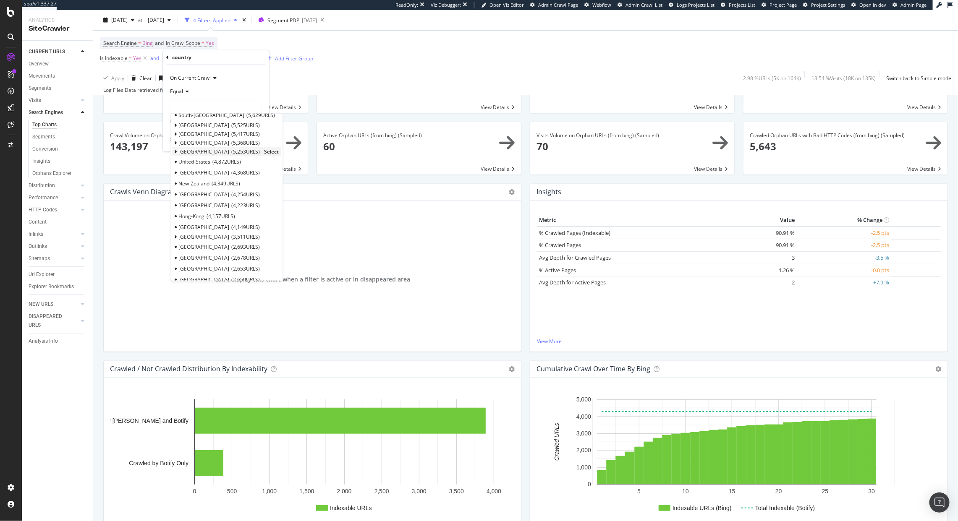
scroll to position [45, 0]
click at [232, 204] on span "4,223 URLS" at bounding box center [246, 204] width 29 height 7
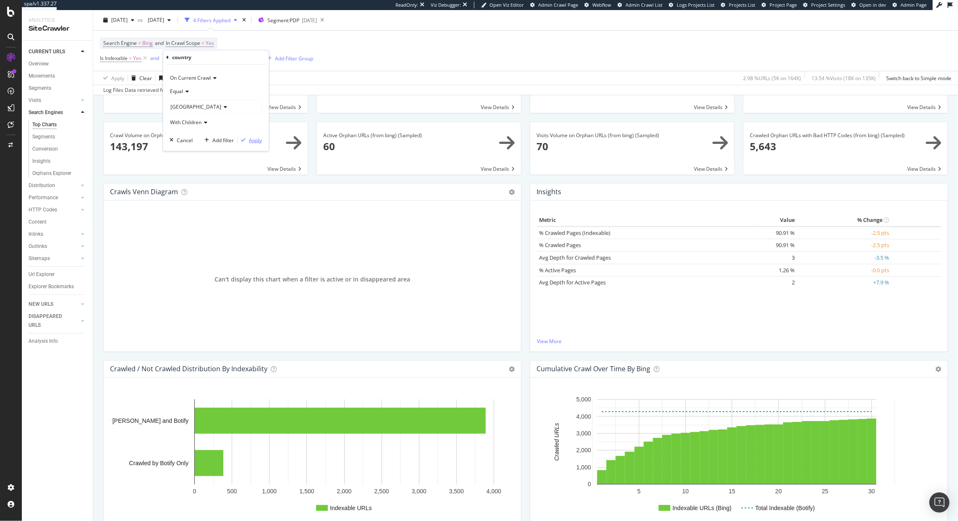
click at [247, 136] on div "Apply" at bounding box center [250, 140] width 24 height 8
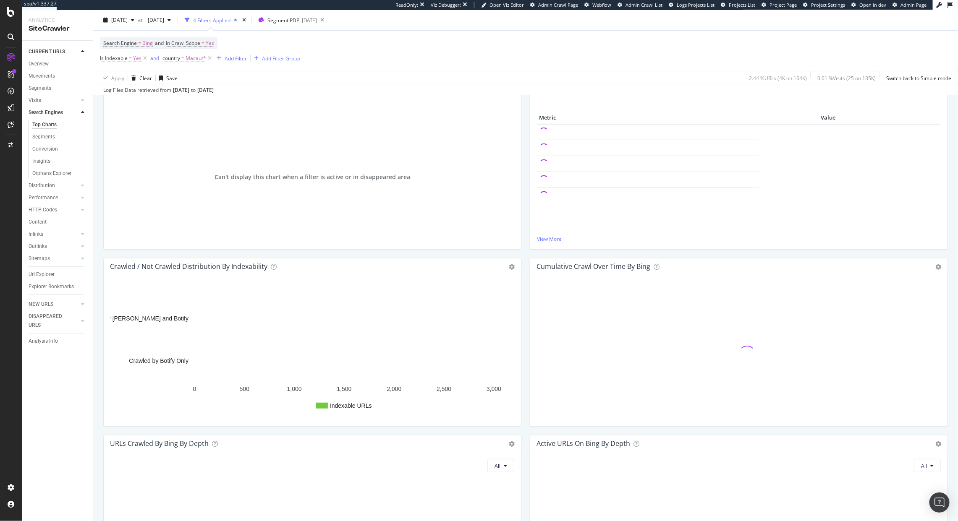
scroll to position [174, 0]
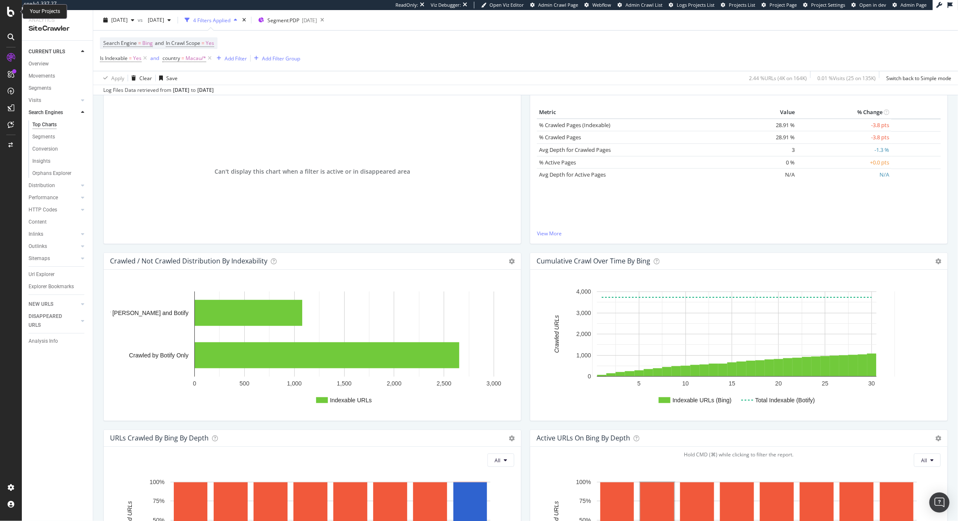
click at [10, 13] on icon at bounding box center [11, 12] width 8 height 10
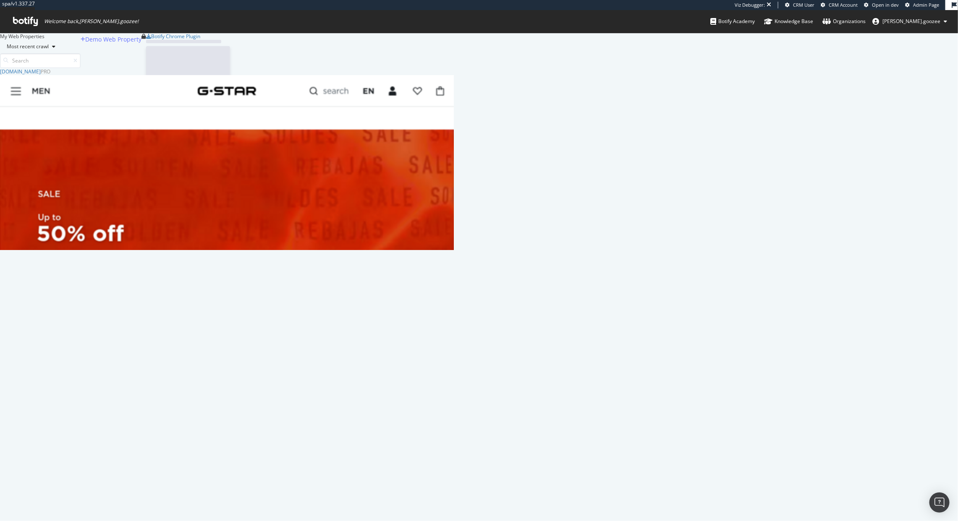
scroll to position [174, 446]
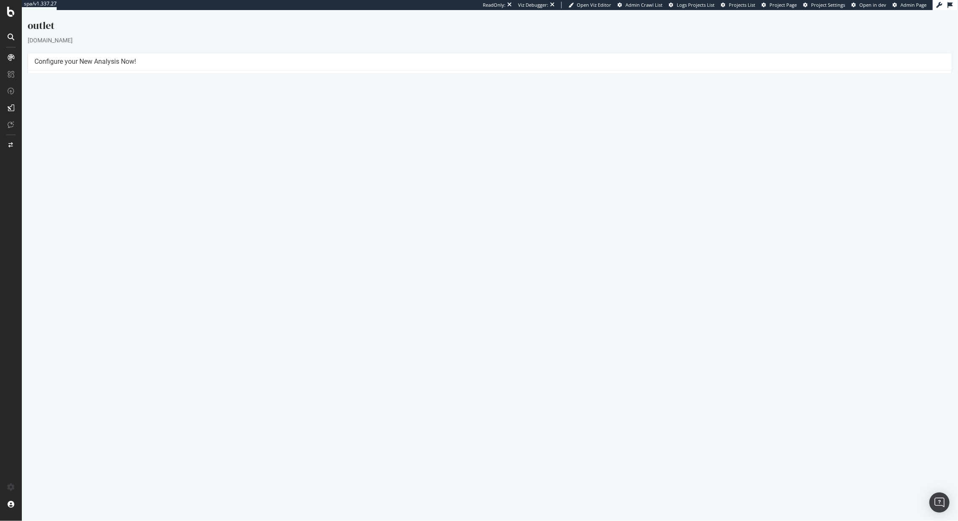
click at [73, 282] on link "[DATE] report" at bounding box center [56, 284] width 32 height 7
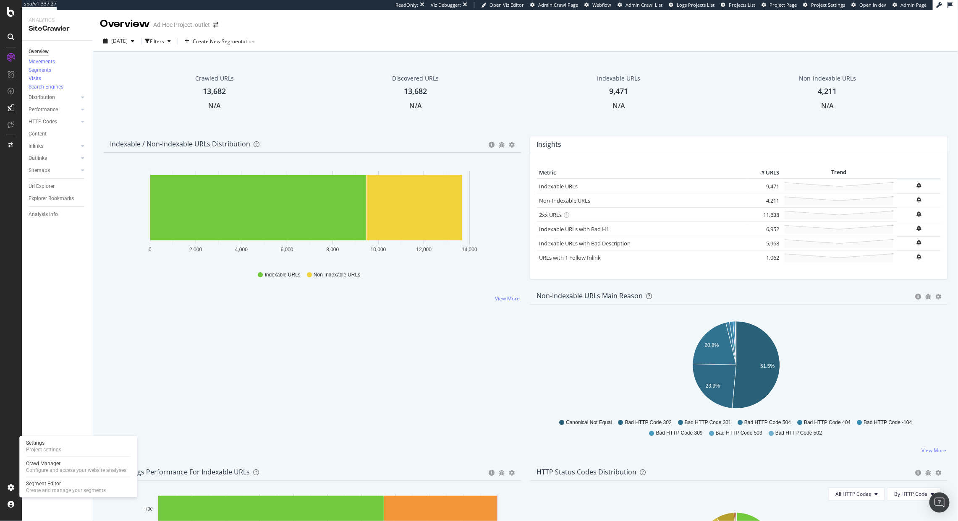
click at [56, 454] on div "Settings Project settings Crawl Manager Configure and access your website analy…" at bounding box center [77, 466] width 117 height 61
click at [78, 493] on div "Create and manage your segments" at bounding box center [66, 491] width 80 height 7
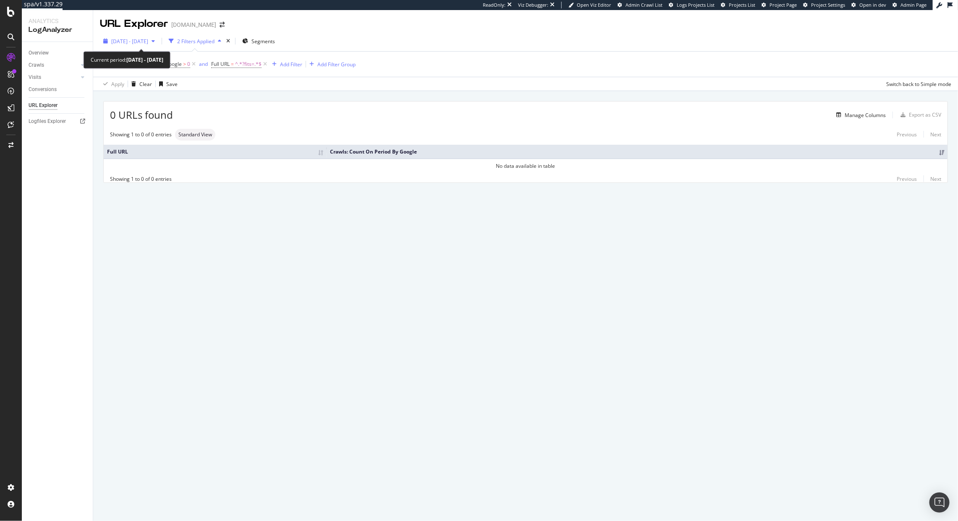
click at [148, 41] on span "[DATE] - [DATE]" at bounding box center [129, 41] width 37 height 7
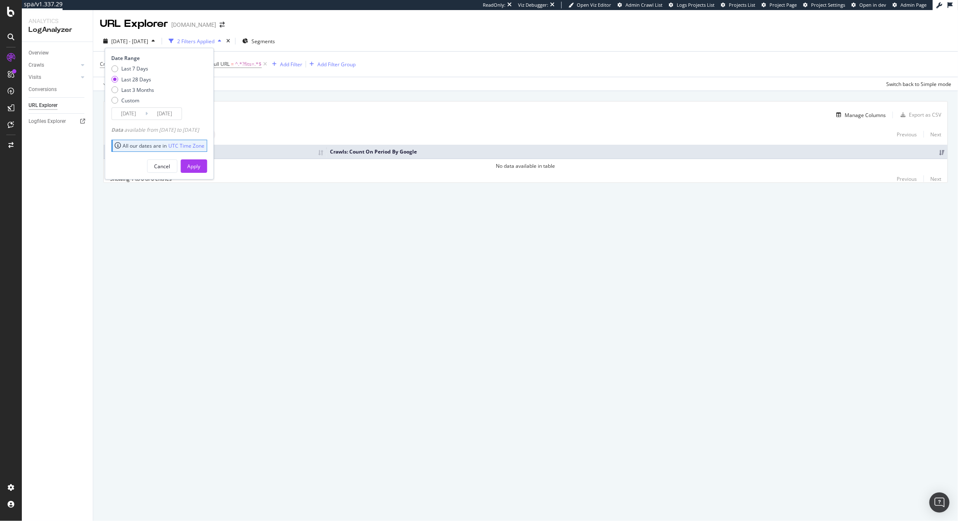
click at [349, 85] on div "Apply Clear Save Switch back to Simple mode" at bounding box center [525, 84] width 864 height 14
